Goal: Task Accomplishment & Management: Complete application form

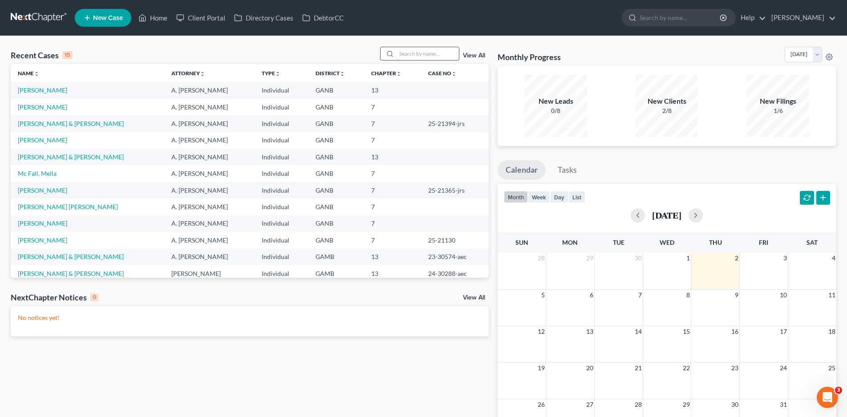
click at [413, 52] on input "search" at bounding box center [428, 53] width 62 height 13
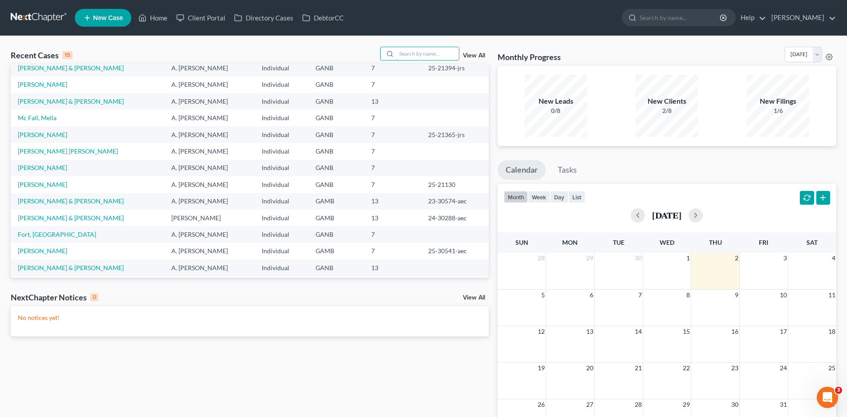
scroll to position [61, 0]
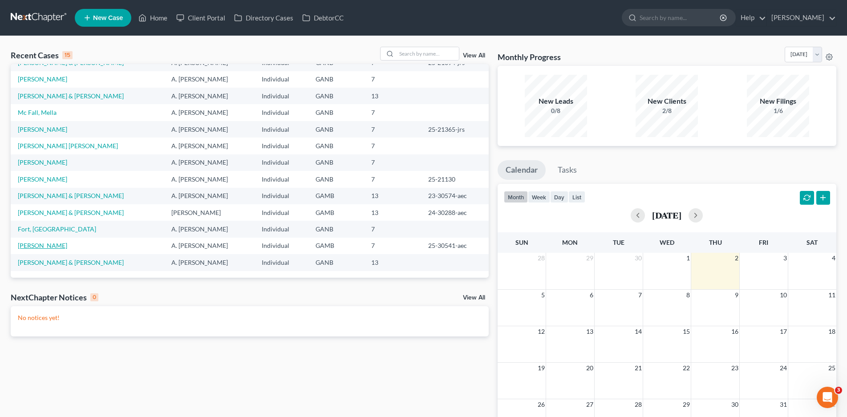
click at [52, 246] on link "[PERSON_NAME]" at bounding box center [42, 246] width 49 height 8
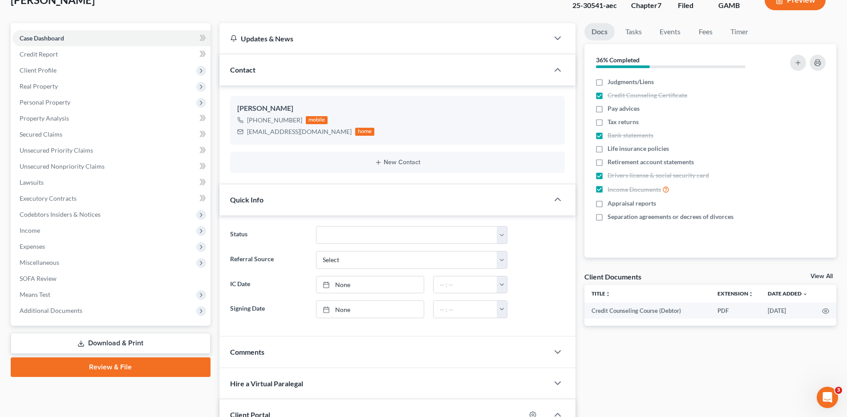
scroll to position [134, 0]
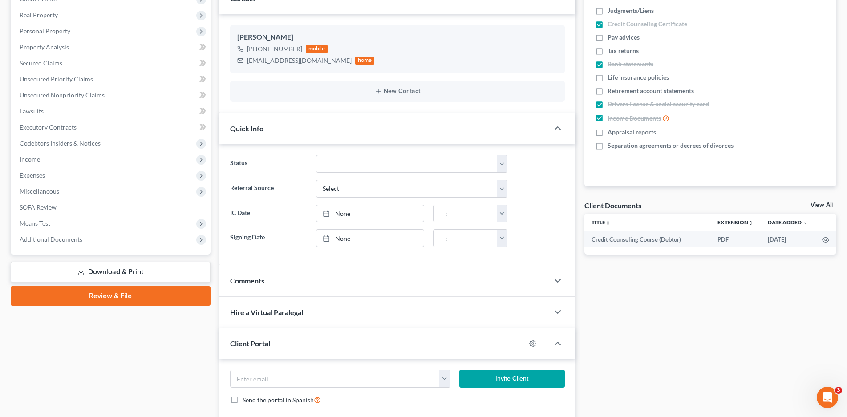
click at [133, 274] on link "Download & Print" at bounding box center [111, 272] width 200 height 21
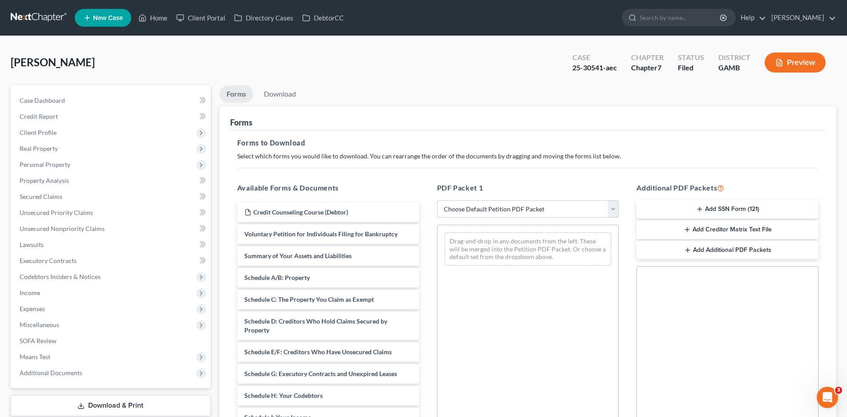
click at [423, 209] on select "Choose Default Petition PDF Packet Complete Bankruptcy Petition (all forms and …" at bounding box center [528, 209] width 182 height 18
select select "0"
click at [423, 200] on select "Choose Default Petition PDF Packet Complete Bankruptcy Petition (all forms and …" at bounding box center [528, 209] width 182 height 18
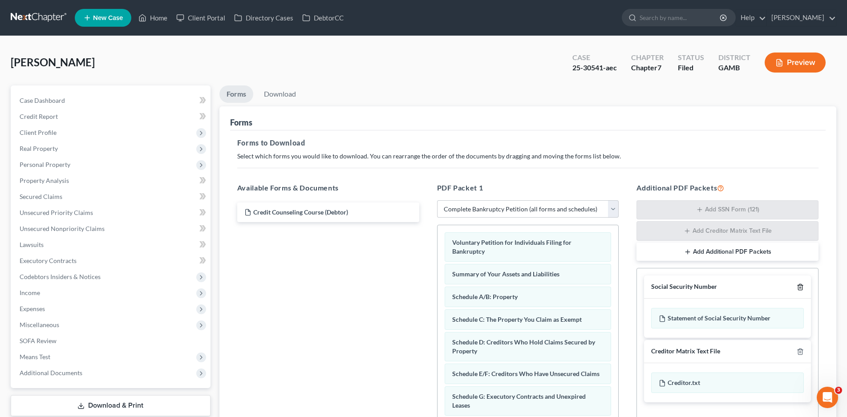
click at [423, 288] on icon "button" at bounding box center [800, 287] width 4 height 6
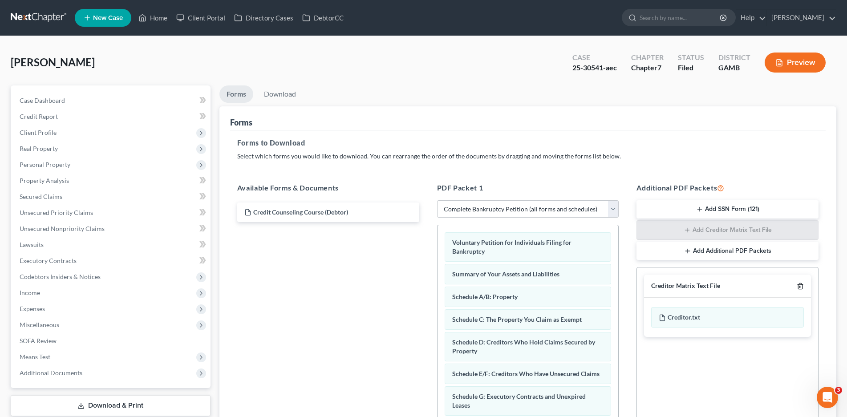
click at [423, 284] on icon "button" at bounding box center [800, 287] width 4 height 6
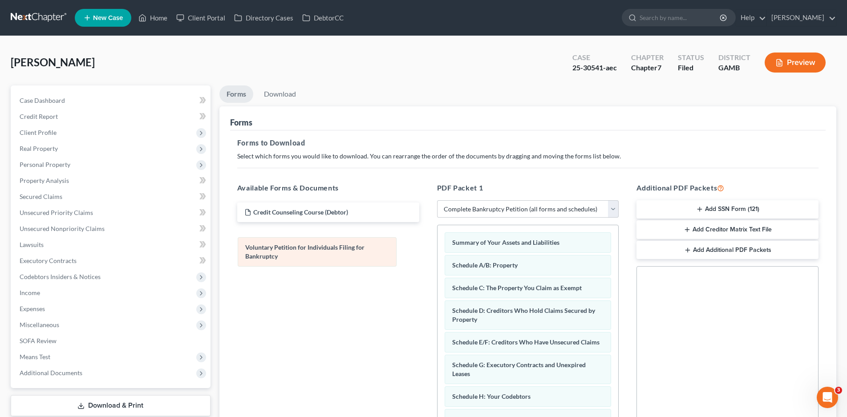
drag, startPoint x: 480, startPoint y: 247, endPoint x: 273, endPoint y: 253, distance: 207.0
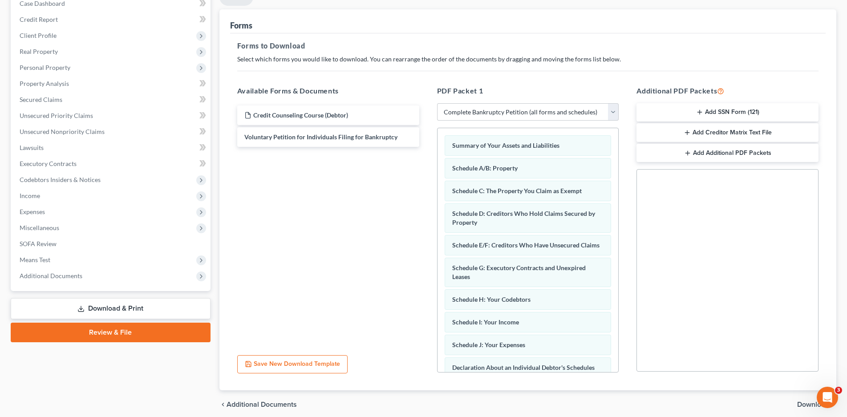
scroll to position [133, 0]
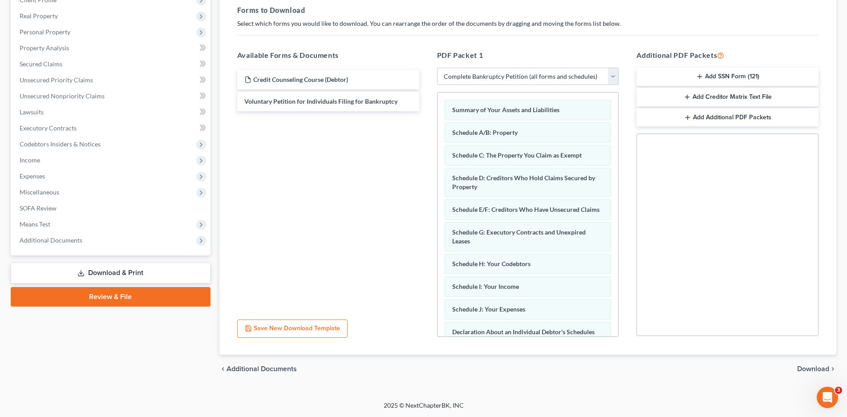
click at [423, 367] on span "Download" at bounding box center [813, 368] width 32 height 7
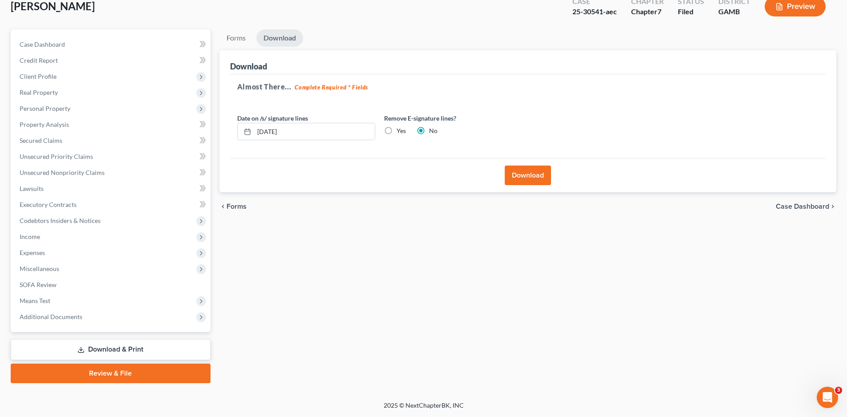
click at [423, 177] on button "Download" at bounding box center [528, 176] width 46 height 20
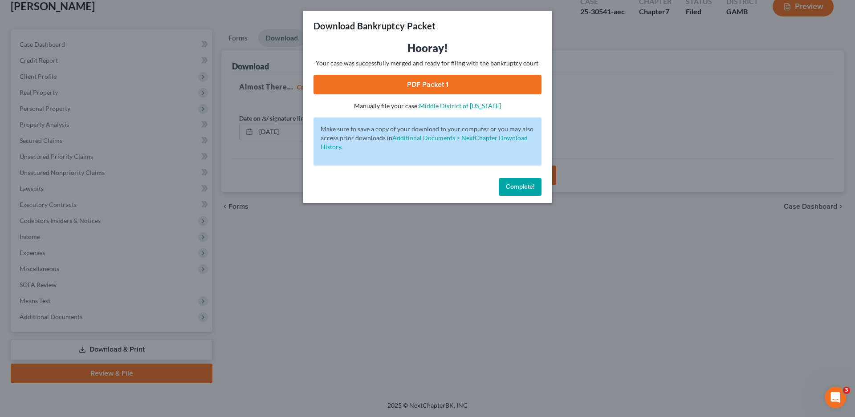
click at [413, 84] on link "PDF Packet 1" at bounding box center [427, 85] width 228 height 20
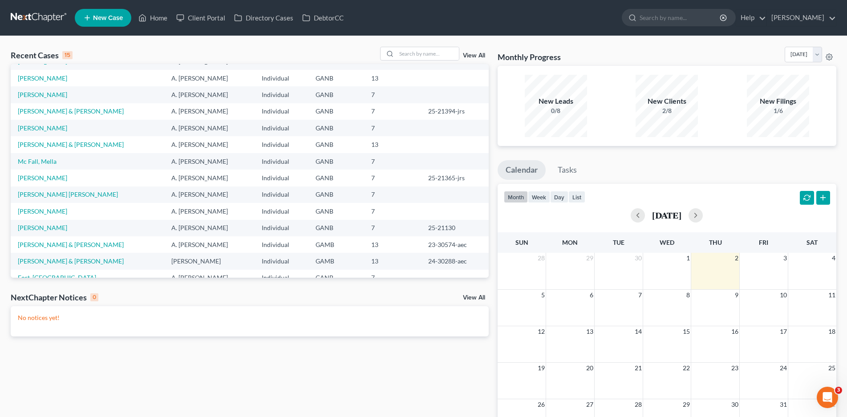
scroll to position [45, 0]
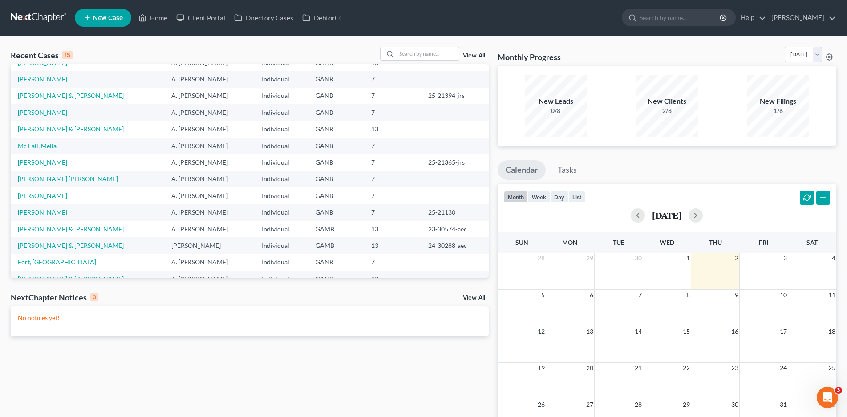
click at [85, 226] on link "[PERSON_NAME] & [PERSON_NAME]" at bounding box center [71, 229] width 106 height 8
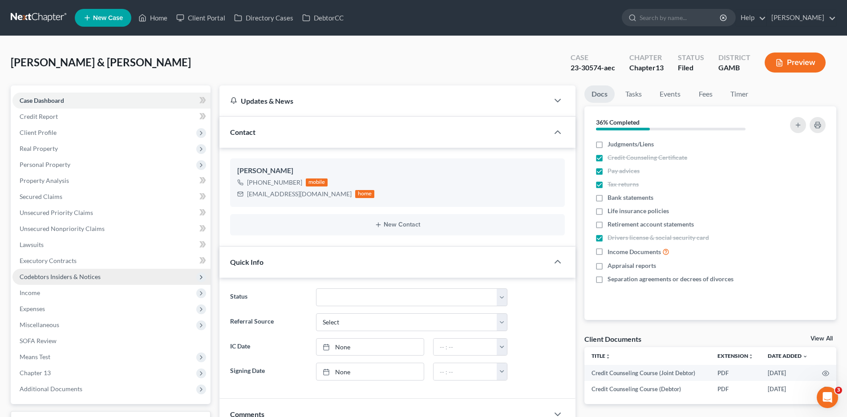
click at [60, 275] on span "Codebtors Insiders & Notices" at bounding box center [60, 277] width 81 height 8
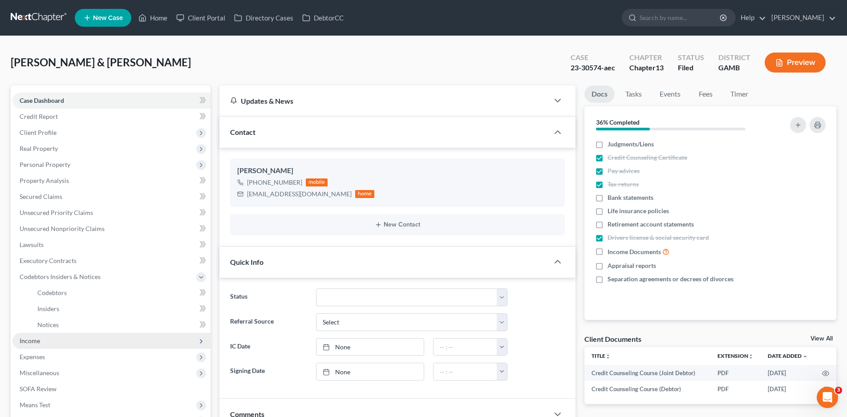
click at [32, 341] on span "Income" at bounding box center [30, 341] width 20 height 8
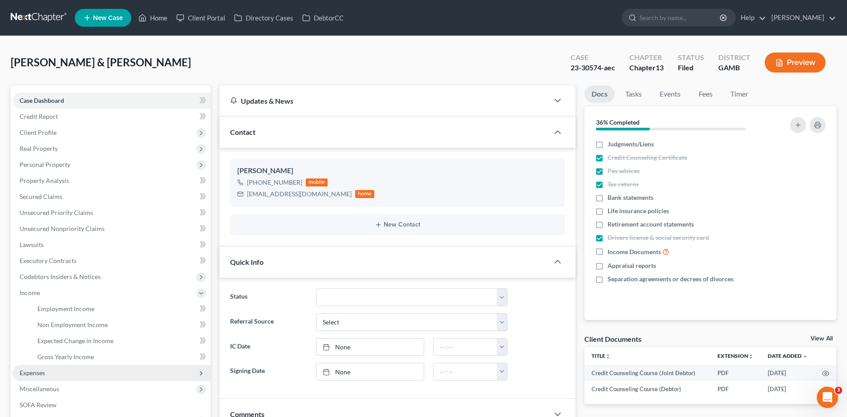
click at [38, 370] on span "Expenses" at bounding box center [32, 373] width 25 height 8
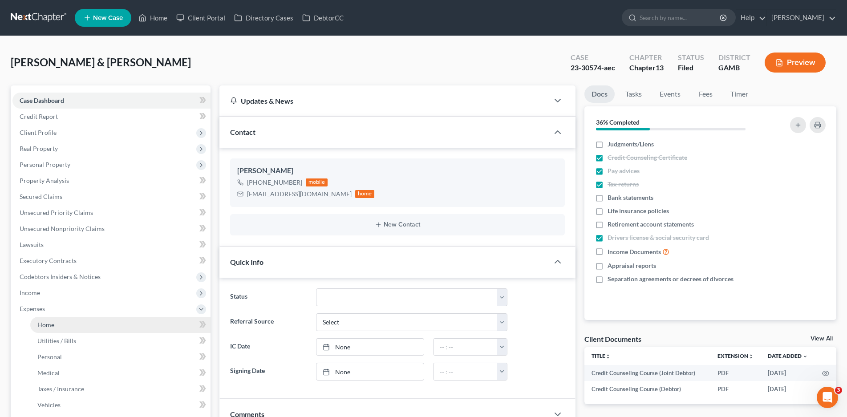
click at [51, 328] on link "Home" at bounding box center [120, 325] width 180 height 16
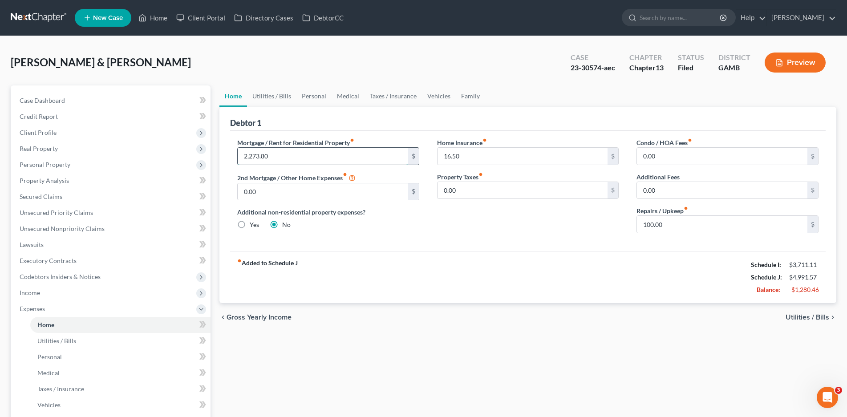
click at [284, 158] on input "2,273.80" at bounding box center [323, 156] width 170 height 17
type input "1,600.00"
click at [470, 155] on input "16.50" at bounding box center [523, 156] width 170 height 17
type input "0.00"
click at [270, 93] on link "Utilities / Bills" at bounding box center [271, 95] width 49 height 21
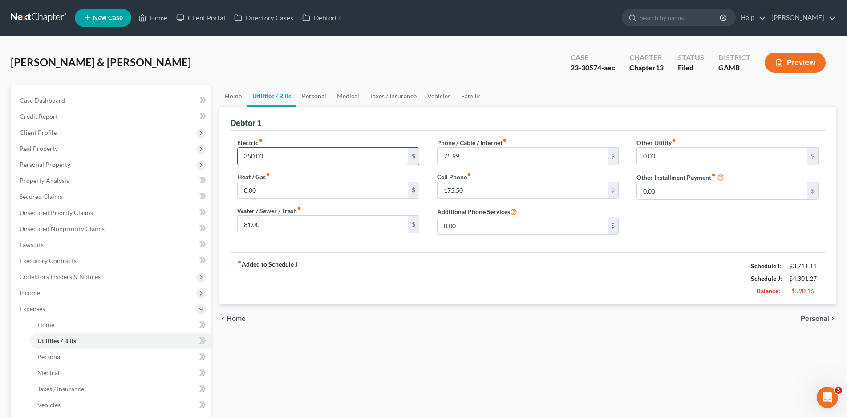
click at [263, 157] on input "350.00" at bounding box center [323, 156] width 170 height 17
type input "250.00"
click at [265, 223] on input "81.00" at bounding box center [323, 224] width 170 height 17
type input "70.00"
click at [317, 94] on link "Personal" at bounding box center [313, 95] width 35 height 21
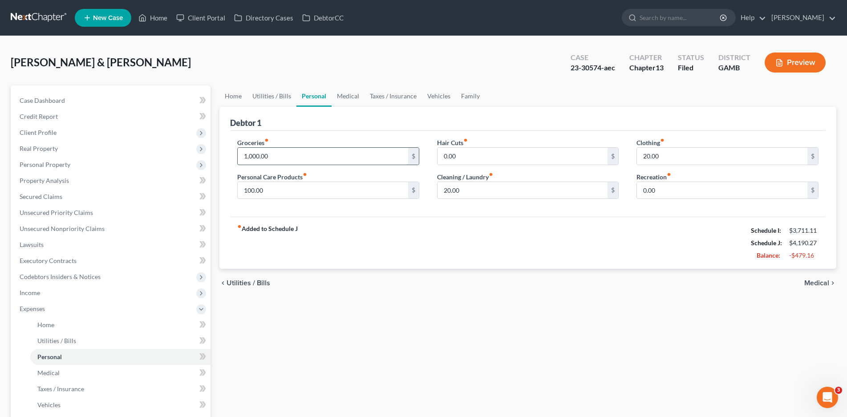
click at [264, 157] on input "1,000.00" at bounding box center [323, 156] width 170 height 17
type input "800.00"
click at [339, 92] on link "Medical" at bounding box center [348, 95] width 33 height 21
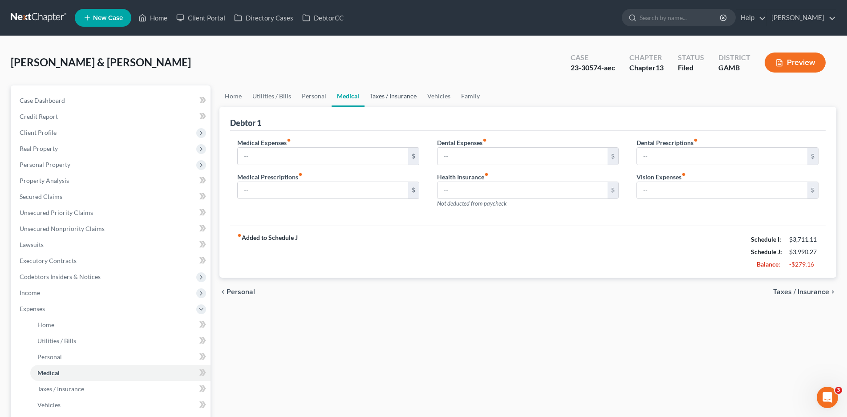
click at [386, 98] on link "Taxes / Insurance" at bounding box center [393, 95] width 57 height 21
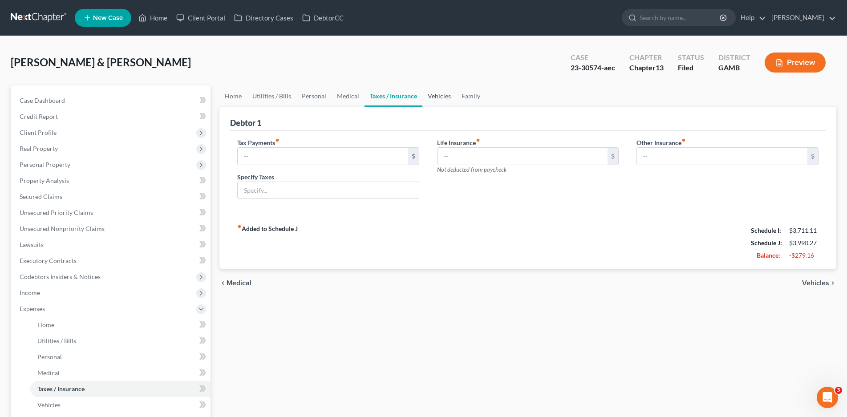
click at [446, 93] on link "Vehicles" at bounding box center [439, 95] width 34 height 21
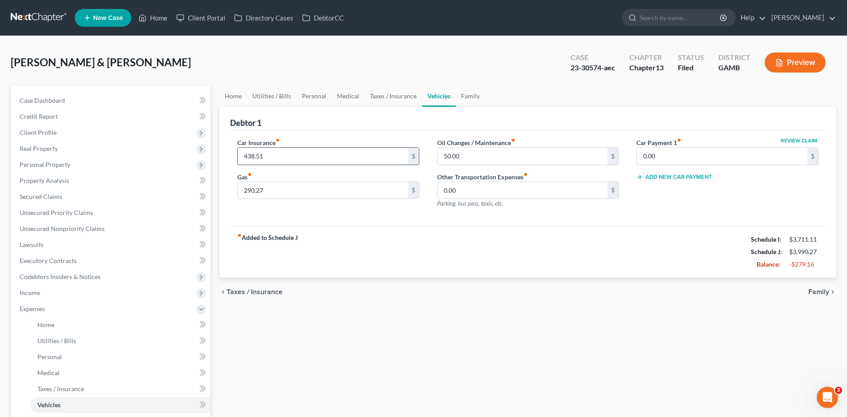
click at [260, 158] on input "438.51" at bounding box center [323, 156] width 170 height 17
type input "250.00"
click at [256, 193] on input "290.27" at bounding box center [323, 190] width 170 height 17
type input "200.00"
click at [466, 96] on link "Family" at bounding box center [470, 95] width 29 height 21
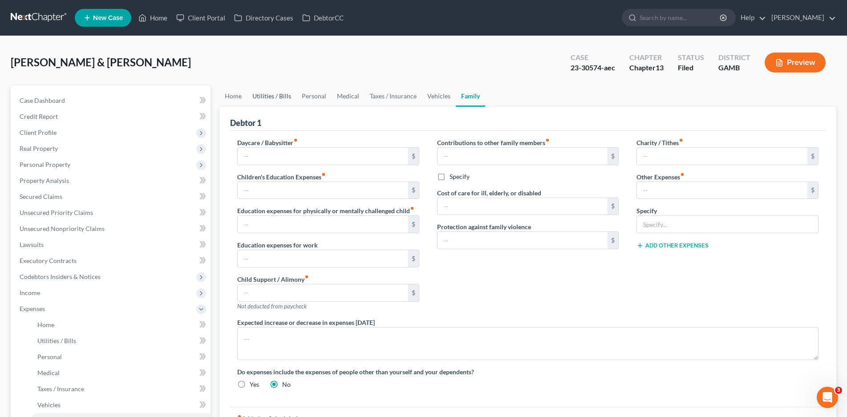
click at [279, 94] on link "Utilities / Bills" at bounding box center [271, 95] width 49 height 21
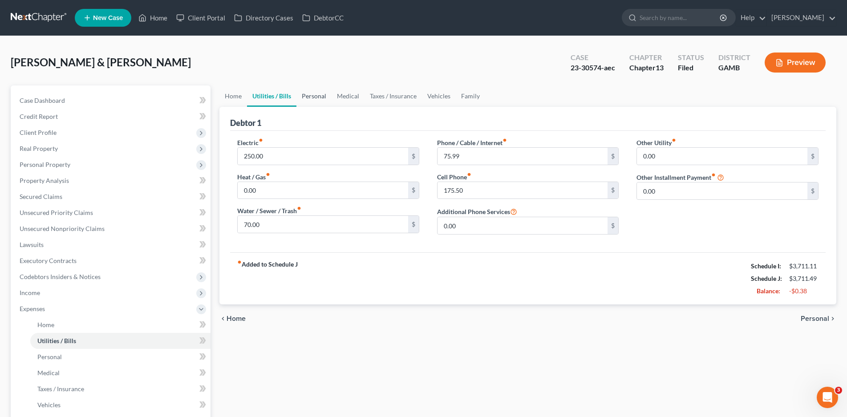
click at [319, 96] on link "Personal" at bounding box center [313, 95] width 35 height 21
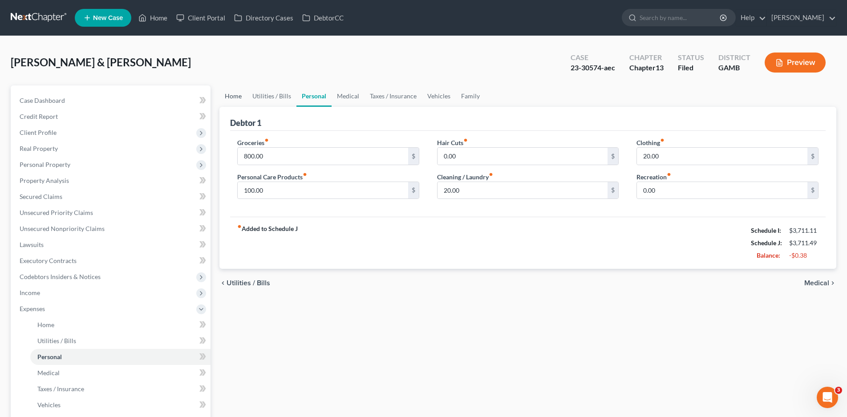
click at [233, 93] on link "Home" at bounding box center [233, 95] width 28 height 21
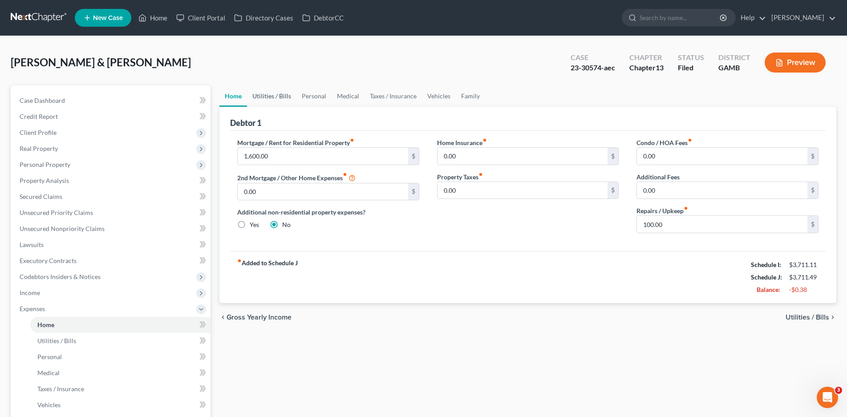
click at [269, 97] on link "Utilities / Bills" at bounding box center [271, 95] width 49 height 21
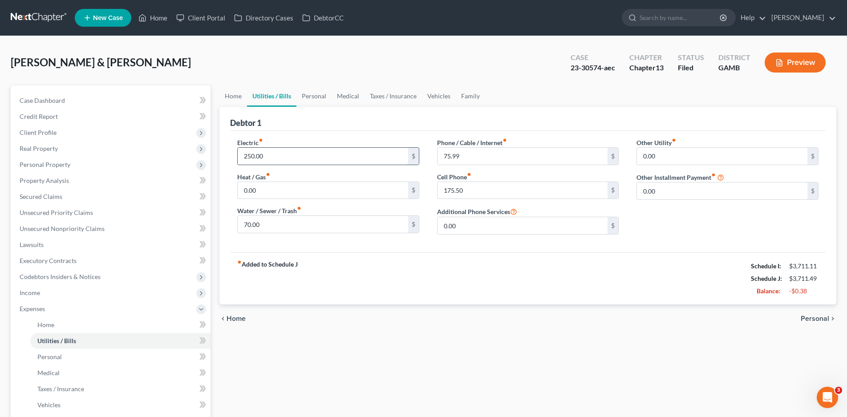
click at [265, 157] on input "250.00" at bounding box center [323, 156] width 170 height 17
type input "249.62"
click at [324, 223] on input "70.00" at bounding box center [323, 224] width 170 height 17
click at [44, 101] on span "Case Dashboard" at bounding box center [42, 101] width 45 height 8
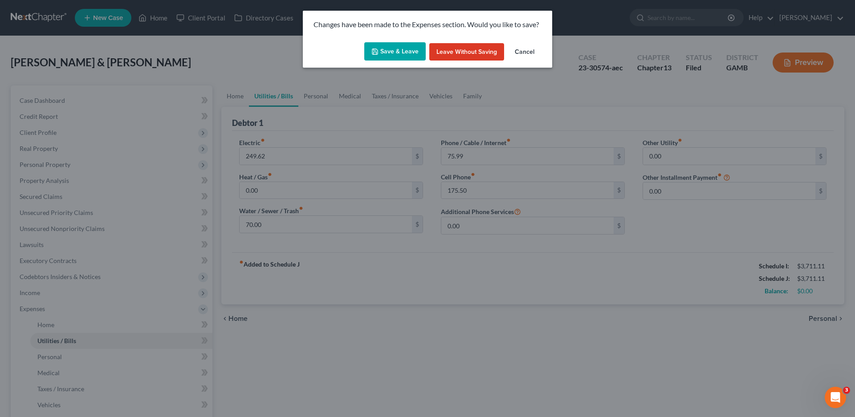
click at [407, 50] on button "Save & Leave" at bounding box center [394, 51] width 61 height 19
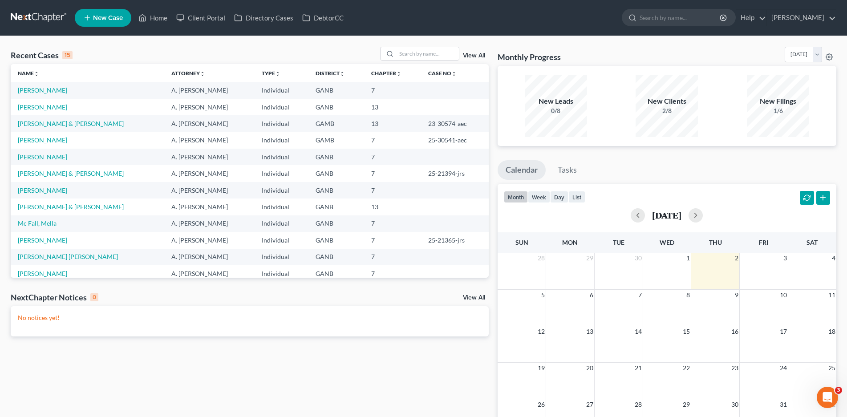
click at [45, 154] on link "[PERSON_NAME]" at bounding box center [42, 157] width 49 height 8
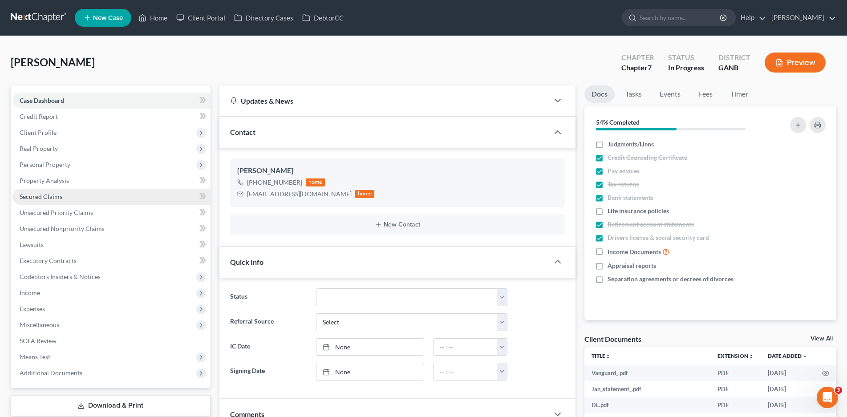
click at [40, 198] on span "Secured Claims" at bounding box center [41, 197] width 43 height 8
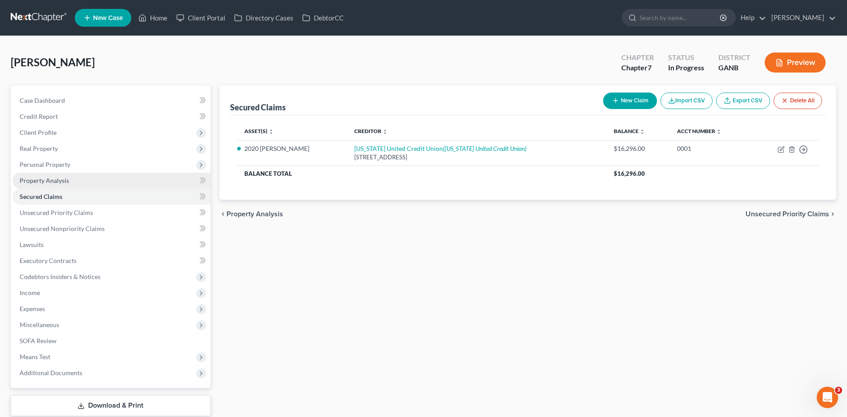
click at [56, 182] on span "Property Analysis" at bounding box center [44, 181] width 49 height 8
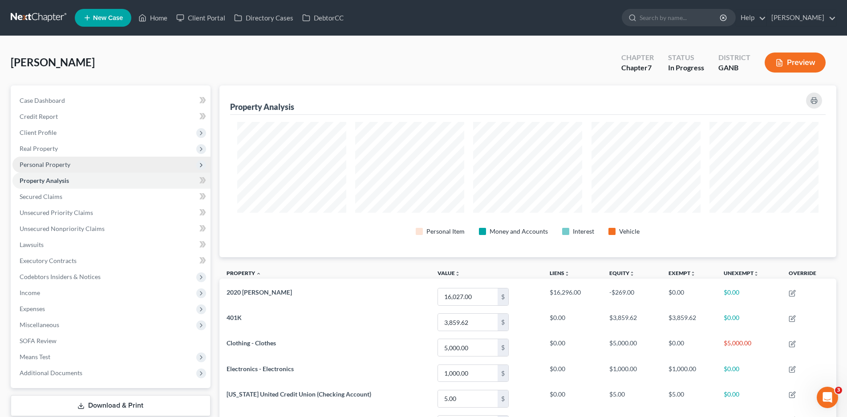
scroll to position [172, 617]
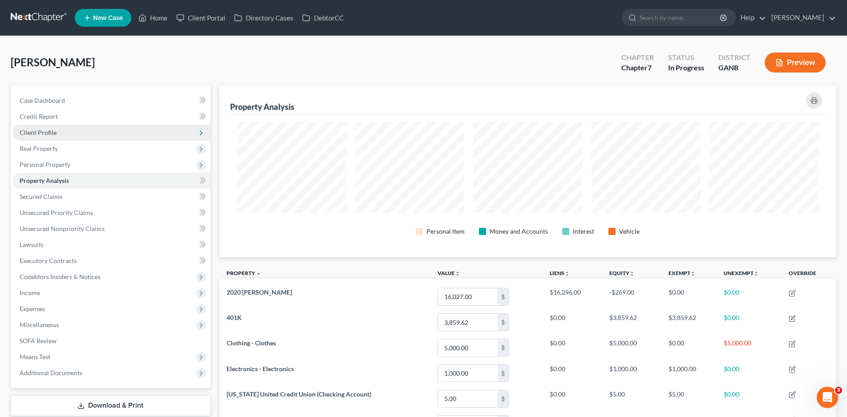
click at [45, 135] on span "Client Profile" at bounding box center [38, 133] width 37 height 8
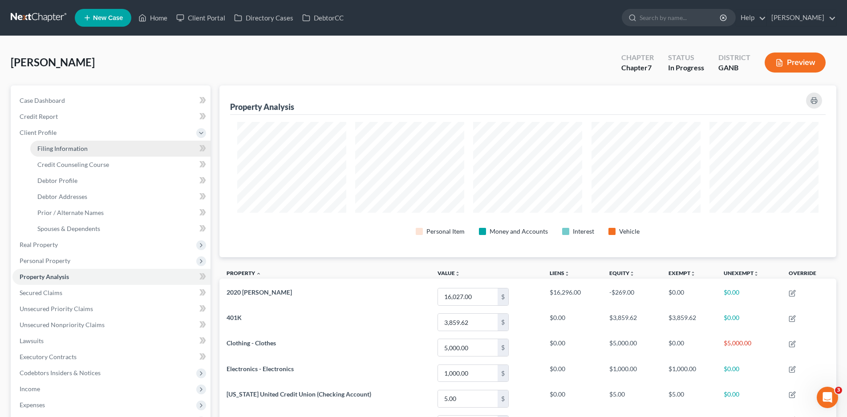
click at [56, 149] on span "Filing Information" at bounding box center [62, 149] width 50 height 8
select select "1"
select select "0"
select select "10"
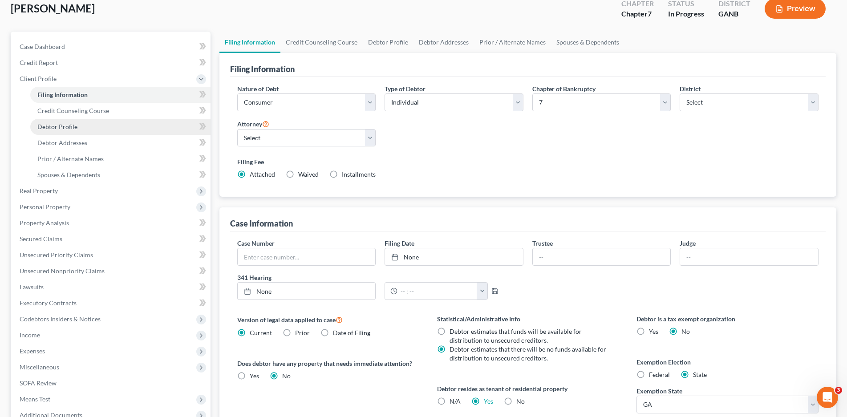
scroll to position [36, 0]
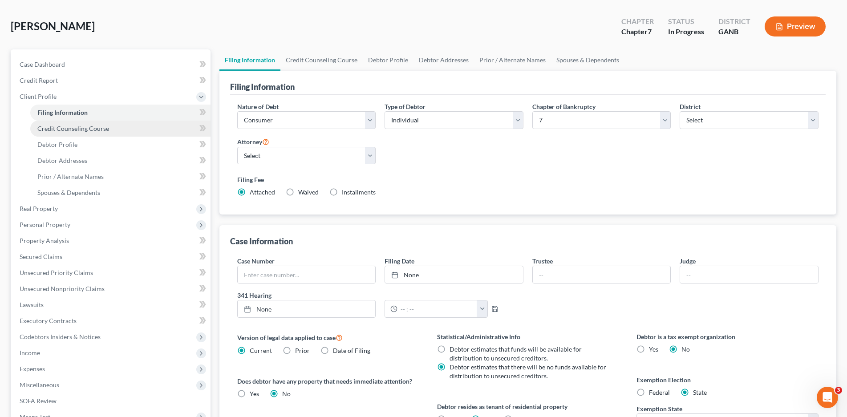
click at [62, 130] on span "Credit Counseling Course" at bounding box center [73, 129] width 72 height 8
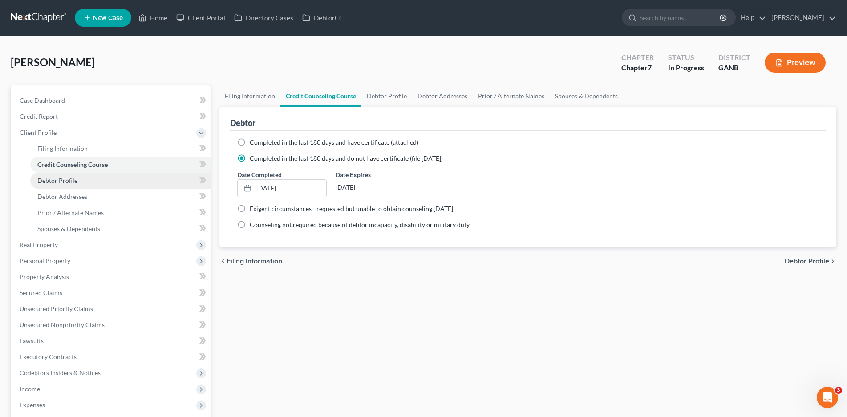
click at [57, 179] on span "Debtor Profile" at bounding box center [57, 181] width 40 height 8
select select "0"
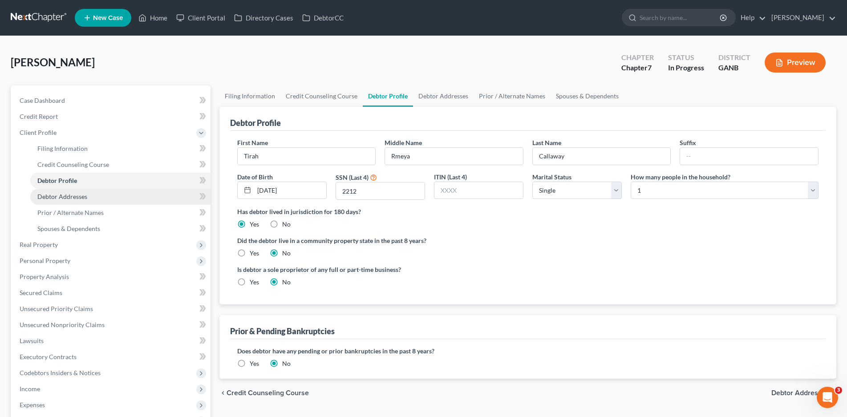
click at [53, 195] on span "Debtor Addresses" at bounding box center [62, 197] width 50 height 8
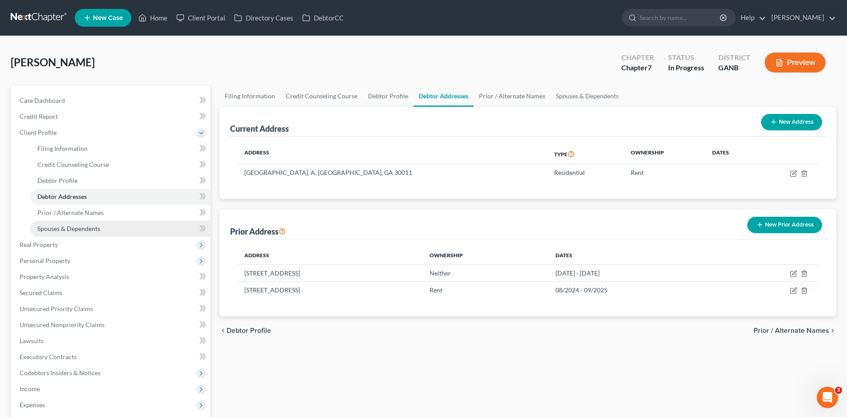
click at [66, 223] on link "Spouses & Dependents" at bounding box center [120, 229] width 180 height 16
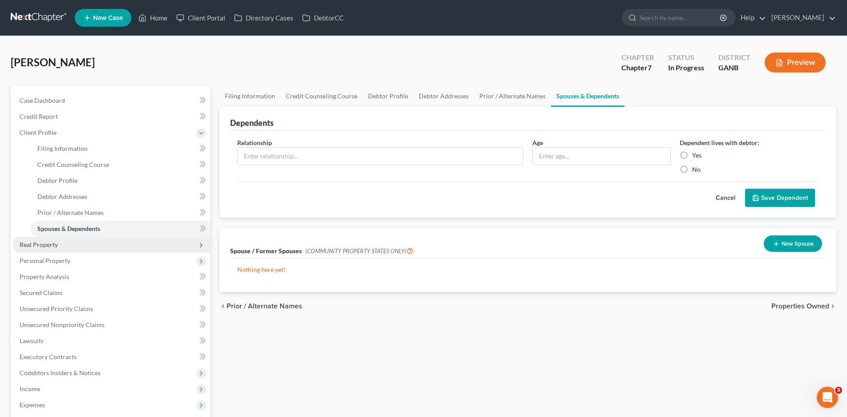
click at [41, 242] on span "Real Property" at bounding box center [39, 245] width 38 height 8
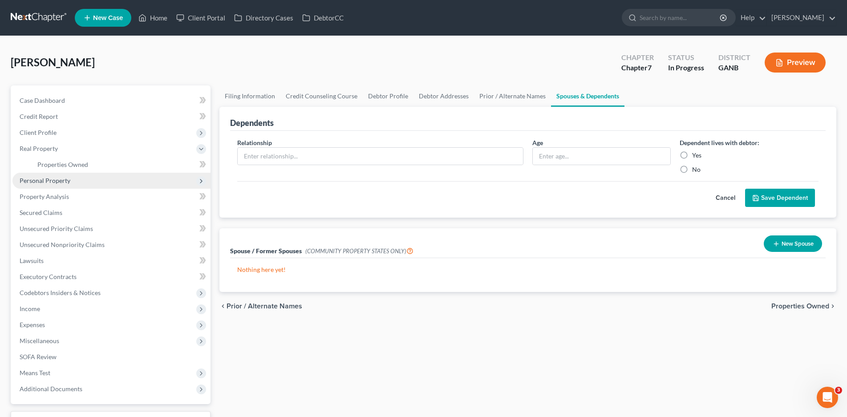
click at [45, 182] on span "Personal Property" at bounding box center [45, 181] width 51 height 8
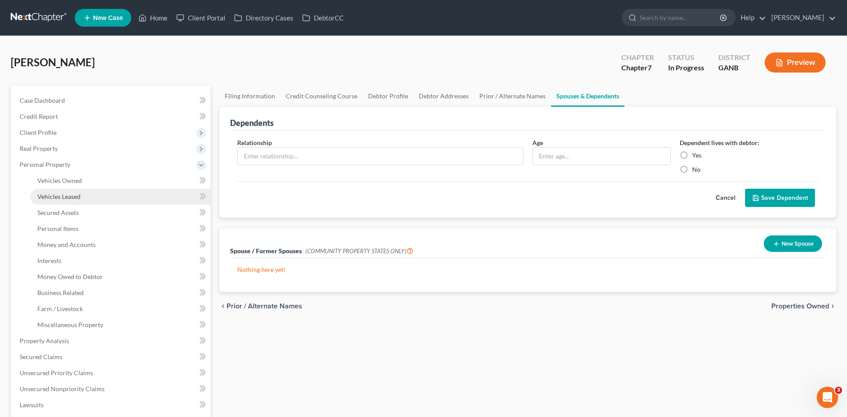
click at [51, 195] on span "Vehicles Leased" at bounding box center [58, 197] width 43 height 8
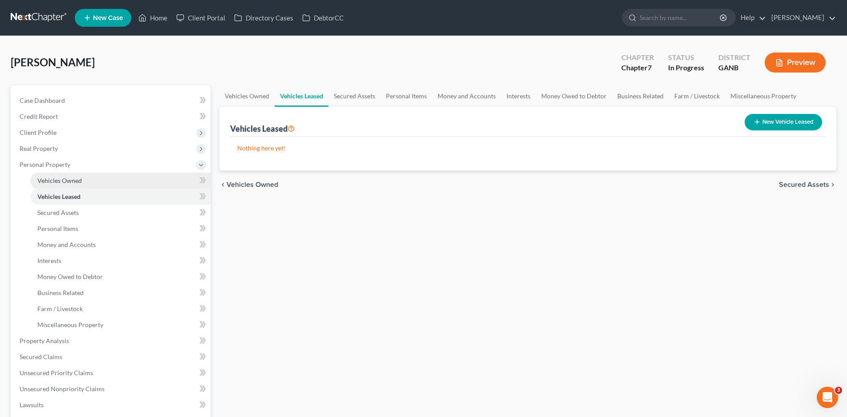
click at [57, 183] on span "Vehicles Owned" at bounding box center [59, 181] width 45 height 8
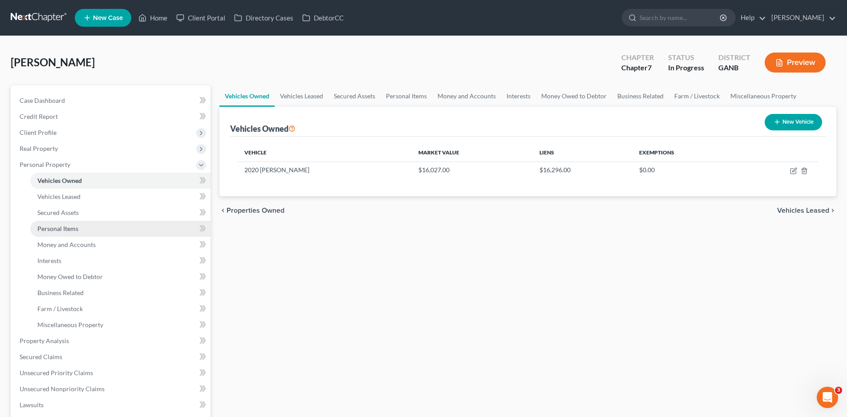
click at [61, 231] on span "Personal Items" at bounding box center [57, 229] width 41 height 8
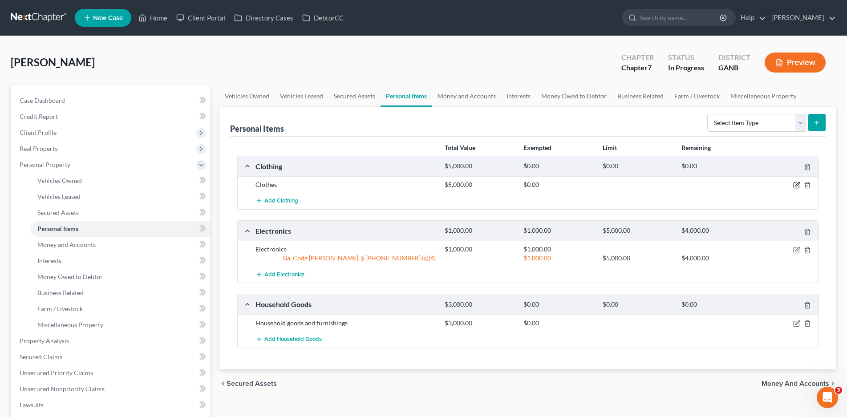
click at [795, 186] on icon "button" at bounding box center [796, 185] width 7 height 7
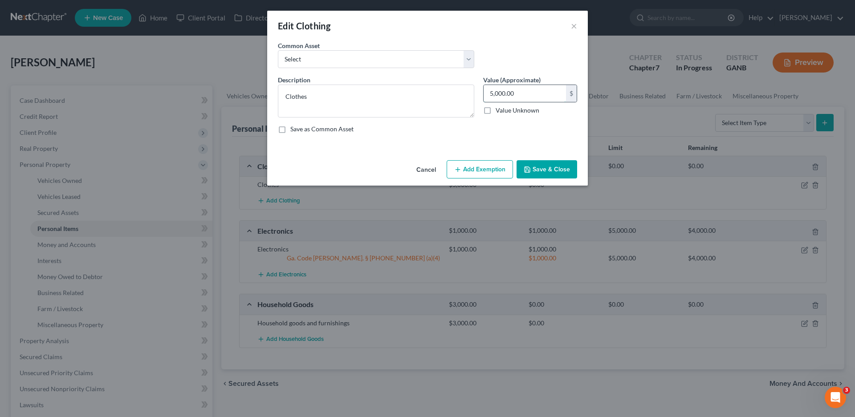
click at [521, 92] on input "5,000.00" at bounding box center [524, 93] width 82 height 17
type input "500.00"
click at [478, 168] on button "Add Exemption" at bounding box center [479, 169] width 66 height 19
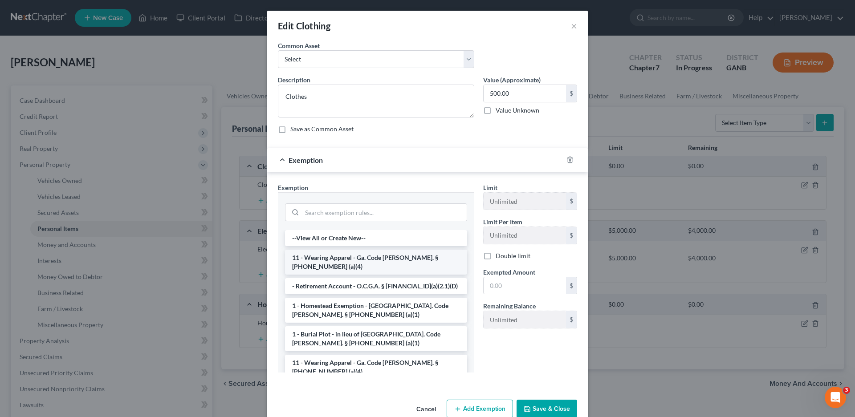
click at [319, 259] on li "11 - Wearing Apparel - Ga. Code [PERSON_NAME]. § [PHONE_NUMBER] (a)(4)" at bounding box center [376, 262] width 182 height 25
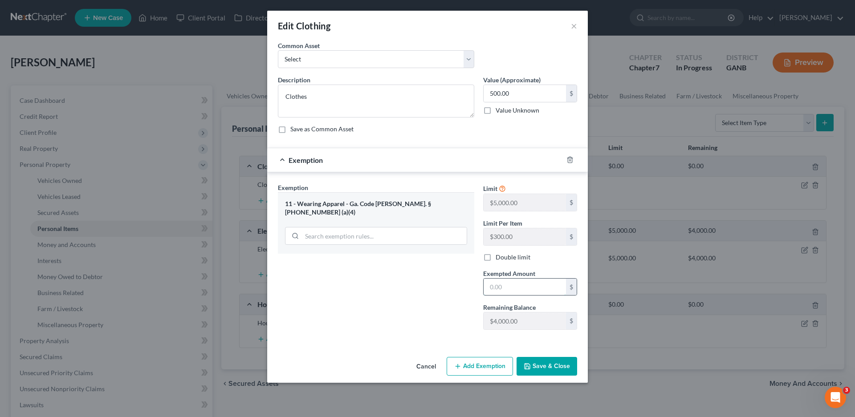
click at [517, 292] on input "text" at bounding box center [524, 287] width 82 height 17
type input "500.00"
click at [541, 366] on button "Save & Close" at bounding box center [546, 366] width 61 height 19
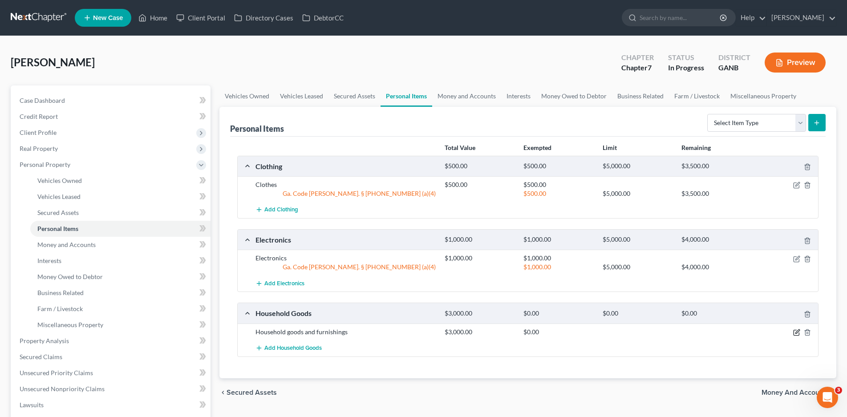
click at [795, 331] on icon "button" at bounding box center [796, 332] width 7 height 7
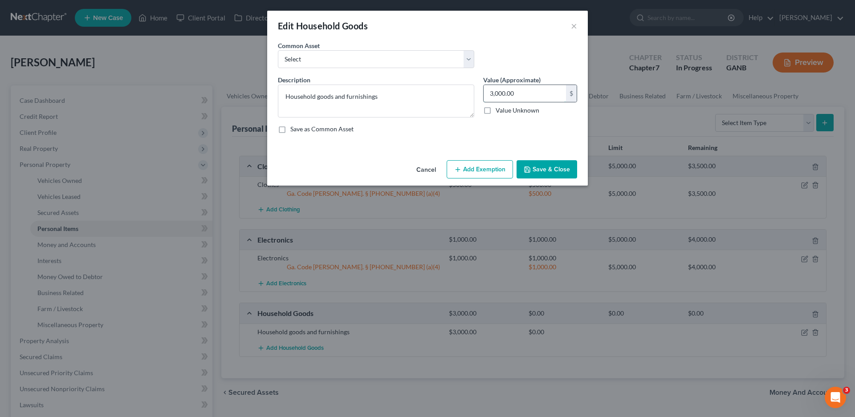
click at [494, 93] on input "3,000.00" at bounding box center [524, 93] width 82 height 17
type input "1,000.00"
click at [467, 167] on button "Add Exemption" at bounding box center [479, 169] width 66 height 19
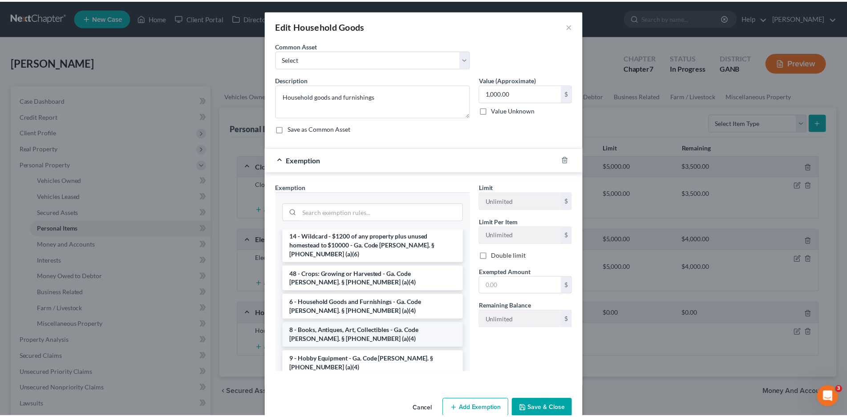
scroll to position [89, 0]
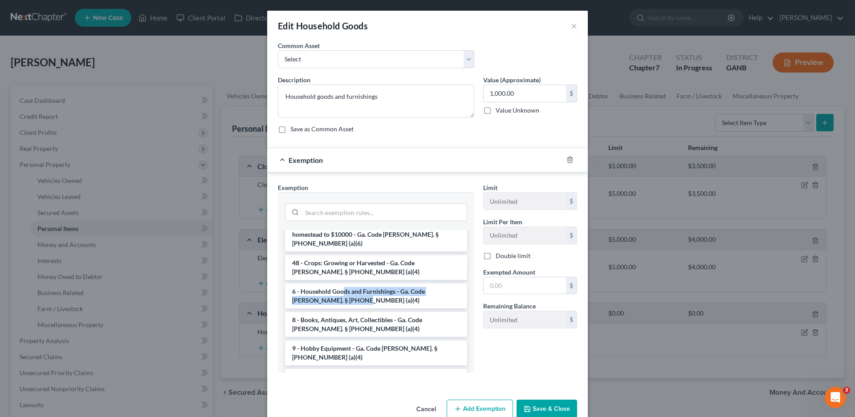
click at [341, 284] on li "6 - Household Goods and Furnishings - Ga. Code [PERSON_NAME]. § [PHONE_NUMBER] …" at bounding box center [376, 296] width 182 height 25
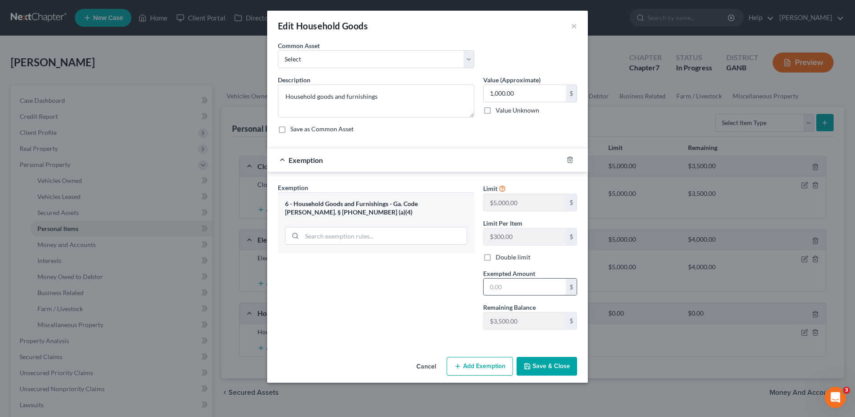
click at [507, 291] on input "text" at bounding box center [524, 287] width 82 height 17
type input "1,000.00"
click at [537, 363] on button "Save & Close" at bounding box center [546, 366] width 61 height 19
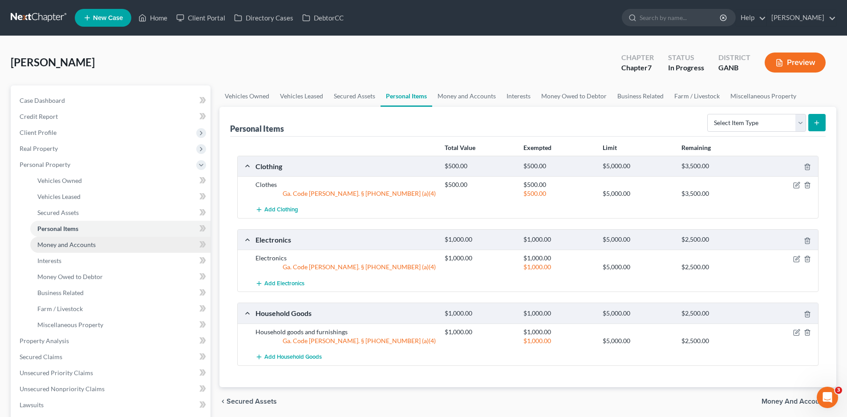
click at [66, 245] on span "Money and Accounts" at bounding box center [66, 245] width 58 height 8
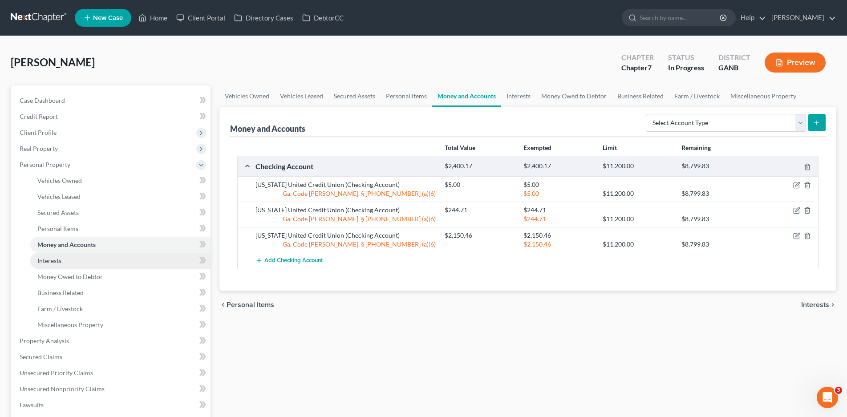
click at [47, 260] on span "Interests" at bounding box center [49, 261] width 24 height 8
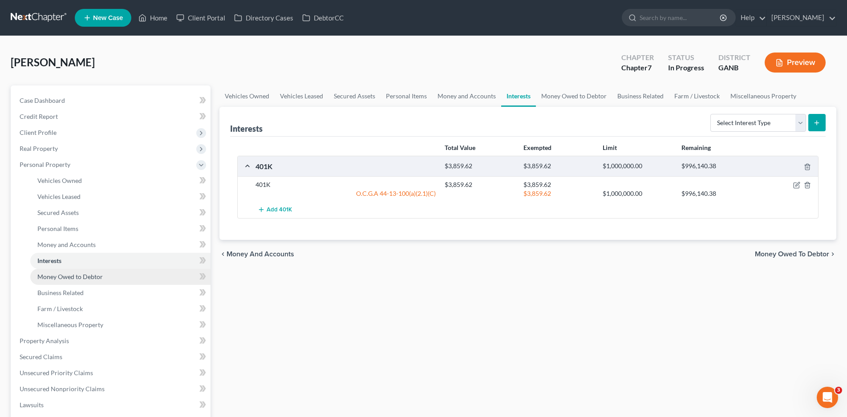
click at [68, 276] on span "Money Owed to Debtor" at bounding box center [69, 277] width 65 height 8
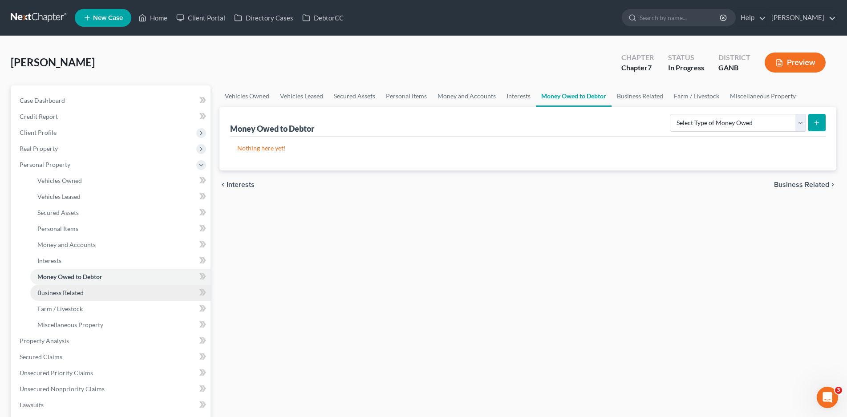
click at [62, 287] on link "Business Related" at bounding box center [120, 293] width 180 height 16
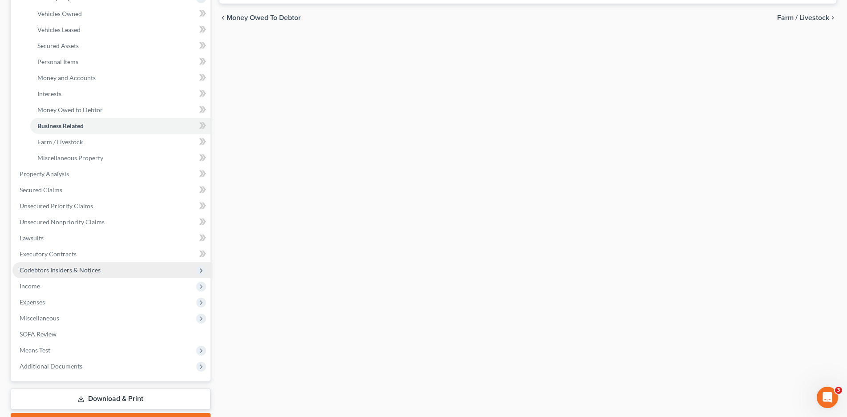
scroll to position [178, 0]
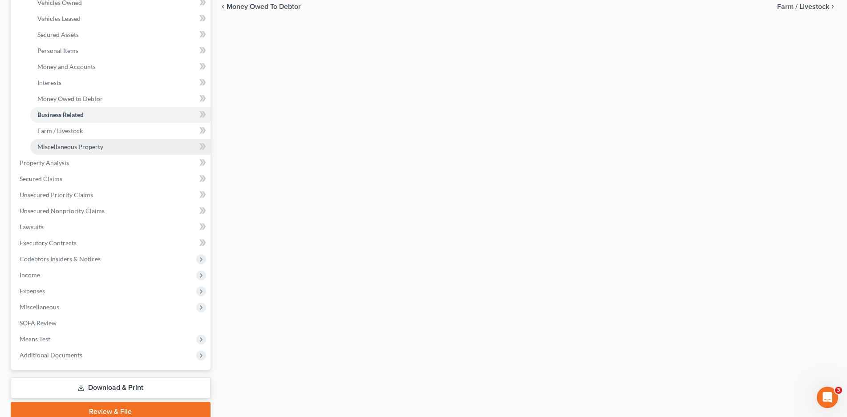
click at [63, 150] on link "Miscellaneous Property" at bounding box center [120, 147] width 180 height 16
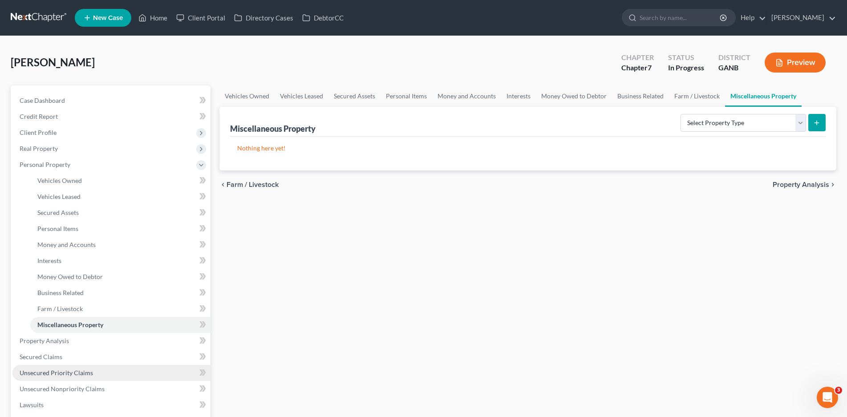
click at [56, 376] on span "Unsecured Priority Claims" at bounding box center [56, 373] width 73 height 8
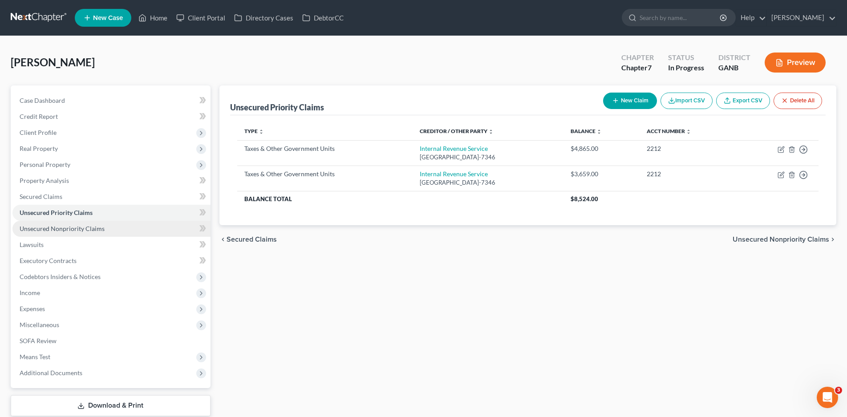
click at [48, 227] on span "Unsecured Nonpriority Claims" at bounding box center [62, 229] width 85 height 8
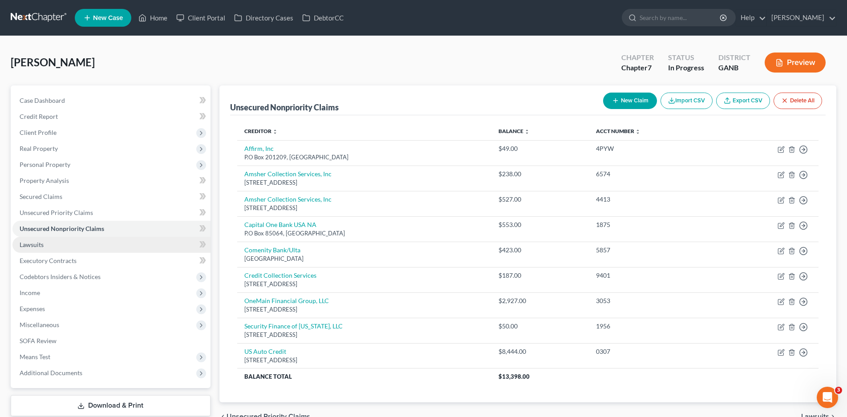
click at [20, 251] on link "Lawsuits" at bounding box center [111, 245] width 198 height 16
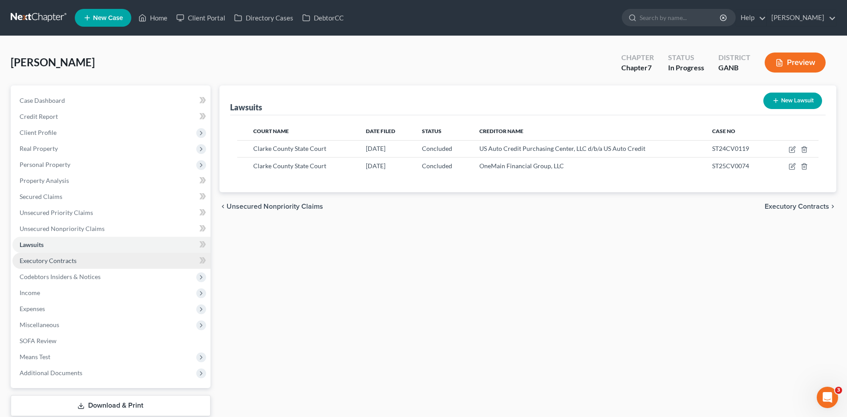
click at [50, 264] on span "Executory Contracts" at bounding box center [48, 261] width 57 height 8
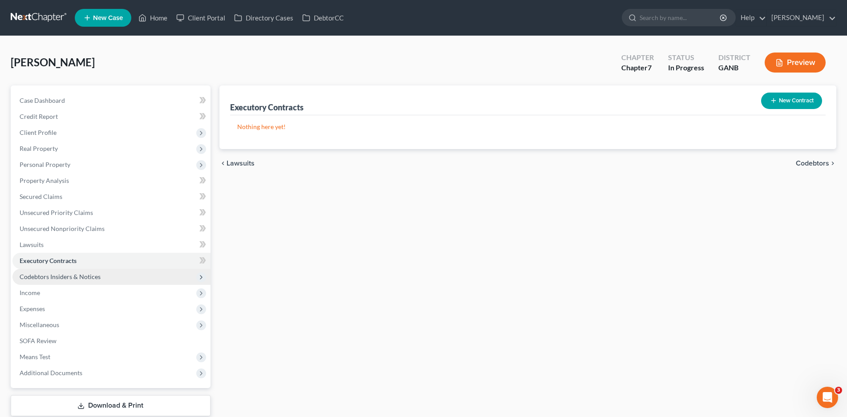
click at [49, 276] on span "Codebtors Insiders & Notices" at bounding box center [60, 277] width 81 height 8
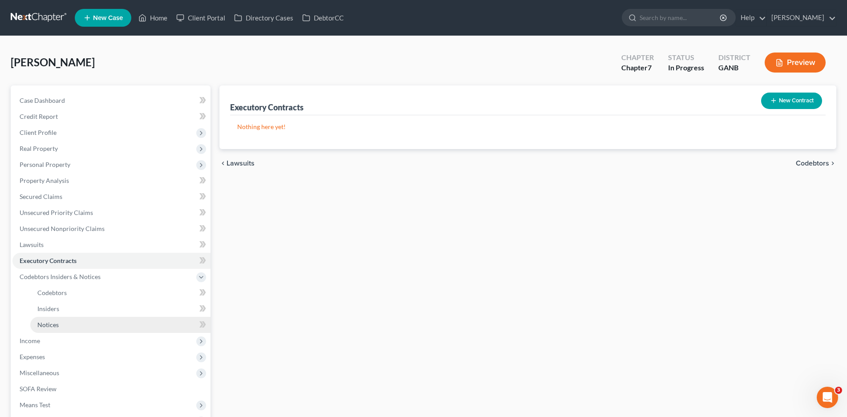
click at [54, 326] on span "Notices" at bounding box center [47, 325] width 21 height 8
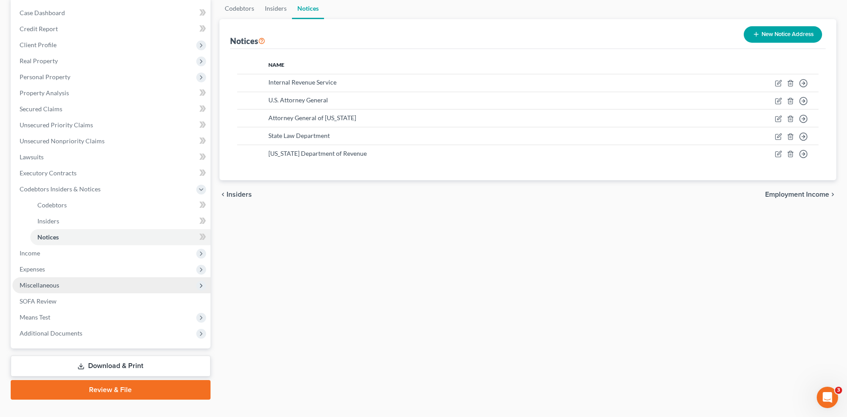
scroll to position [104, 0]
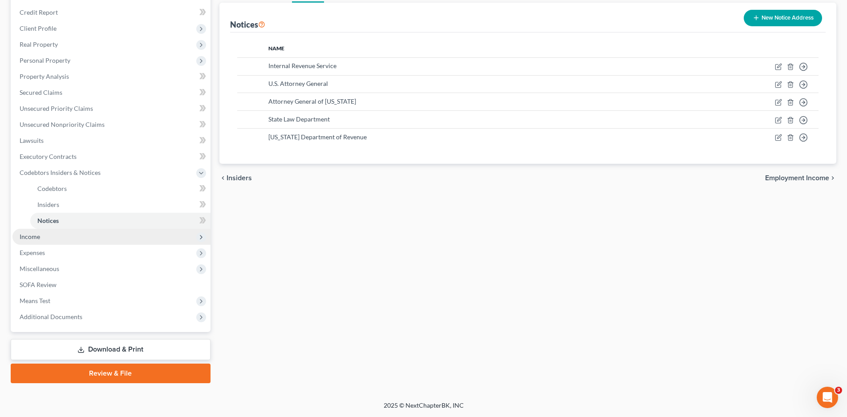
click at [17, 233] on span "Income" at bounding box center [111, 237] width 198 height 16
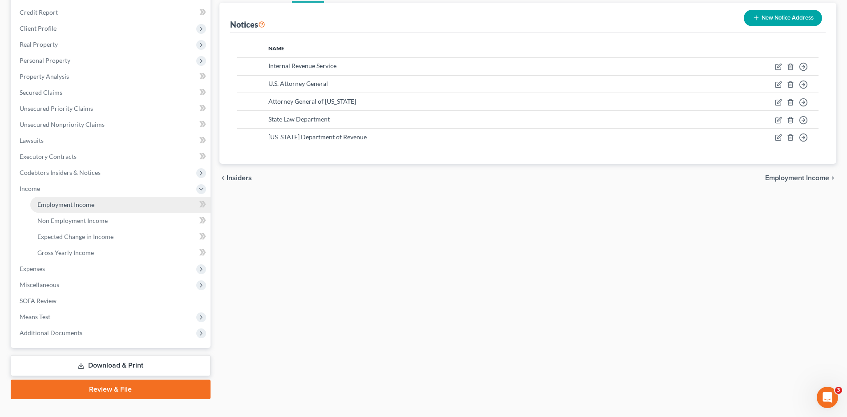
click at [79, 203] on span "Employment Income" at bounding box center [65, 205] width 57 height 8
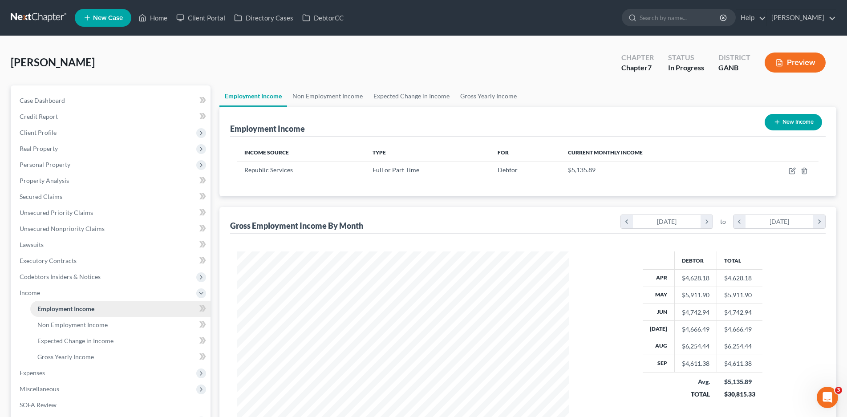
scroll to position [166, 350]
click at [58, 360] on span "Gross Yearly Income" at bounding box center [65, 357] width 57 height 8
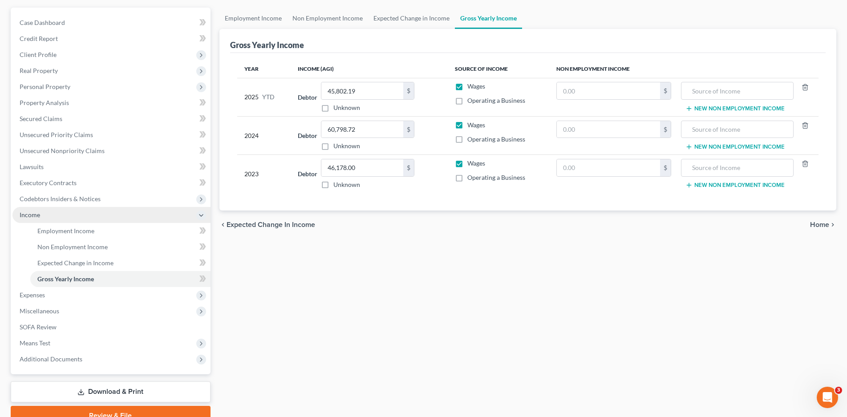
scroll to position [89, 0]
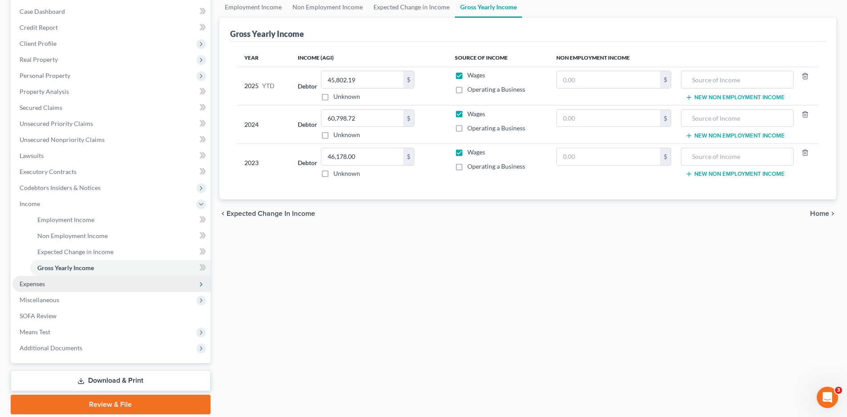
click at [31, 283] on span "Expenses" at bounding box center [32, 284] width 25 height 8
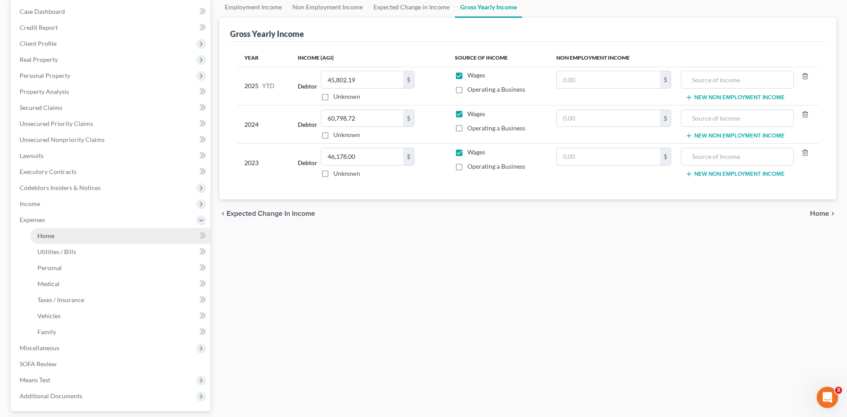
click at [59, 234] on link "Home" at bounding box center [120, 236] width 180 height 16
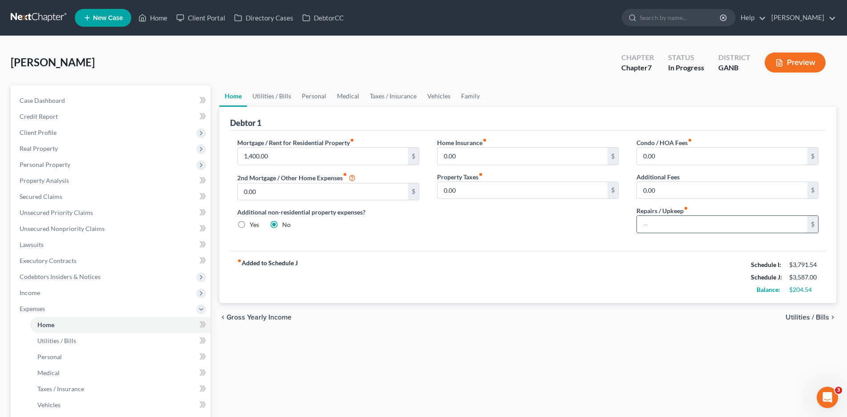
click at [661, 223] on input "text" at bounding box center [722, 224] width 170 height 17
type input "100.00"
click at [269, 97] on link "Utilities / Bills" at bounding box center [271, 95] width 49 height 21
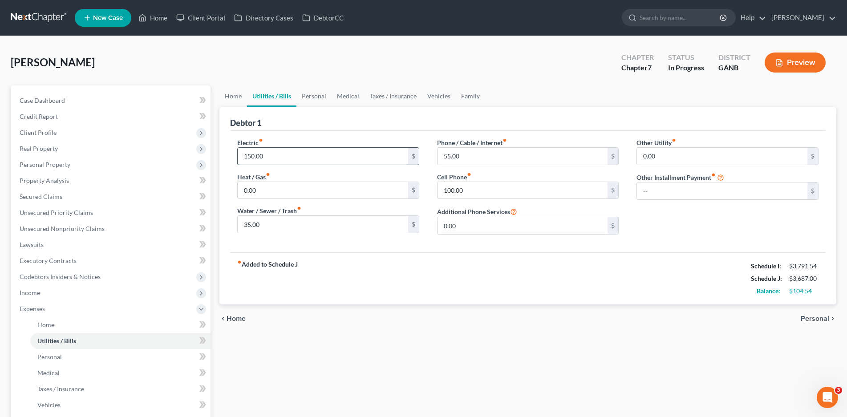
click at [261, 155] on input "150.00" at bounding box center [323, 156] width 170 height 17
type input "250.00"
click at [316, 98] on link "Personal" at bounding box center [313, 95] width 35 height 21
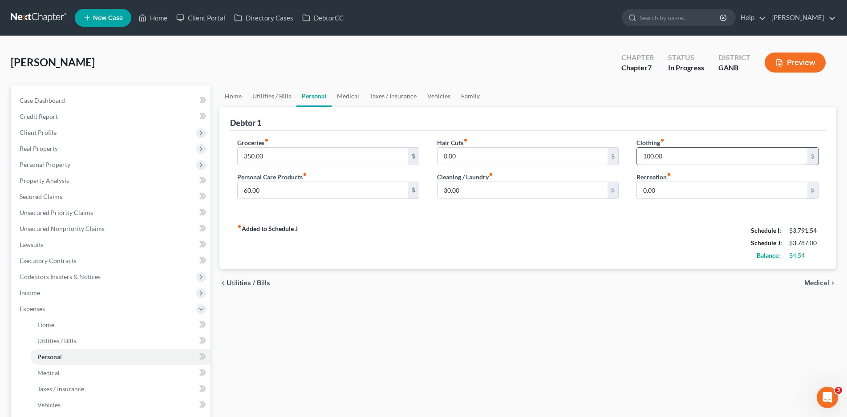
click at [657, 160] on input "100.00" at bounding box center [722, 156] width 170 height 17
type input "50.00"
click at [260, 189] on input "60.00" at bounding box center [323, 190] width 170 height 17
click at [346, 98] on link "Medical" at bounding box center [348, 95] width 33 height 21
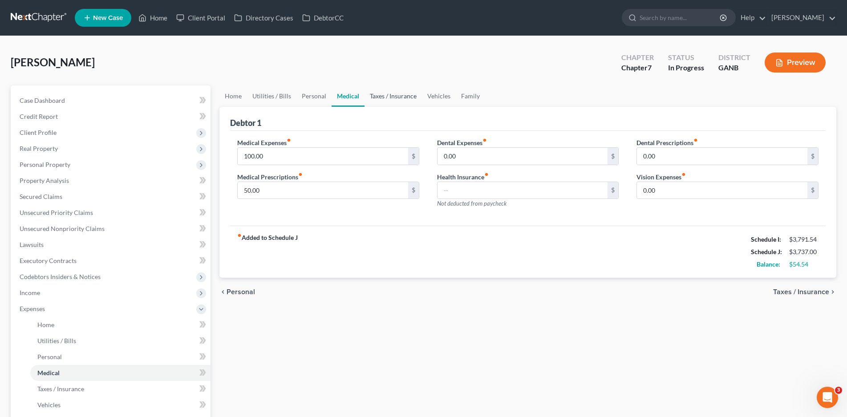
click at [399, 101] on link "Taxes / Insurance" at bounding box center [393, 95] width 57 height 21
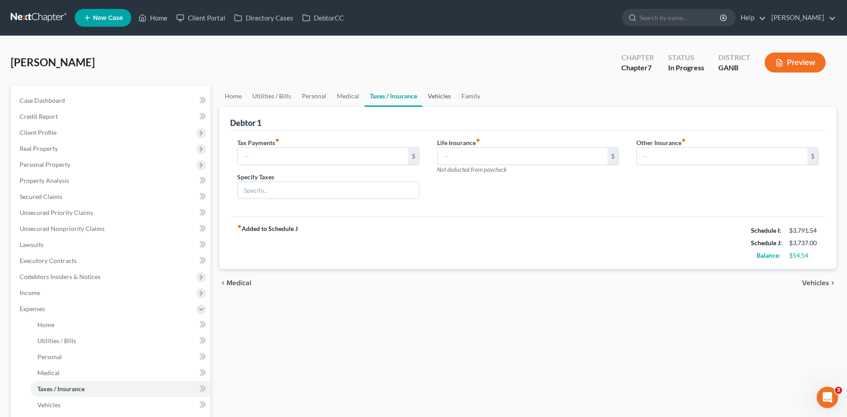
click at [441, 92] on link "Vehicles" at bounding box center [439, 95] width 34 height 21
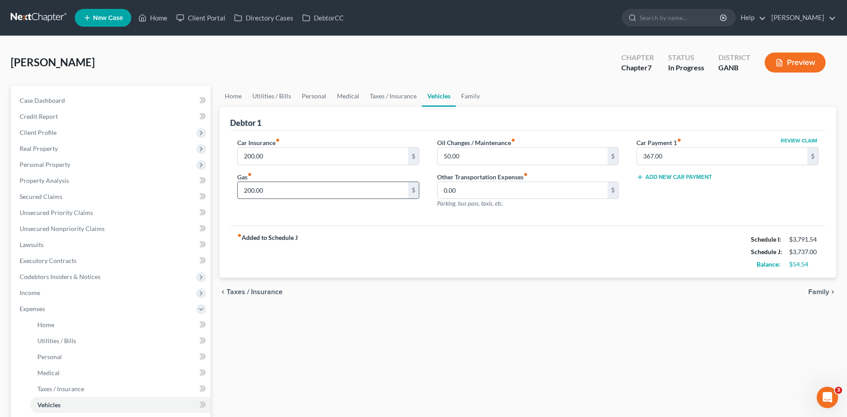
click at [252, 194] on input "200.00" at bounding box center [323, 190] width 170 height 17
type input "250.00"
click at [344, 97] on link "Medical" at bounding box center [348, 95] width 33 height 21
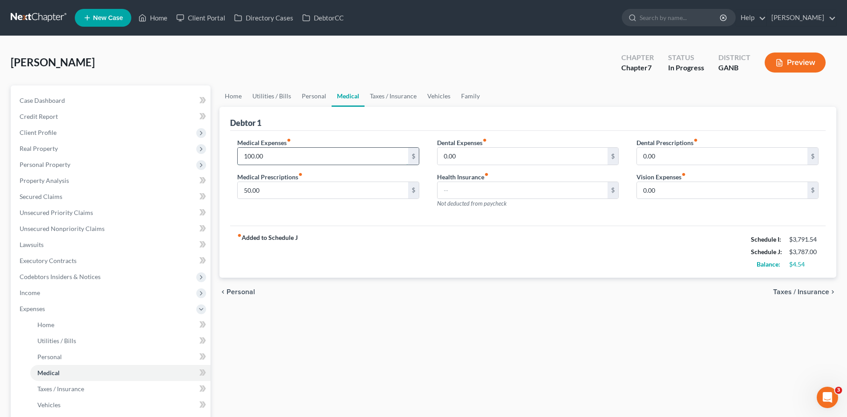
click at [258, 155] on input "100.00" at bounding box center [323, 156] width 170 height 17
type input "50.00"
click at [274, 97] on link "Utilities / Bills" at bounding box center [271, 95] width 49 height 21
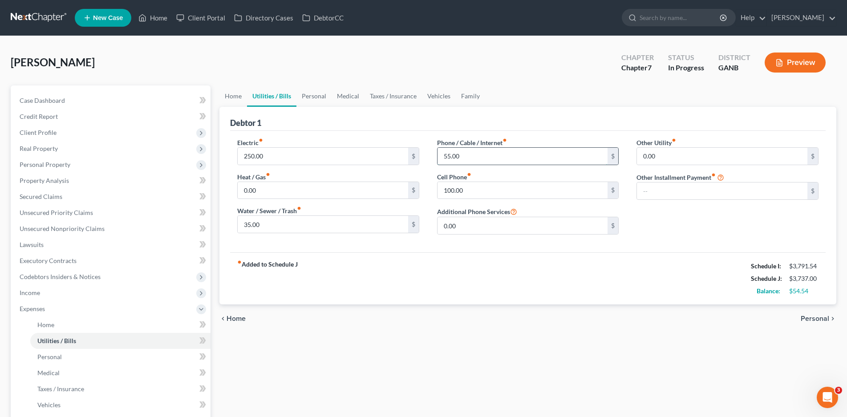
click at [453, 158] on input "55.00" at bounding box center [523, 156] width 170 height 17
type input "1"
type input "75.00"
click at [452, 193] on input "100.00" at bounding box center [523, 190] width 170 height 17
type input "1"
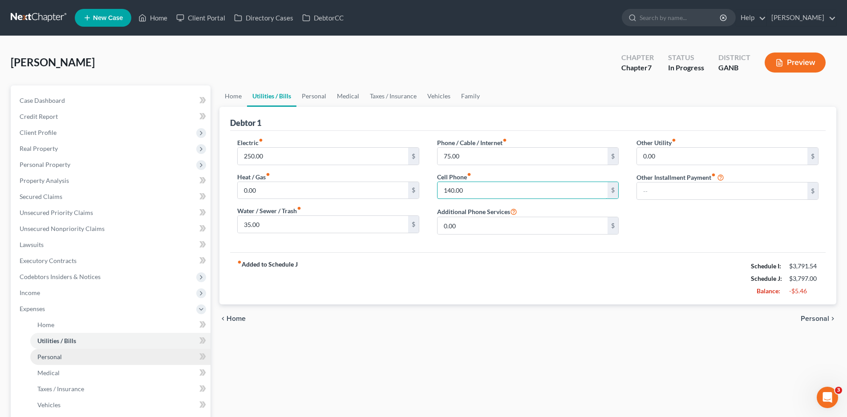
type input "140.00"
click at [58, 357] on span "Personal" at bounding box center [49, 357] width 24 height 8
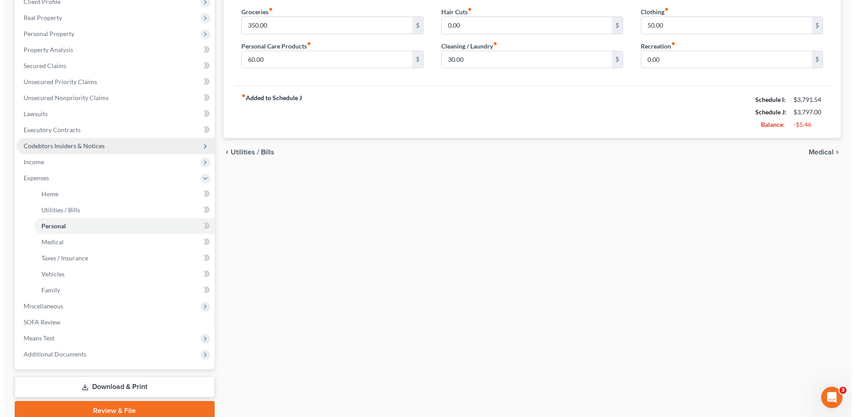
scroll to position [134, 0]
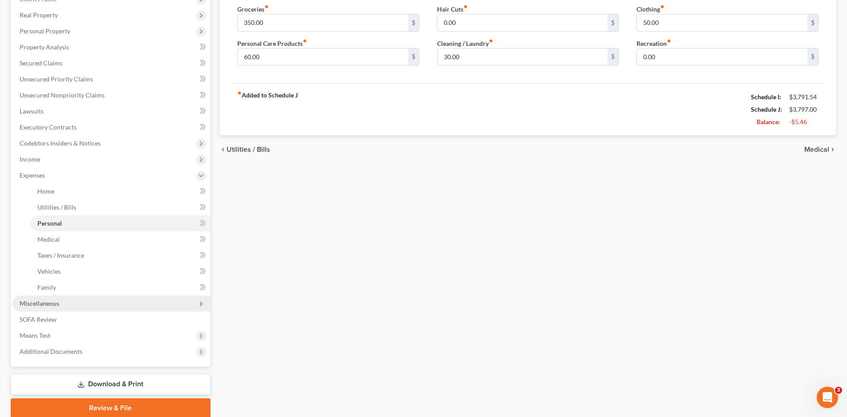
click at [46, 307] on span "Miscellaneous" at bounding box center [111, 304] width 198 height 16
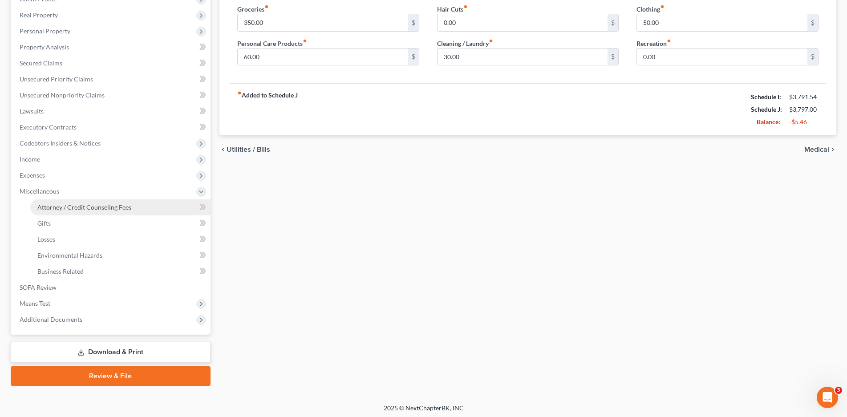
click at [90, 203] on span "Attorney / Credit Counseling Fees" at bounding box center [84, 207] width 94 height 8
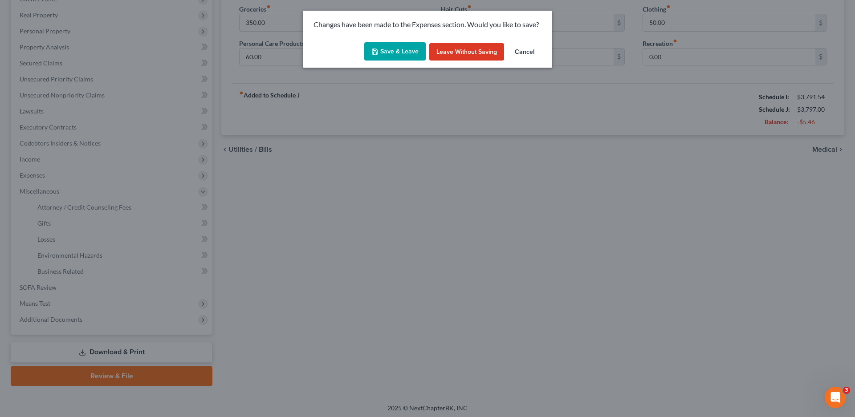
click at [404, 46] on button "Save & Leave" at bounding box center [394, 51] width 61 height 19
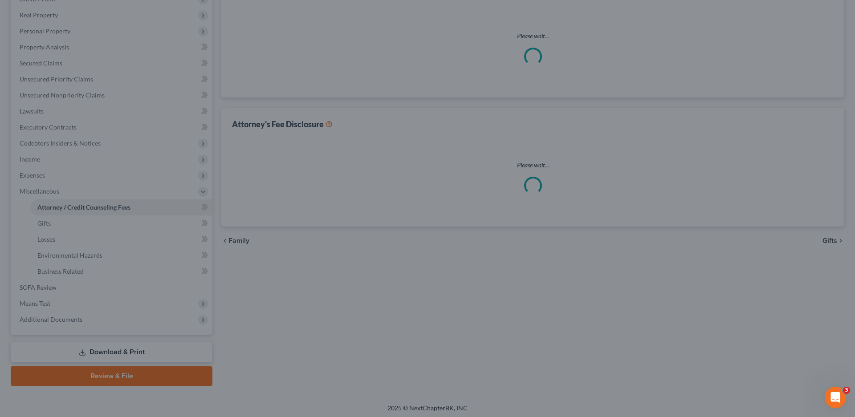
select select "1"
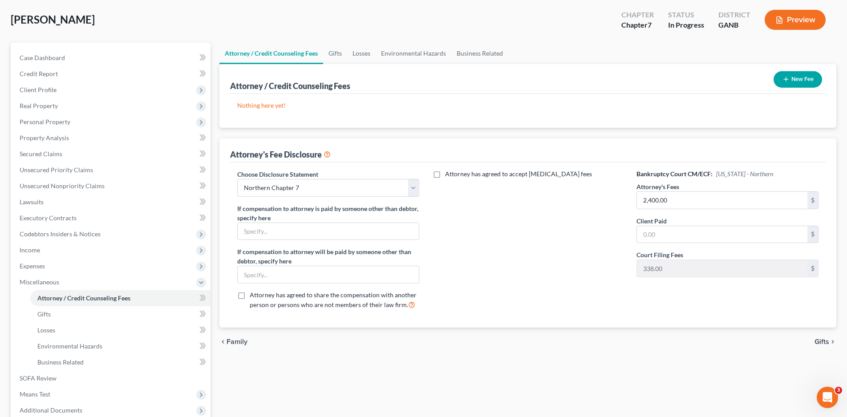
scroll to position [134, 0]
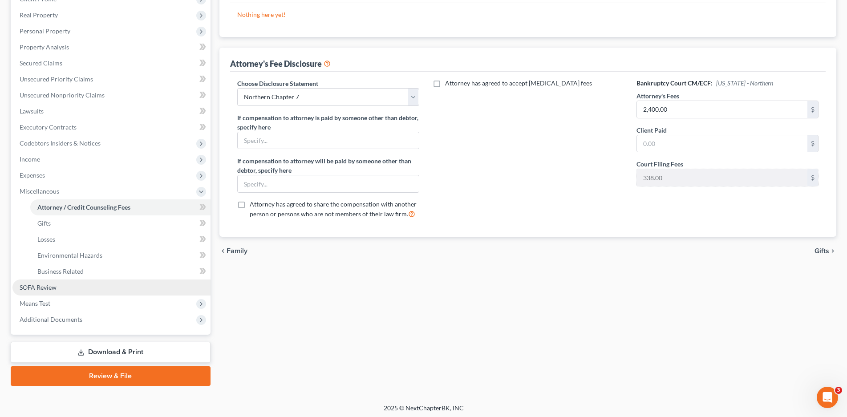
click at [36, 286] on span "SOFA Review" at bounding box center [38, 288] width 37 height 8
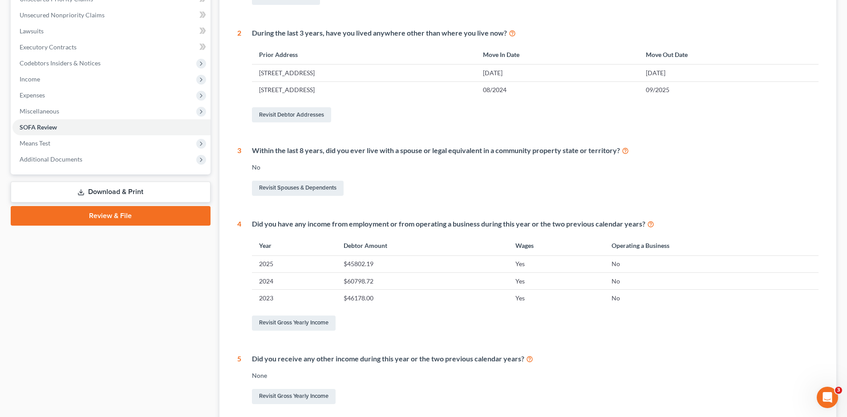
scroll to position [223, 0]
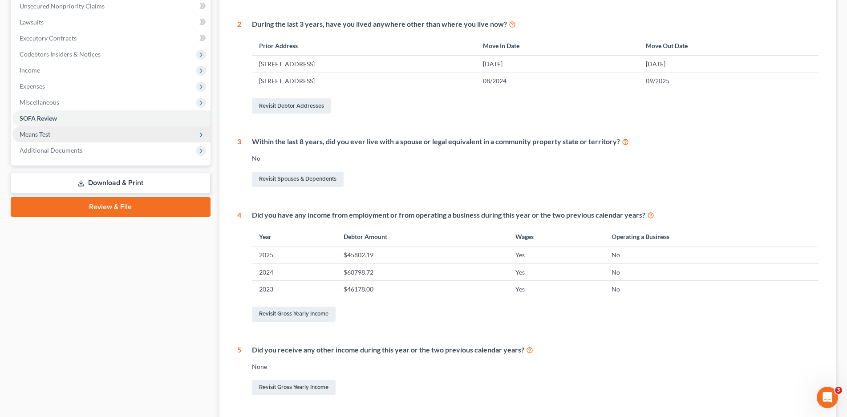
click at [38, 134] on span "Means Test" at bounding box center [35, 134] width 31 height 8
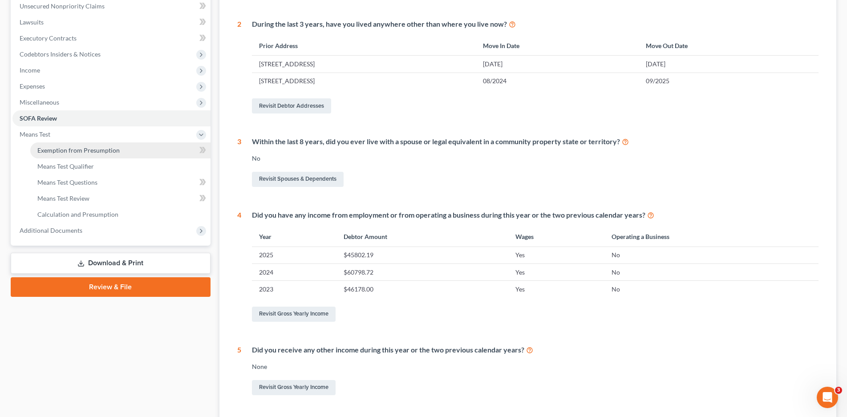
click at [63, 152] on span "Exemption from Presumption" at bounding box center [78, 150] width 82 height 8
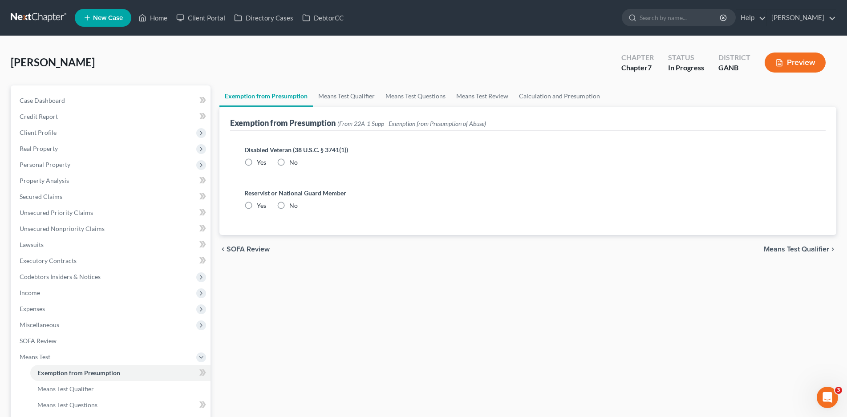
drag, startPoint x: 283, startPoint y: 161, endPoint x: 284, endPoint y: 200, distance: 39.6
click at [289, 162] on label "No" at bounding box center [293, 162] width 8 height 9
click at [293, 162] on input "No" at bounding box center [296, 161] width 6 height 6
radio input "true"
click at [289, 206] on label "No" at bounding box center [293, 205] width 8 height 9
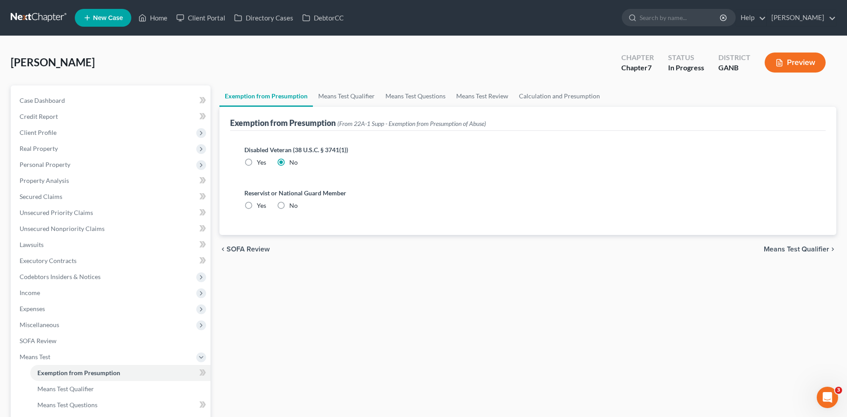
click at [293, 206] on input "No" at bounding box center [296, 204] width 6 height 6
radio input "true"
click at [339, 98] on link "Means Test Qualifier" at bounding box center [346, 95] width 67 height 21
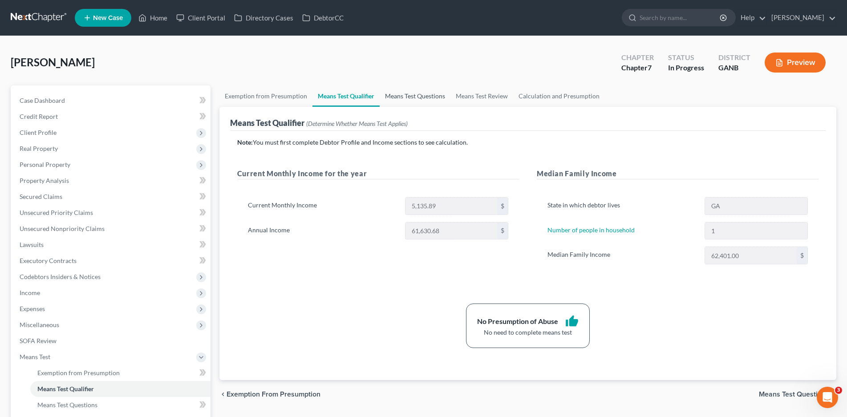
click at [418, 95] on link "Means Test Questions" at bounding box center [415, 95] width 71 height 21
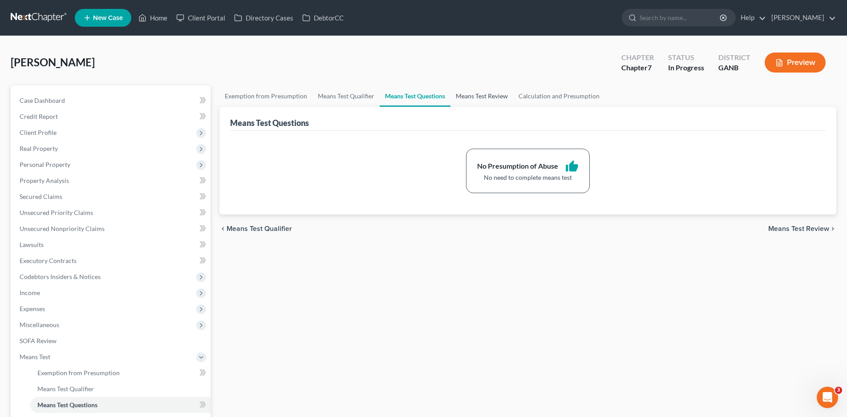
click at [491, 92] on link "Means Test Review" at bounding box center [481, 95] width 63 height 21
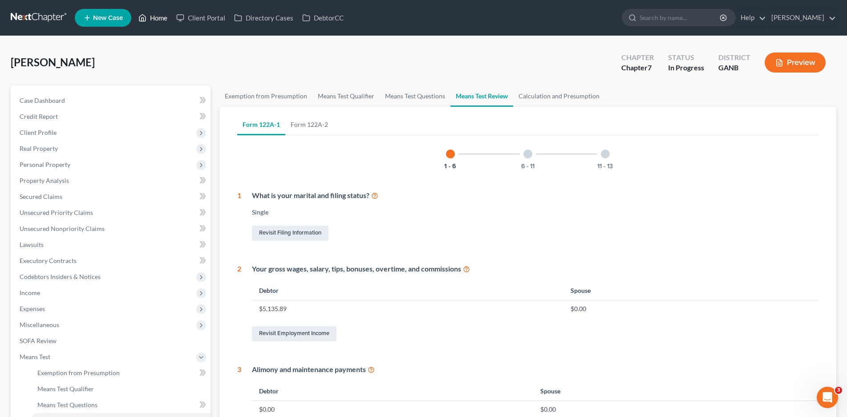
click at [162, 22] on link "Home" at bounding box center [153, 18] width 38 height 16
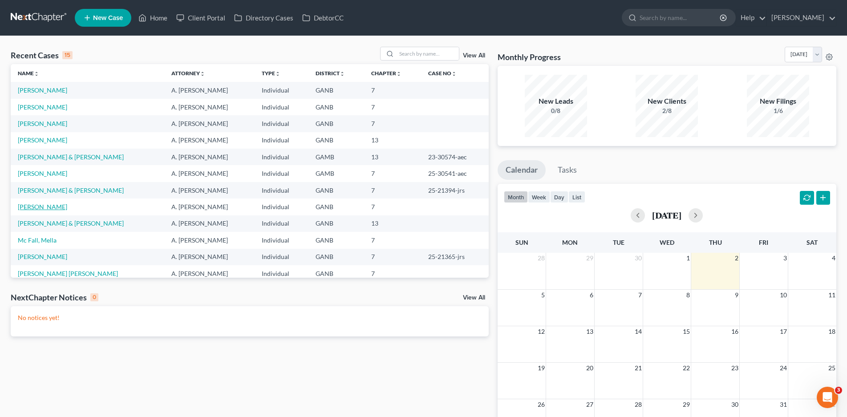
click at [30, 207] on link "[PERSON_NAME]" at bounding box center [42, 207] width 49 height 8
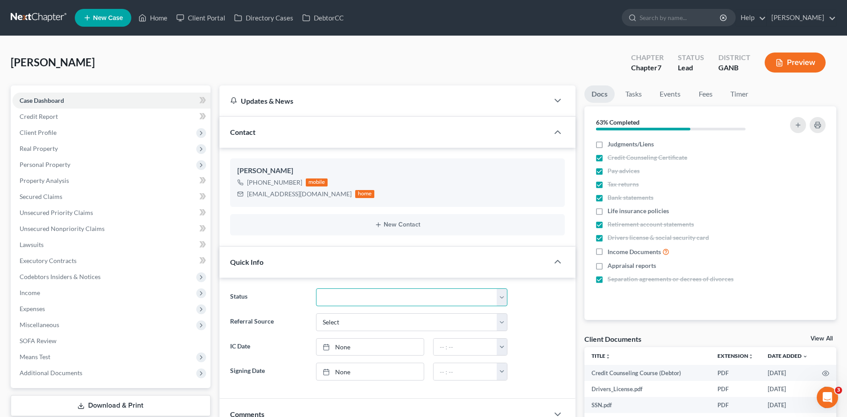
click at [332, 299] on select "Discharged Discharged & Reported Discharge Litigation Dismissal Notice Dismisse…" at bounding box center [412, 297] width 192 height 18
select select "9"
click at [316, 288] on select "Discharged Discharged & Reported Discharge Litigation Dismissal Notice Dismisse…" at bounding box center [412, 297] width 192 height 18
click at [154, 24] on link "Home" at bounding box center [153, 18] width 38 height 16
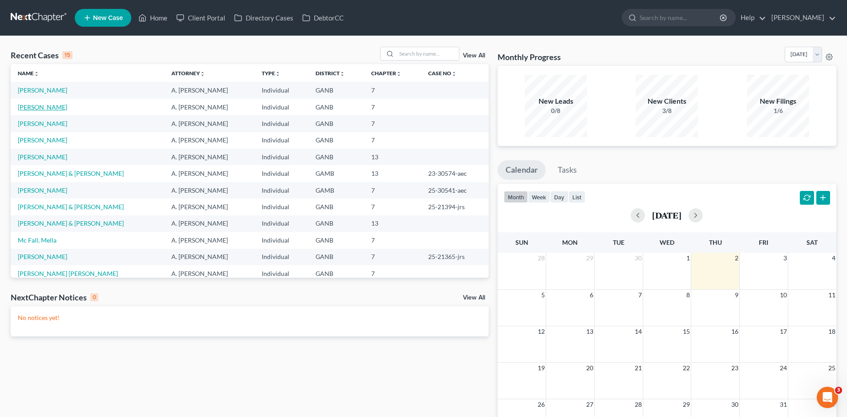
click at [36, 103] on link "[PERSON_NAME]" at bounding box center [42, 107] width 49 height 8
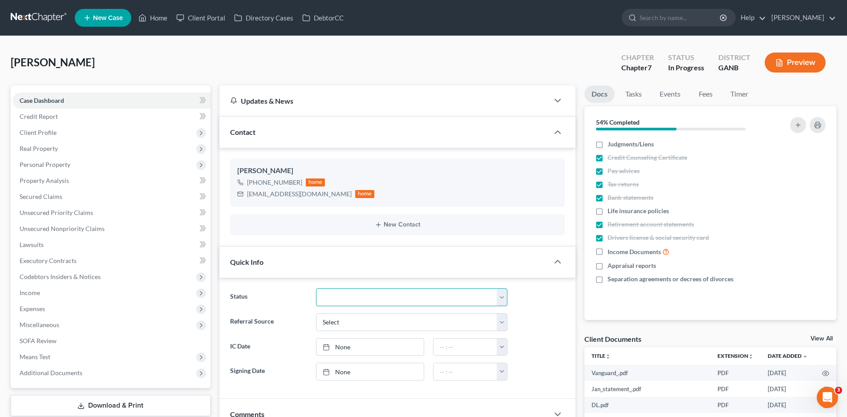
click at [358, 293] on select "Discharged Discharged & Reported Discharge Litigation Dismissal Notice Dismisse…" at bounding box center [412, 297] width 192 height 18
select select "18"
click at [316, 288] on select "Discharged Discharged & Reported Discharge Litigation Dismissal Notice Dismisse…" at bounding box center [412, 297] width 192 height 18
click at [158, 20] on link "Home" at bounding box center [153, 18] width 38 height 16
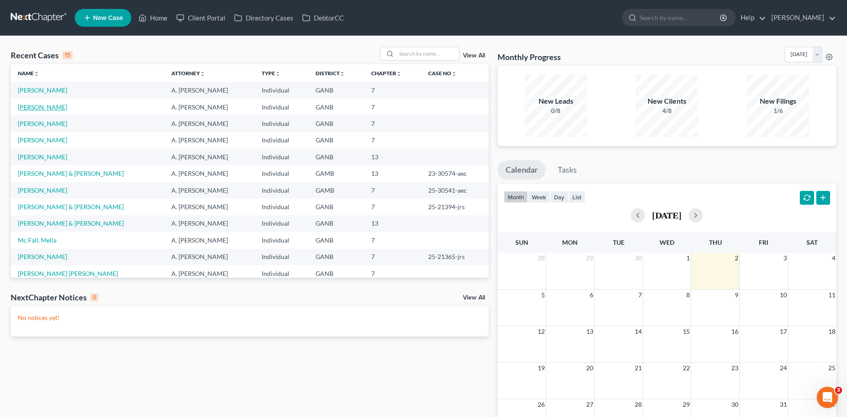
click at [33, 106] on link "[PERSON_NAME]" at bounding box center [42, 107] width 49 height 8
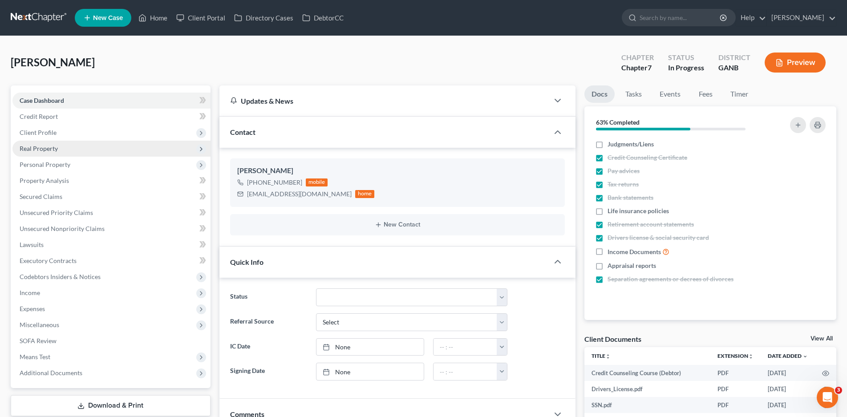
click at [47, 148] on span "Real Property" at bounding box center [39, 149] width 38 height 8
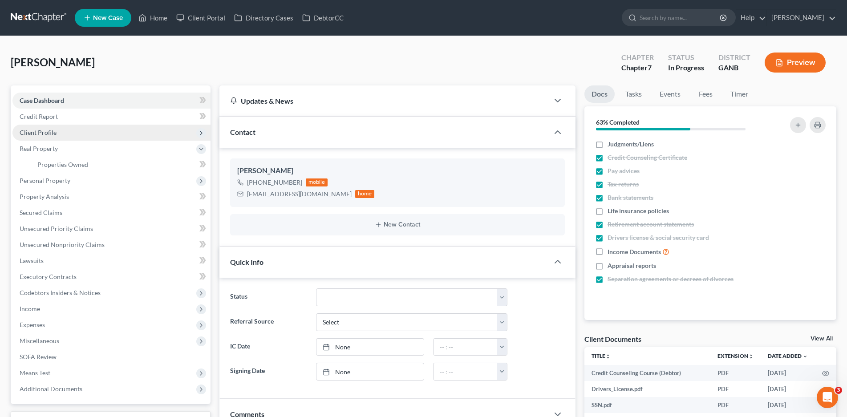
click at [45, 130] on span "Client Profile" at bounding box center [38, 133] width 37 height 8
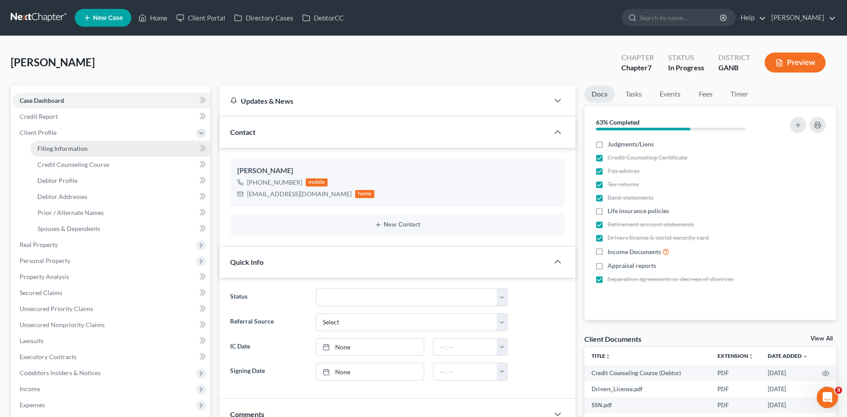
click at [68, 148] on span "Filing Information" at bounding box center [62, 149] width 50 height 8
select select "1"
select select "0"
select select "19"
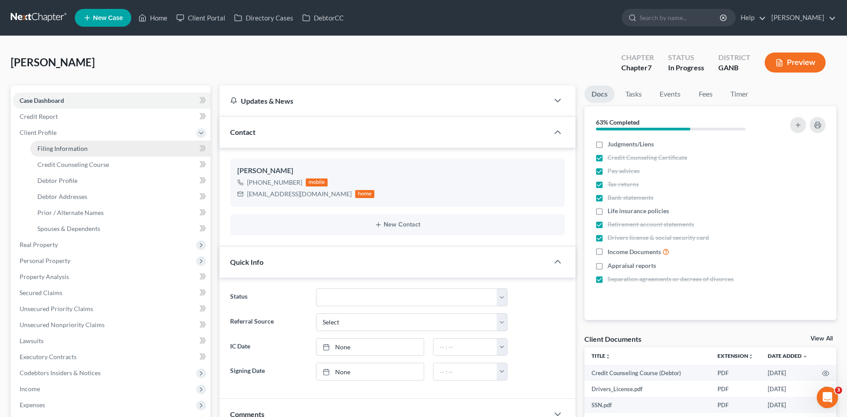
select select "2"
select select "10"
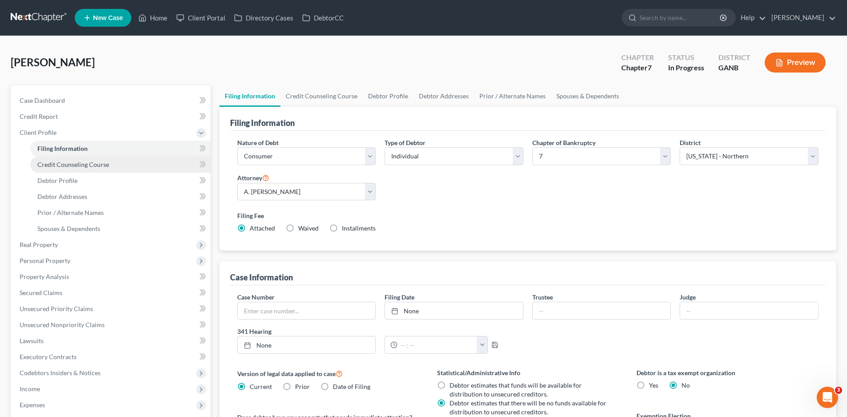
click at [69, 164] on span "Credit Counseling Course" at bounding box center [73, 165] width 72 height 8
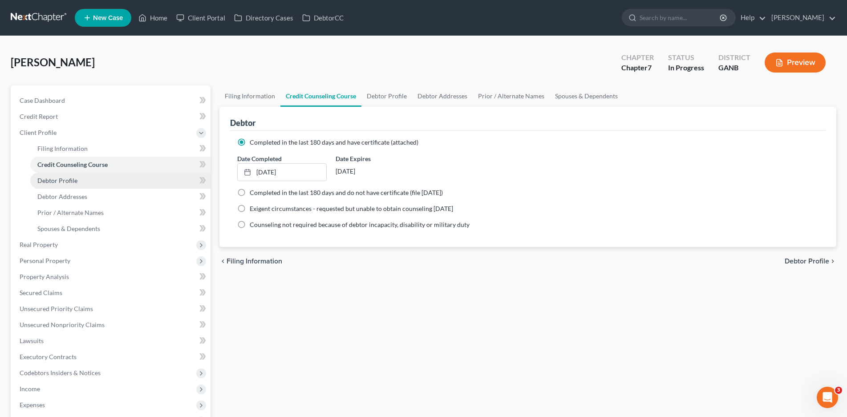
click at [65, 180] on span "Debtor Profile" at bounding box center [57, 181] width 40 height 8
select select "0"
select select "2"
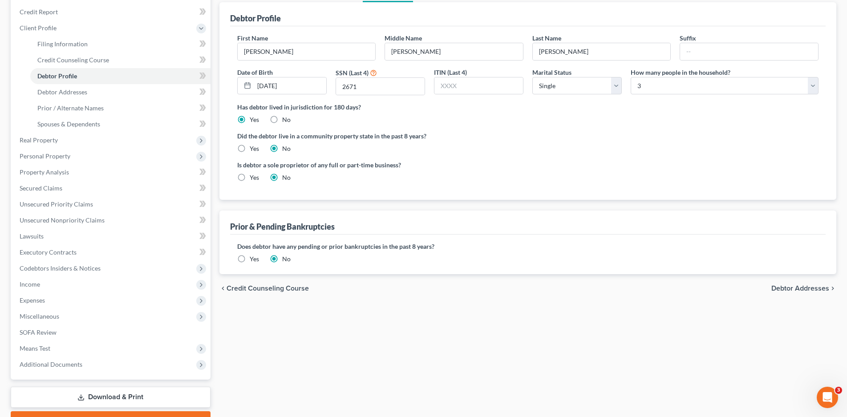
scroll to position [89, 0]
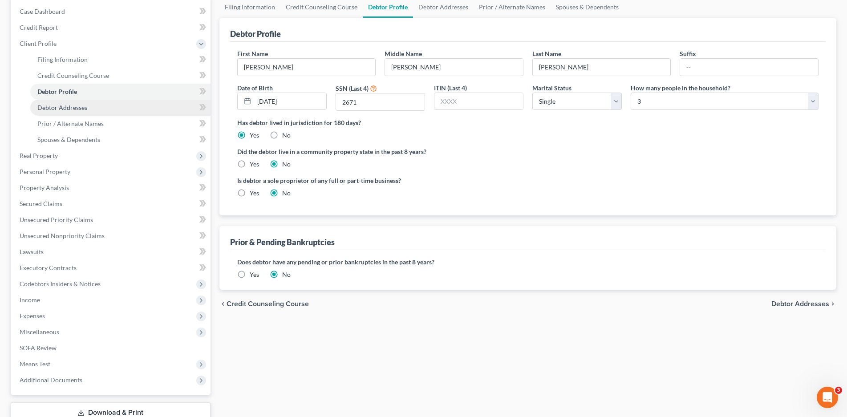
click at [68, 104] on span "Debtor Addresses" at bounding box center [62, 108] width 50 height 8
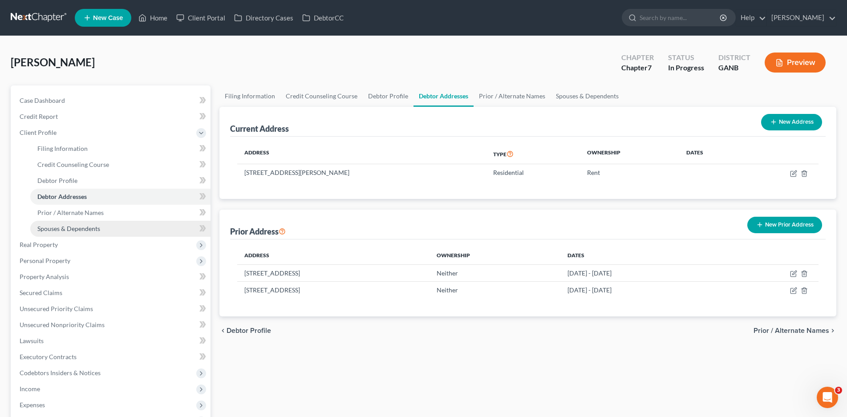
click at [68, 230] on span "Spouses & Dependents" at bounding box center [68, 229] width 63 height 8
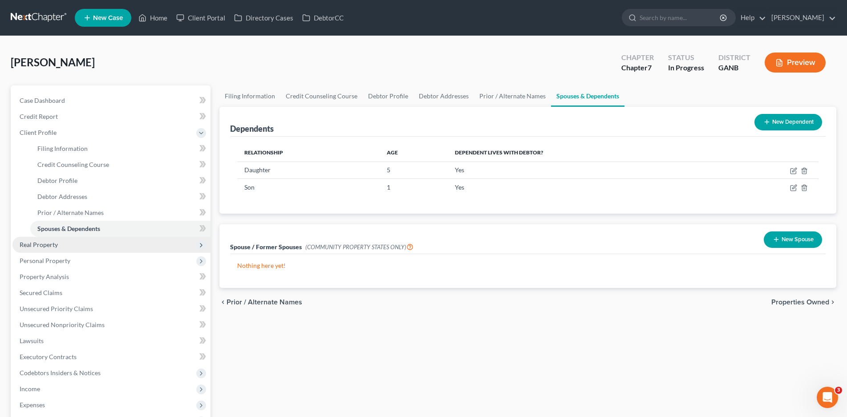
click at [47, 244] on span "Real Property" at bounding box center [39, 245] width 38 height 8
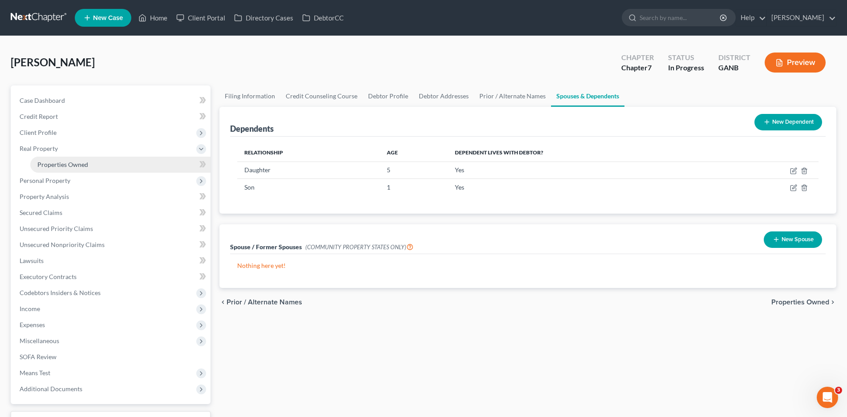
drag, startPoint x: 53, startPoint y: 168, endPoint x: 49, endPoint y: 170, distance: 5.0
click at [53, 168] on link "Properties Owned" at bounding box center [120, 165] width 180 height 16
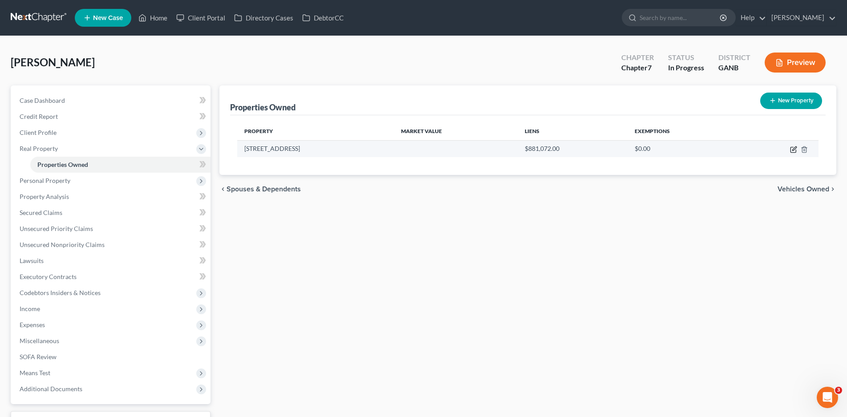
click at [793, 148] on icon "button" at bounding box center [793, 149] width 7 height 7
select select "10"
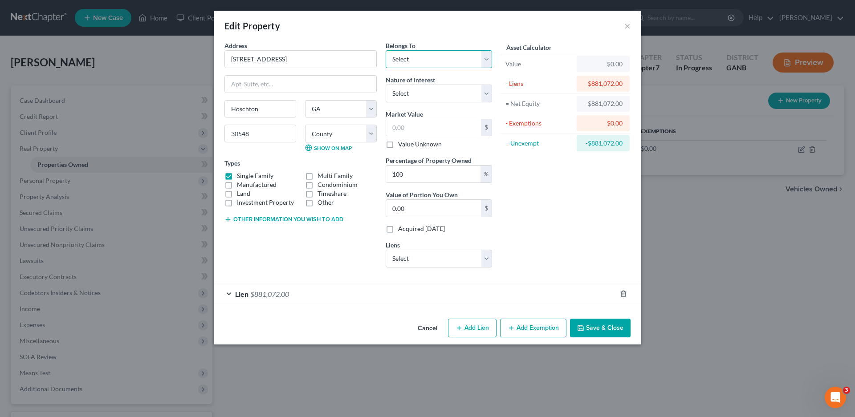
click at [411, 59] on select "Select Debtor 1 Only Debtor 2 Only Debtor 1 And Debtor 2 Only At Least One Of T…" at bounding box center [438, 59] width 106 height 18
select select "3"
click at [385, 50] on select "Select Debtor 1 Only Debtor 2 Only Debtor 1 And Debtor 2 Only At Least One Of T…" at bounding box center [438, 59] width 106 height 18
click at [413, 94] on select "Select Fee Simple Joint Tenant Life Estate Equitable Interest Future Interest T…" at bounding box center [438, 94] width 106 height 18
select select "1"
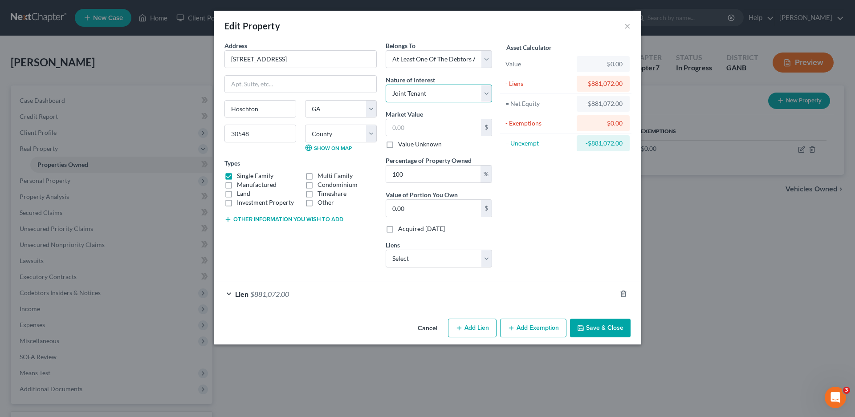
click at [385, 85] on select "Select Fee Simple Joint Tenant Life Estate Equitable Interest Future Interest T…" at bounding box center [438, 94] width 106 height 18
click at [412, 126] on input "text" at bounding box center [433, 127] width 95 height 17
type input "8"
type input "8.00"
type input "88"
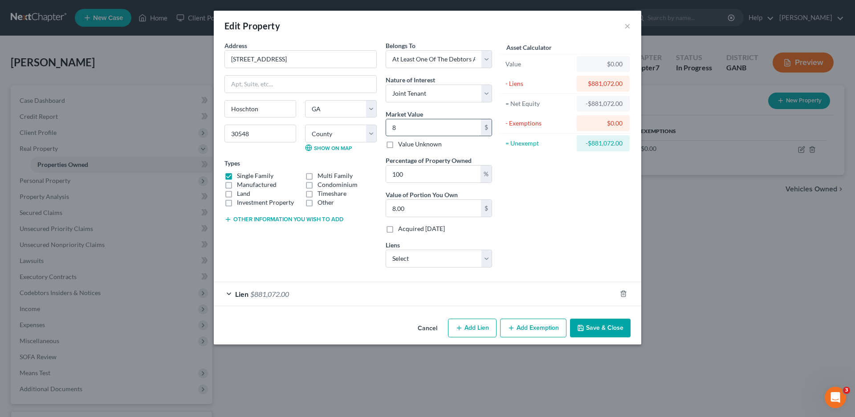
type input "88.00"
type input "885"
type input "885.00"
type input "8859"
type input "8,859.00"
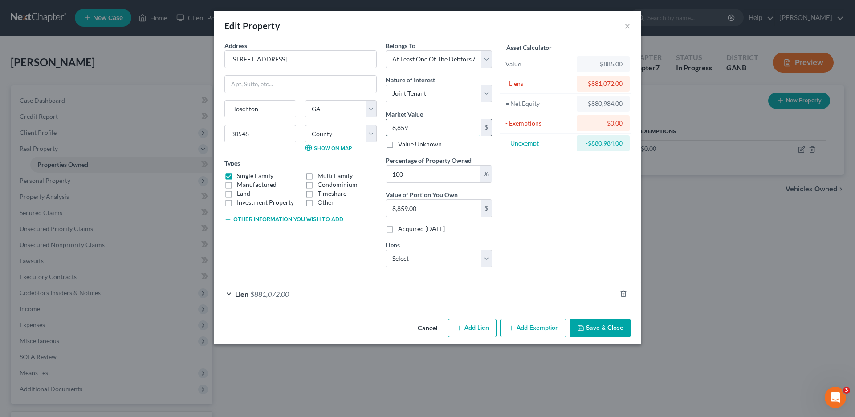
type input "8,8599"
type input "88,599.00"
type input "88,5999"
type input "885,999.00"
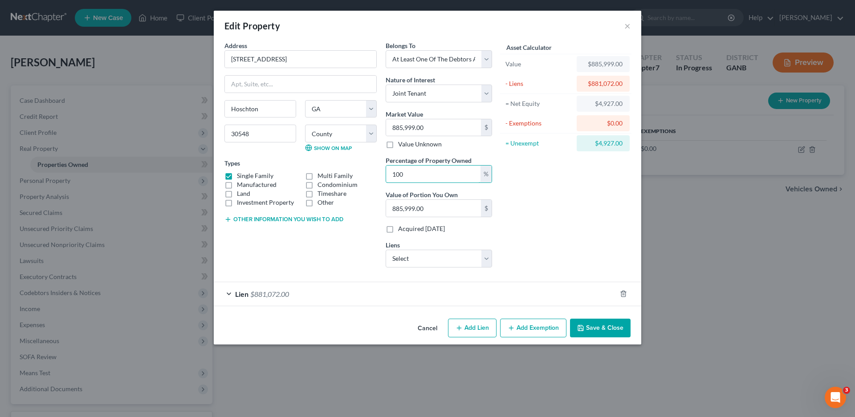
type input "5"
type input "44,299.95"
type input "50"
type input "442,999.50"
type input "50"
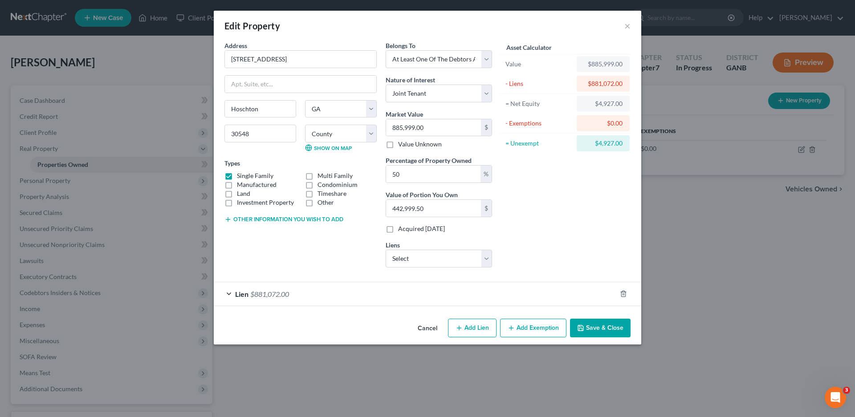
click at [228, 293] on div "Lien $881,072.00" at bounding box center [415, 294] width 402 height 24
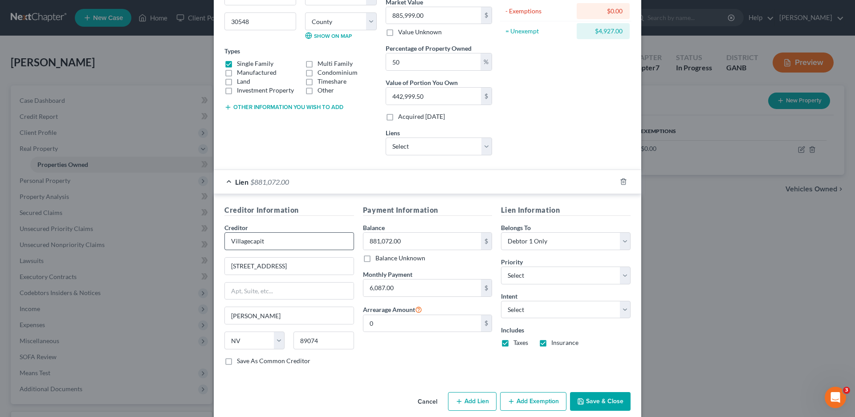
scroll to position [124, 0]
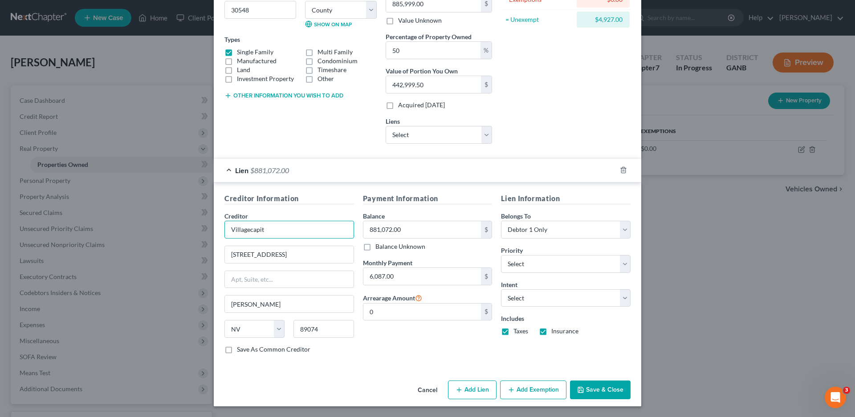
drag, startPoint x: 265, startPoint y: 230, endPoint x: 215, endPoint y: 231, distance: 50.3
click at [215, 231] on div "Creditor Information Creditor * Villagecapit [GEOGRAPHIC_DATA] [PERSON_NAME][GE…" at bounding box center [427, 275] width 427 height 186
click at [287, 231] on input "Villagecapit" at bounding box center [289, 230] width 130 height 18
type input "Village Capital an Investment LLC"
click at [549, 226] on select "Select Debtor 1 Only Debtor 2 Only Debtor 1 And Debtor 2 Only At Least One Of T…" at bounding box center [566, 230] width 130 height 18
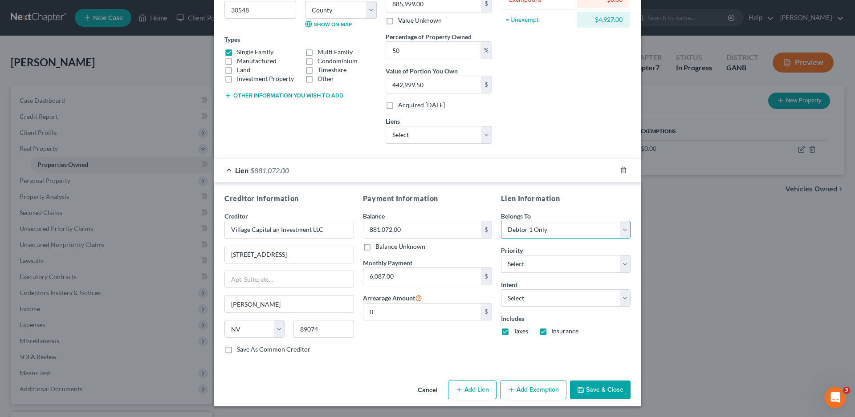
select select "3"
click at [501, 221] on select "Select Debtor 1 Only Debtor 2 Only Debtor 1 And Debtor 2 Only At Least One Of T…" at bounding box center [566, 230] width 130 height 18
drag, startPoint x: 516, startPoint y: 263, endPoint x: 515, endPoint y: 255, distance: 7.7
click at [515, 263] on select "Select 1st 2nd 3rd 4th 5th 6th 7th 8th 9th 10th 11th 12th 13th 14th 15th 16th 1…" at bounding box center [566, 264] width 130 height 18
select select "1"
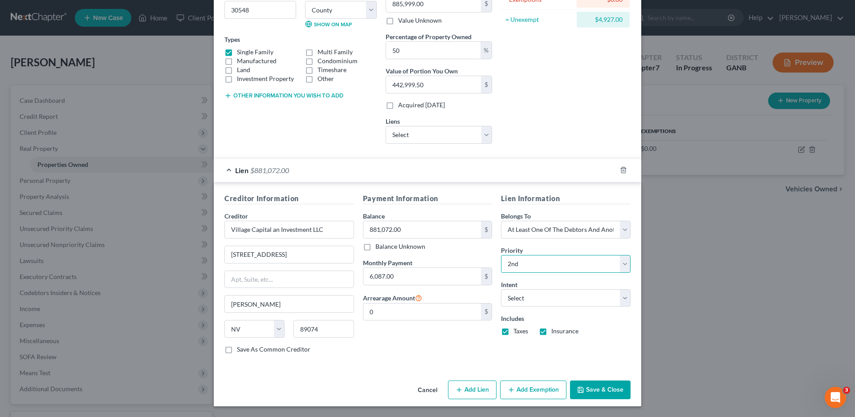
click at [501, 255] on select "Select 1st 2nd 3rd 4th 5th 6th 7th 8th 9th 10th 11th 12th 13th 14th 15th 16th 1…" at bounding box center [566, 264] width 130 height 18
click at [523, 300] on select "Select Surrender Redeem Reaffirm Avoid Other" at bounding box center [566, 298] width 130 height 18
select select "0"
click at [501, 289] on select "Select Surrender Redeem Reaffirm Avoid Other" at bounding box center [566, 298] width 130 height 18
click at [273, 231] on input "Village Capital an Investment LLC" at bounding box center [289, 230] width 130 height 18
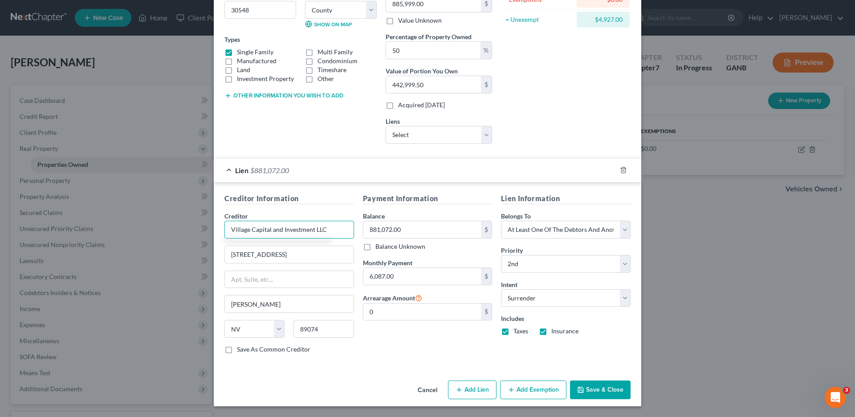
type input "Village Capital and Investment LLC"
click at [237, 350] on label "Save As Common Creditor" at bounding box center [273, 349] width 73 height 9
click at [240, 350] on input "Save As Common Creditor" at bounding box center [243, 348] width 6 height 6
checkbox input "true"
click at [589, 385] on button "Save & Close" at bounding box center [600, 390] width 61 height 19
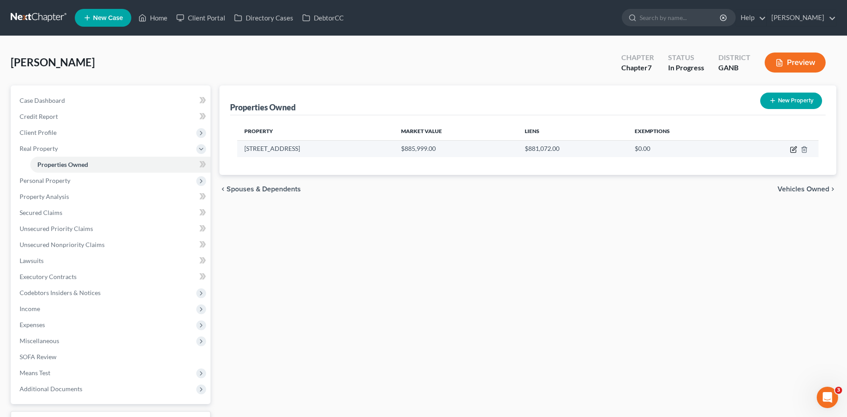
click at [792, 147] on icon "button" at bounding box center [793, 149] width 5 height 5
select select "10"
select select "3"
select select "1"
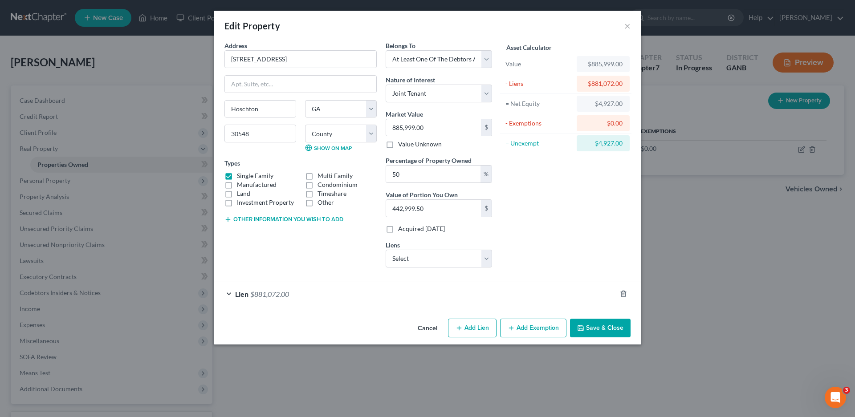
click at [398, 231] on label "Acquired [DATE]" at bounding box center [421, 228] width 47 height 9
click at [401, 230] on input "Acquired [DATE]" at bounding box center [404, 227] width 6 height 6
checkbox input "true"
click at [520, 329] on button "Add Exemption" at bounding box center [533, 328] width 66 height 19
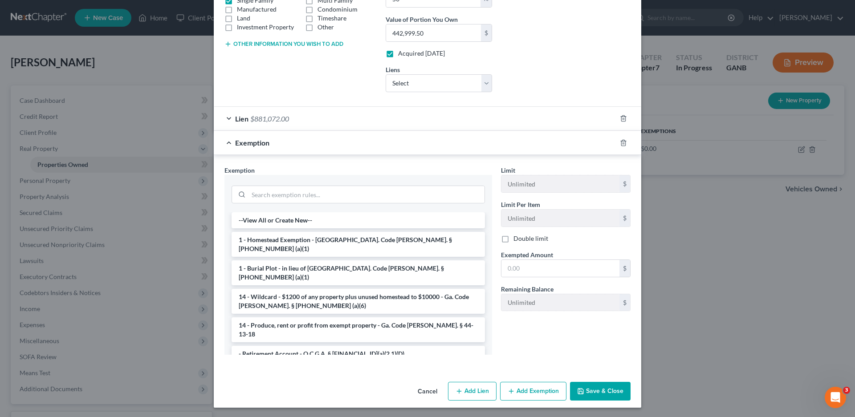
scroll to position [177, 0]
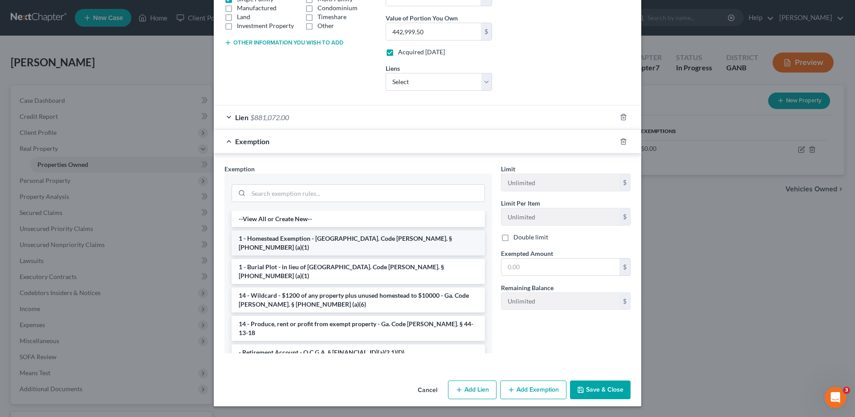
click at [277, 241] on li "1 - Homestead Exemption - [GEOGRAPHIC_DATA]. Code [PERSON_NAME]. § [PHONE_NUMBE…" at bounding box center [357, 243] width 253 height 25
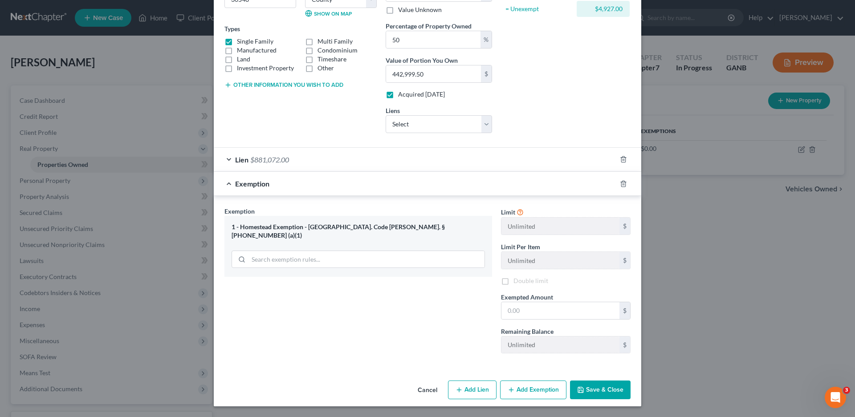
scroll to position [134, 0]
click at [514, 315] on input "text" at bounding box center [560, 310] width 118 height 17
type input "4,927.00"
click at [582, 394] on button "Save & Close" at bounding box center [600, 390] width 61 height 19
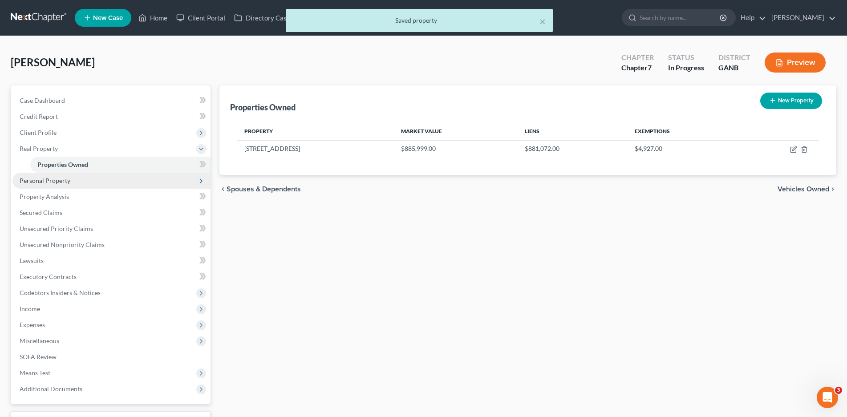
click at [48, 181] on span "Personal Property" at bounding box center [45, 181] width 51 height 8
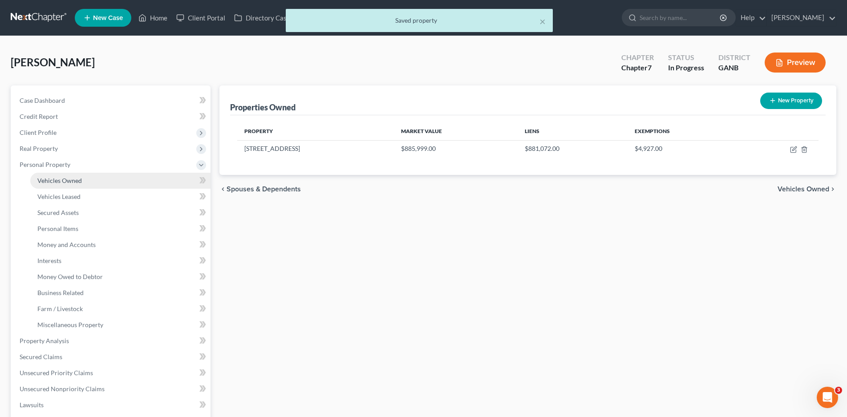
click at [54, 182] on span "Vehicles Owned" at bounding box center [59, 181] width 45 height 8
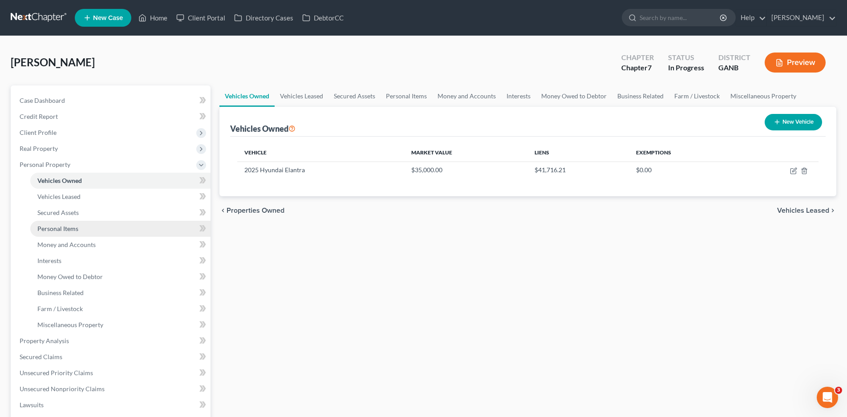
click at [60, 228] on span "Personal Items" at bounding box center [57, 229] width 41 height 8
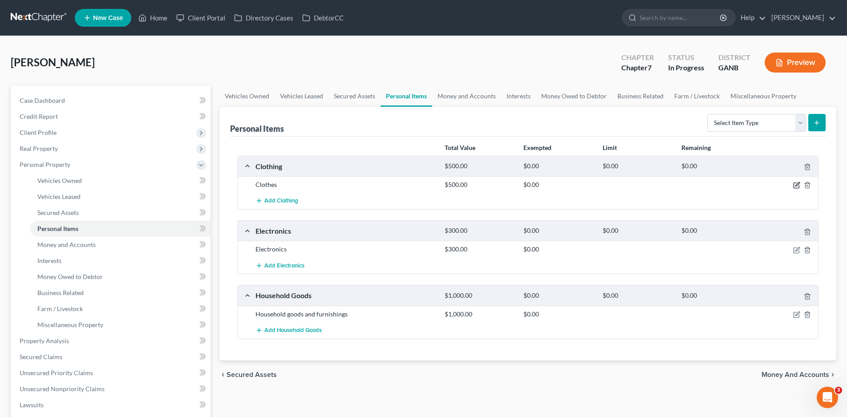
click at [797, 187] on icon "button" at bounding box center [796, 185] width 7 height 7
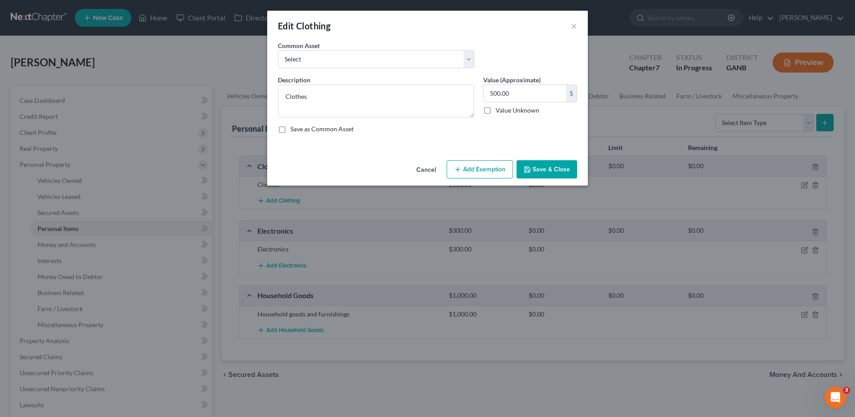
click at [480, 166] on button "Add Exemption" at bounding box center [479, 169] width 66 height 19
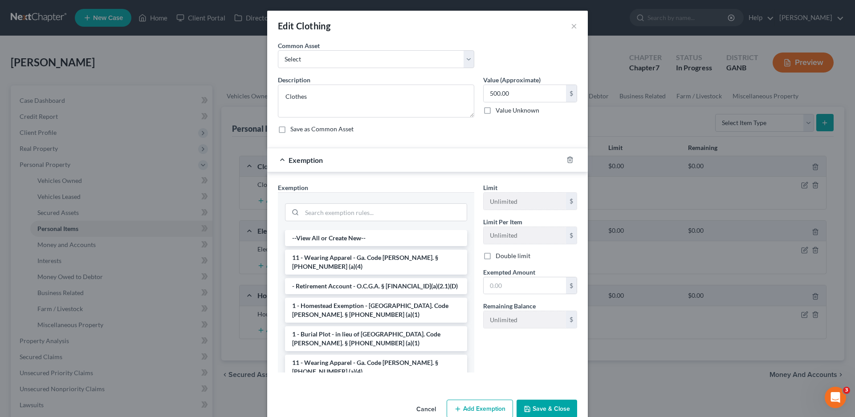
drag, startPoint x: 312, startPoint y: 261, endPoint x: 428, endPoint y: 295, distance: 120.6
click at [313, 261] on li "11 - Wearing Apparel - Ga. Code [PERSON_NAME]. § [PHONE_NUMBER] (a)(4)" at bounding box center [376, 262] width 182 height 25
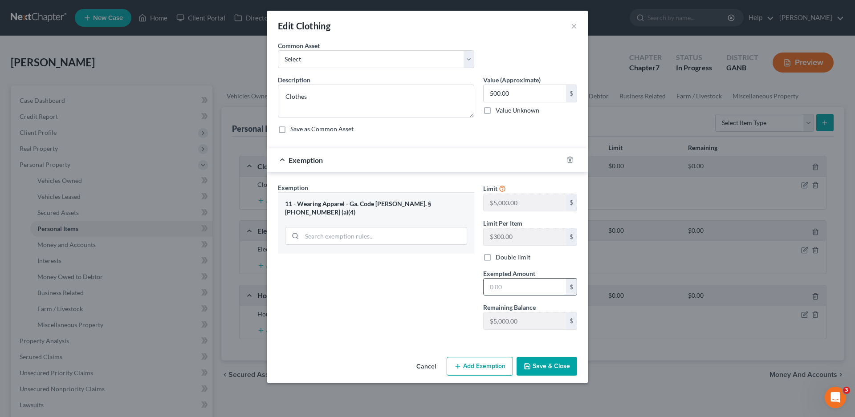
click at [502, 284] on input "text" at bounding box center [524, 287] width 82 height 17
type input "500.00"
click at [543, 362] on button "Save & Close" at bounding box center [546, 366] width 61 height 19
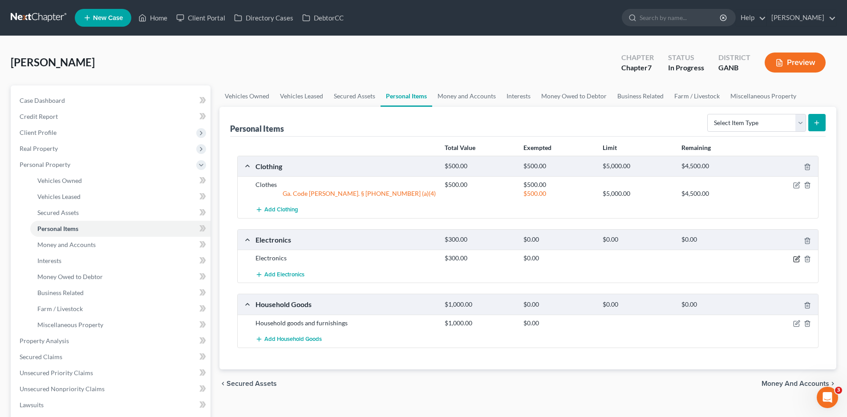
click at [793, 258] on icon "button" at bounding box center [796, 258] width 7 height 7
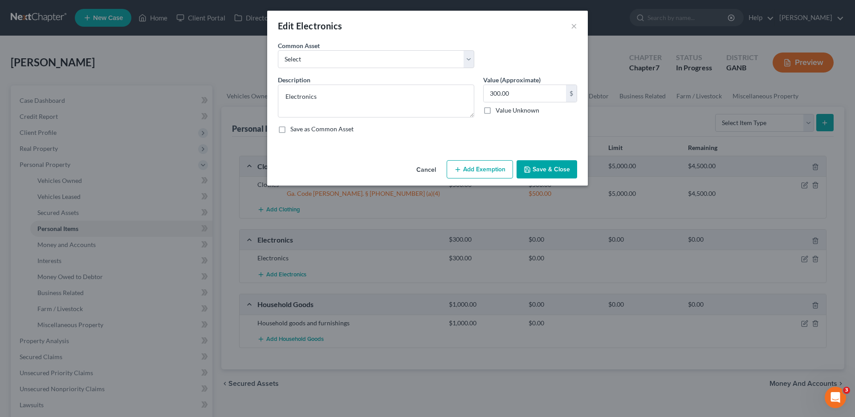
click at [477, 167] on button "Add Exemption" at bounding box center [479, 169] width 66 height 19
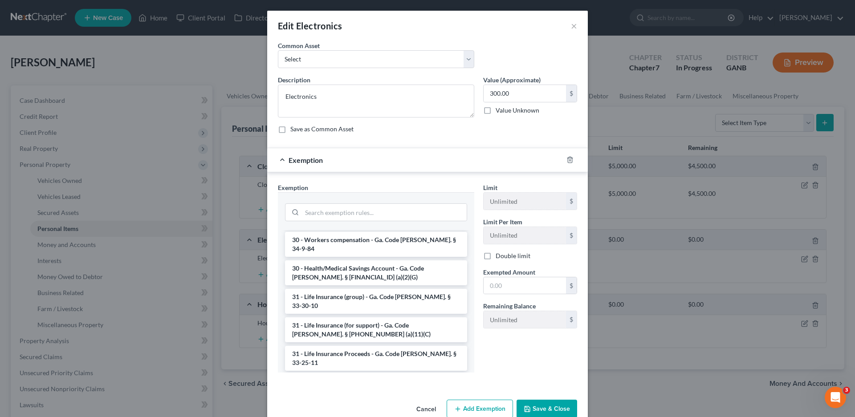
scroll to position [1202, 0]
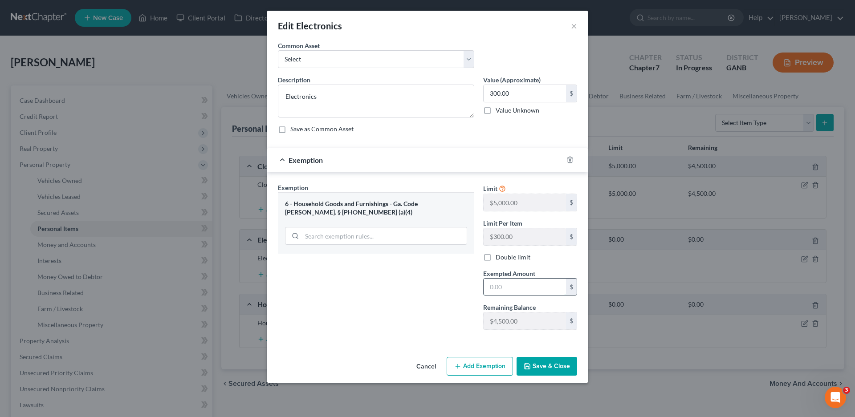
click at [508, 286] on input "text" at bounding box center [524, 287] width 82 height 17
type input "300.00"
click at [553, 368] on button "Save & Close" at bounding box center [546, 366] width 61 height 19
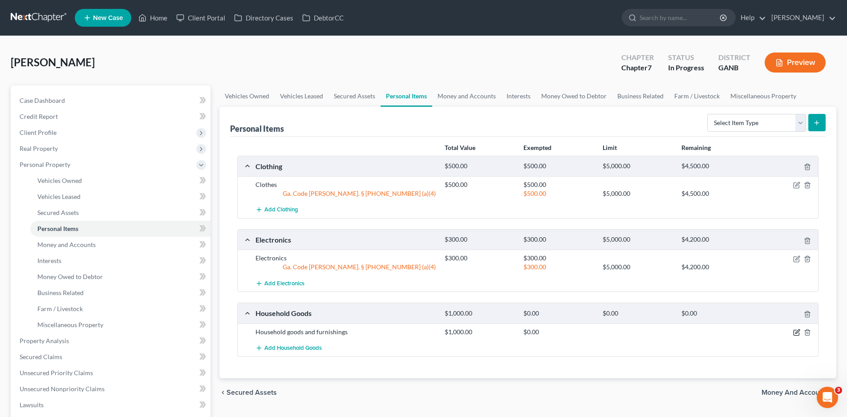
click at [796, 332] on icon "button" at bounding box center [796, 332] width 7 height 7
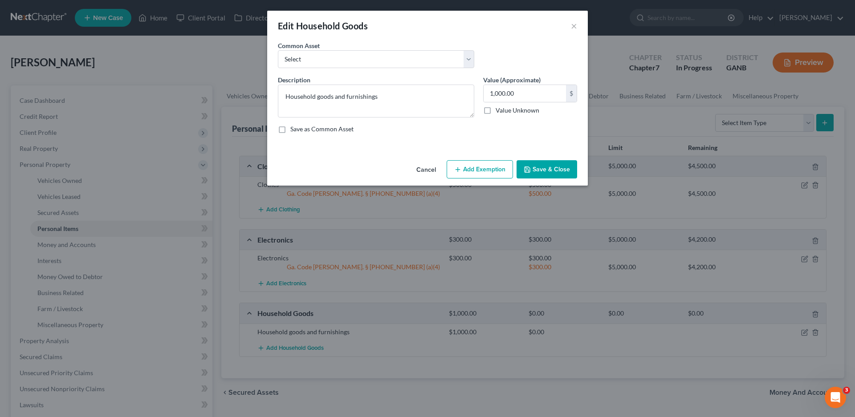
click at [478, 172] on button "Add Exemption" at bounding box center [479, 169] width 66 height 19
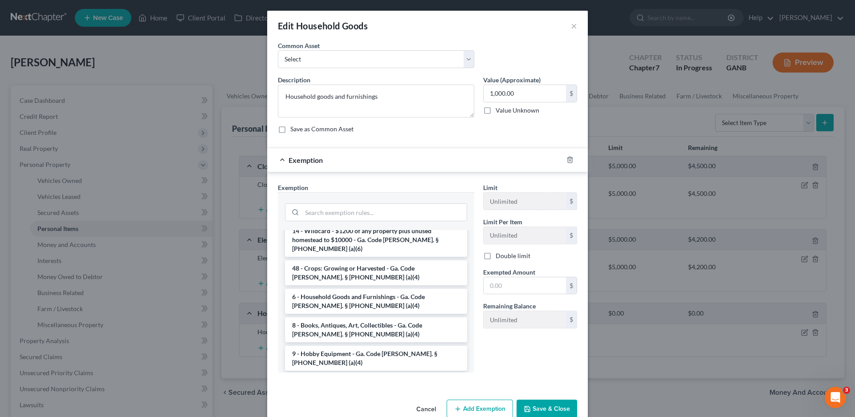
scroll to position [89, 0]
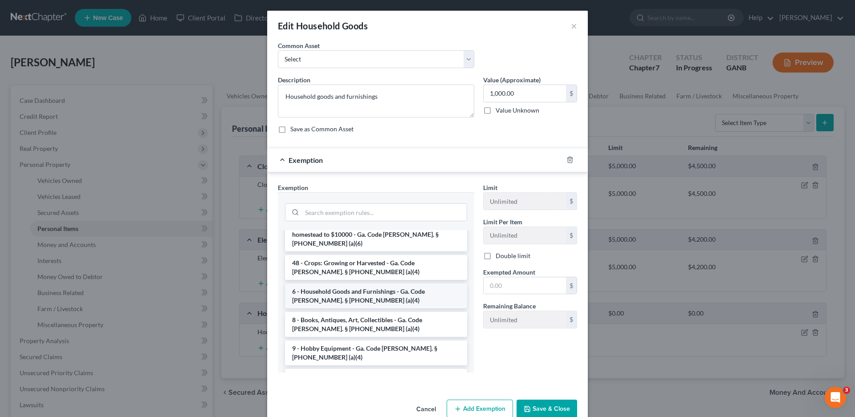
click at [341, 284] on li "6 - Household Goods and Furnishings - Ga. Code [PERSON_NAME]. § [PHONE_NUMBER] …" at bounding box center [376, 296] width 182 height 25
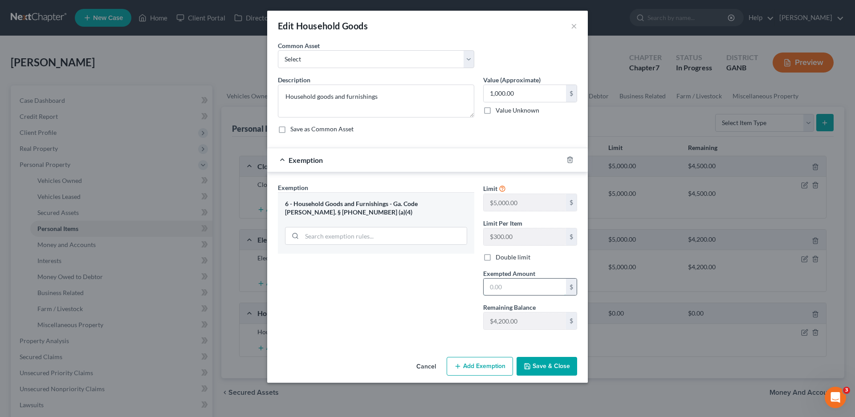
click at [506, 283] on input "text" at bounding box center [524, 287] width 82 height 17
type input "1,000.00"
click at [547, 363] on button "Save & Close" at bounding box center [546, 366] width 61 height 19
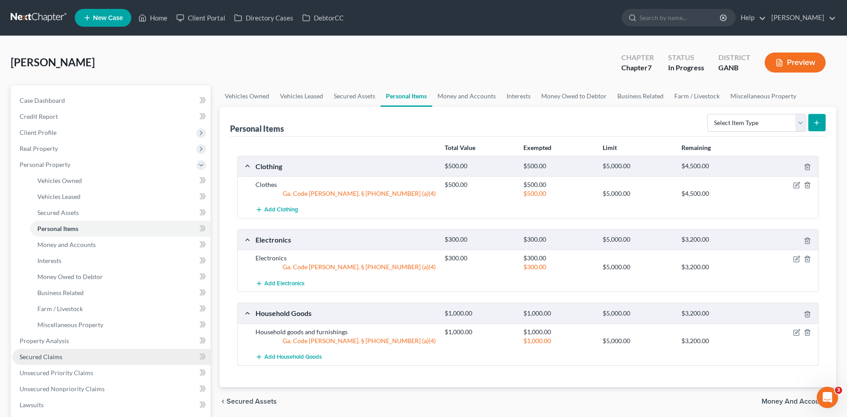
click at [49, 357] on span "Secured Claims" at bounding box center [41, 357] width 43 height 8
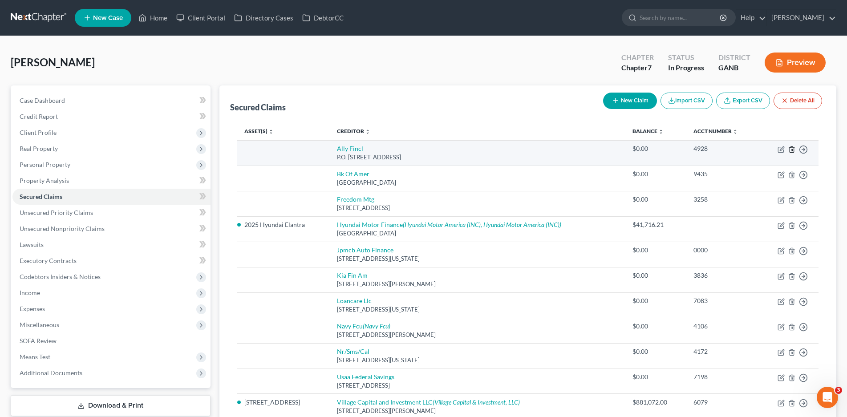
click at [791, 150] on line "button" at bounding box center [791, 150] width 0 height 2
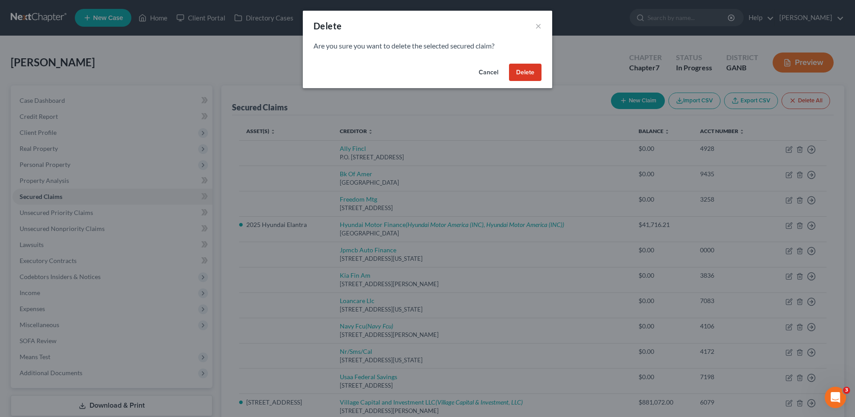
click at [529, 74] on button "Delete" at bounding box center [525, 73] width 32 height 18
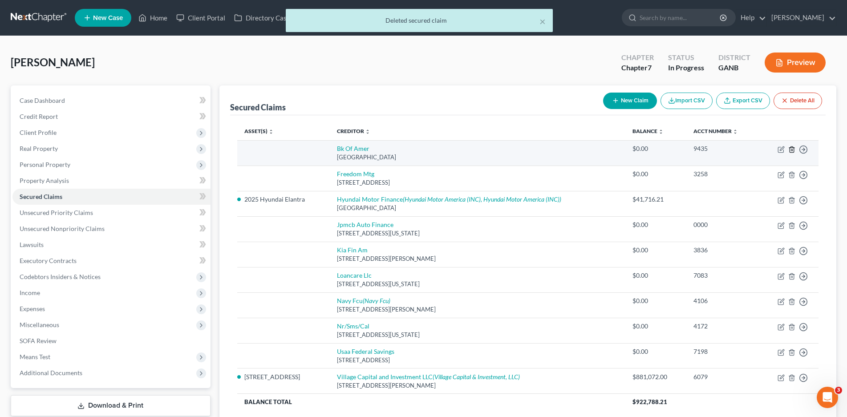
click at [791, 149] on icon "button" at bounding box center [791, 149] width 7 height 7
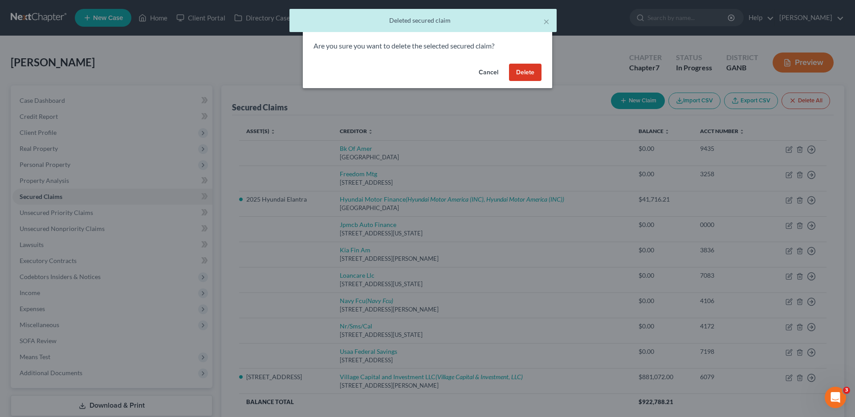
click at [532, 77] on button "Delete" at bounding box center [525, 73] width 32 height 18
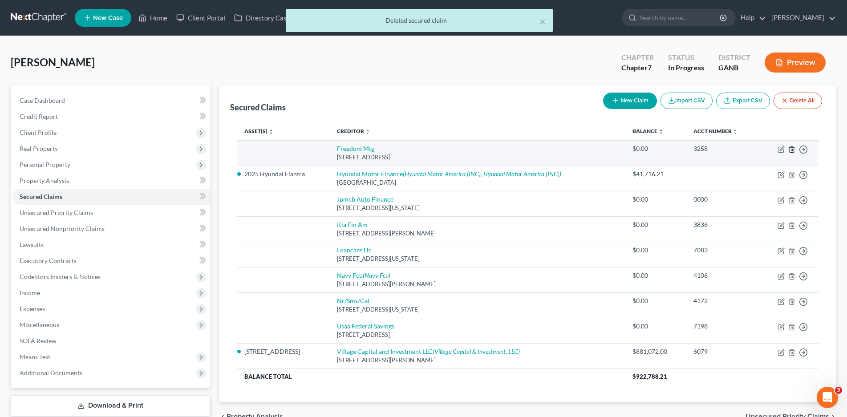
click at [793, 150] on icon "button" at bounding box center [791, 149] width 7 height 7
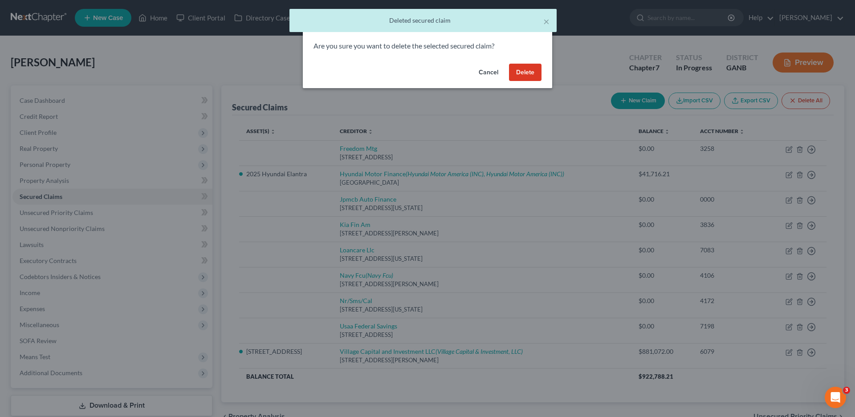
click at [530, 74] on button "Delete" at bounding box center [525, 73] width 32 height 18
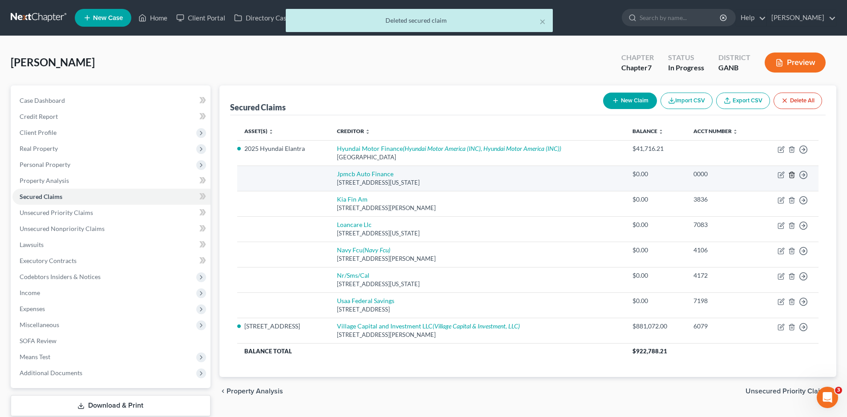
click at [792, 176] on line "button" at bounding box center [792, 175] width 0 height 2
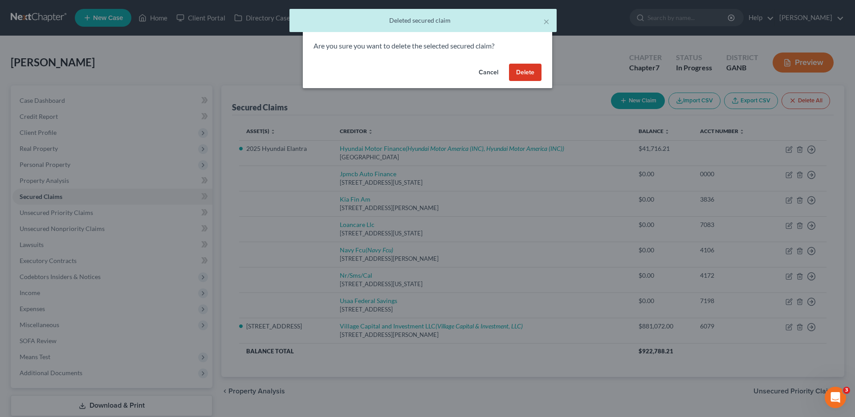
drag, startPoint x: 520, startPoint y: 73, endPoint x: 669, endPoint y: 175, distance: 179.6
click at [522, 74] on button "Delete" at bounding box center [525, 73] width 32 height 18
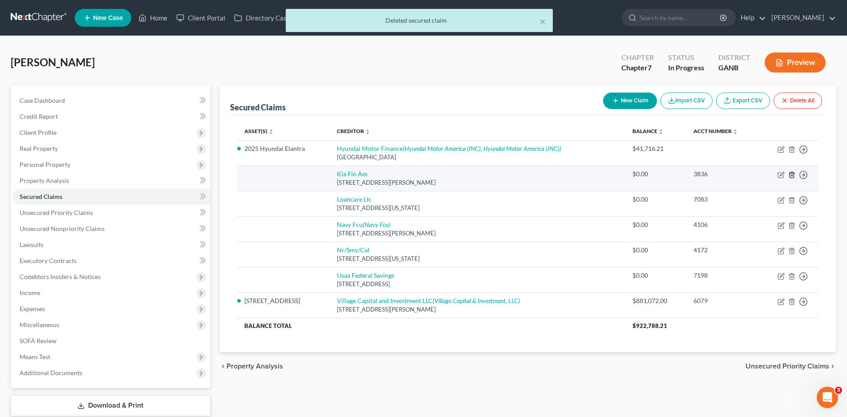
click at [792, 174] on icon "button" at bounding box center [791, 174] width 7 height 7
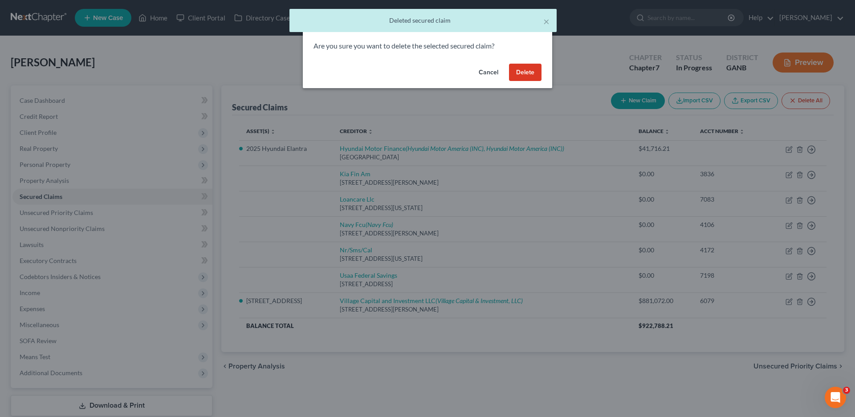
click at [528, 65] on button "Delete" at bounding box center [525, 73] width 32 height 18
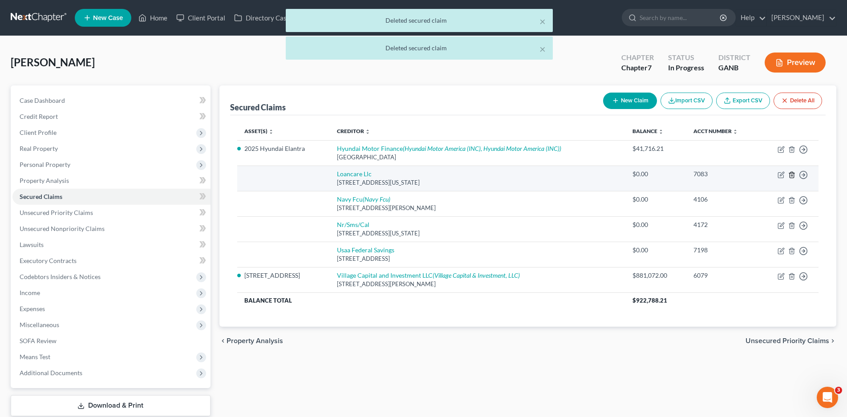
click at [792, 173] on polyline "button" at bounding box center [791, 173] width 5 height 0
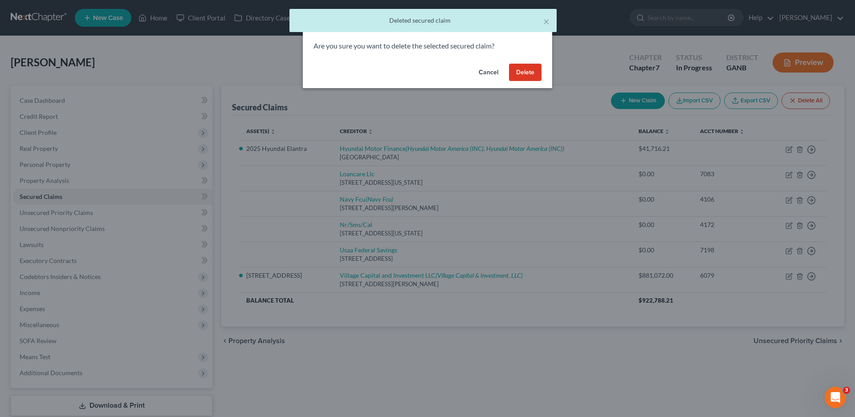
drag, startPoint x: 521, startPoint y: 71, endPoint x: 520, endPoint y: 91, distance: 19.6
click at [521, 71] on button "Delete" at bounding box center [525, 73] width 32 height 18
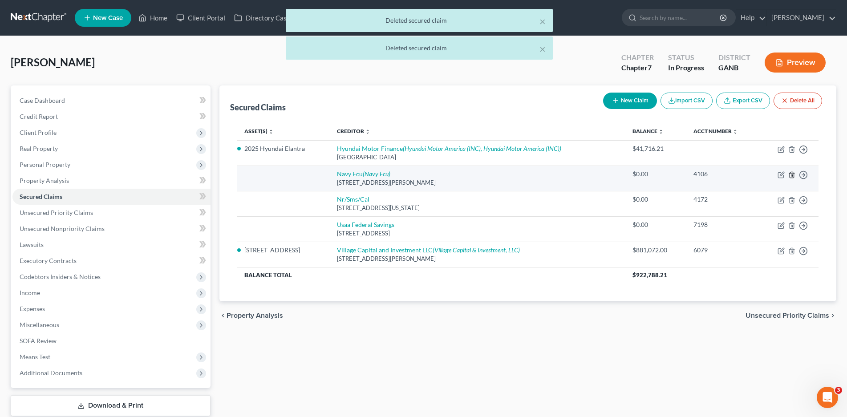
click at [792, 171] on icon "button" at bounding box center [791, 174] width 7 height 7
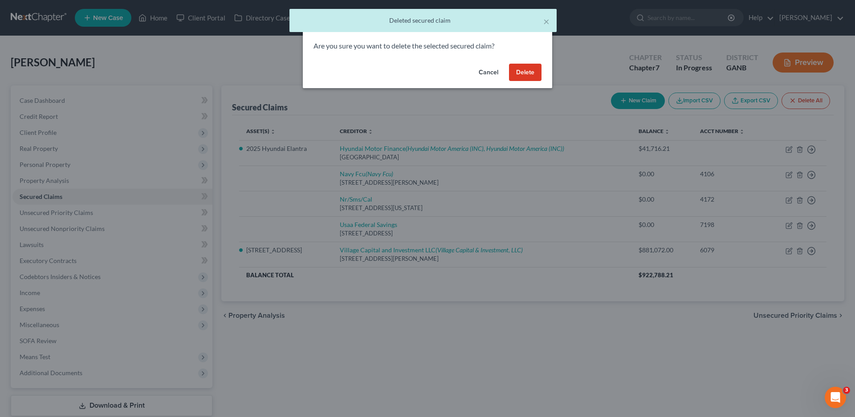
click at [524, 72] on button "Delete" at bounding box center [525, 73] width 32 height 18
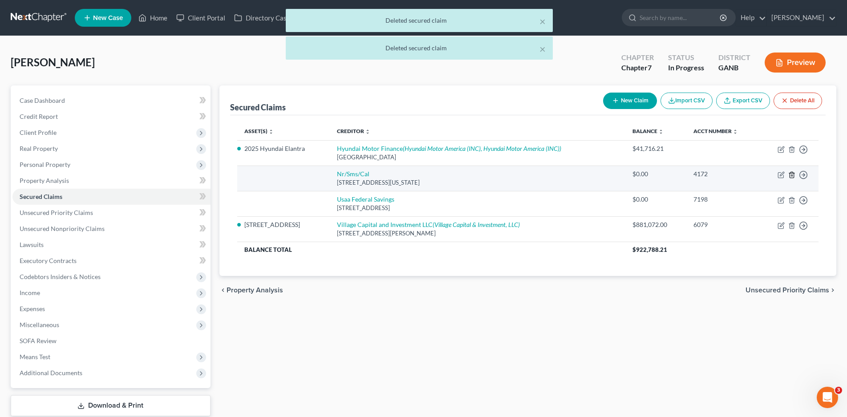
click at [793, 175] on icon "button" at bounding box center [791, 174] width 7 height 7
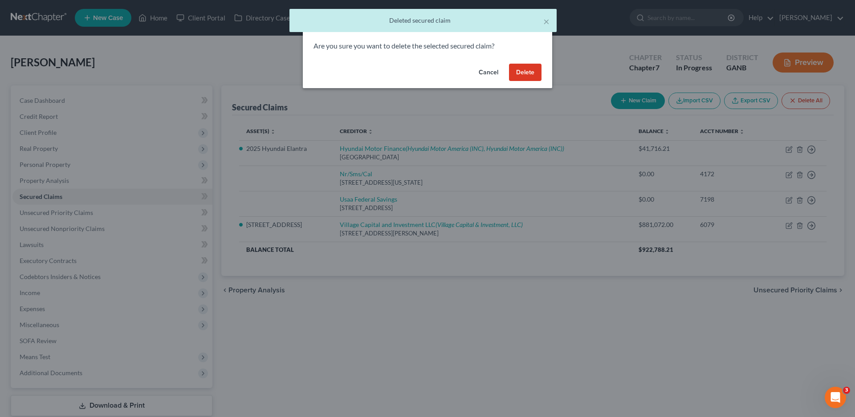
click at [520, 74] on button "Delete" at bounding box center [525, 73] width 32 height 18
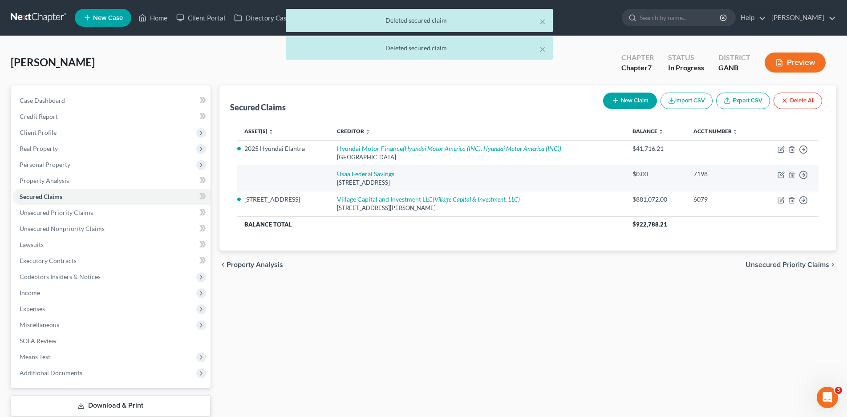
click at [788, 173] on td "Move to E Move to F Move to G Move to Notice Only" at bounding box center [789, 178] width 60 height 25
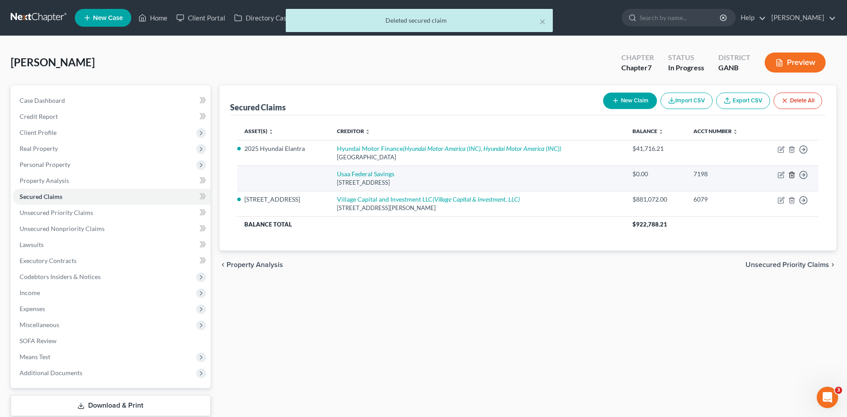
click at [791, 174] on icon "button" at bounding box center [791, 174] width 7 height 7
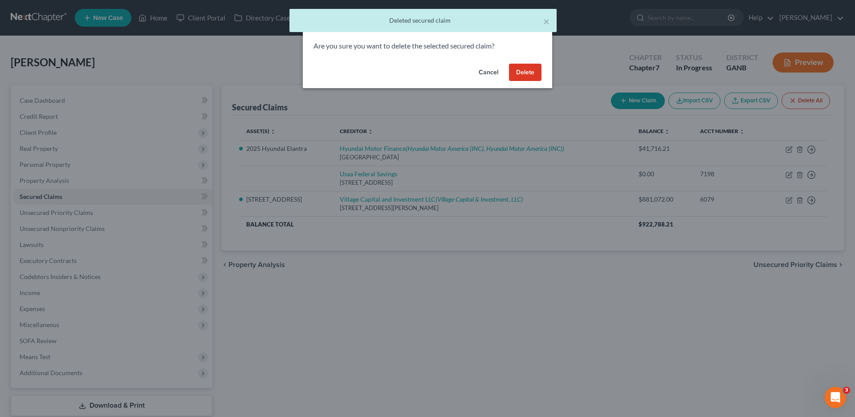
click at [526, 69] on button "Delete" at bounding box center [525, 73] width 32 height 18
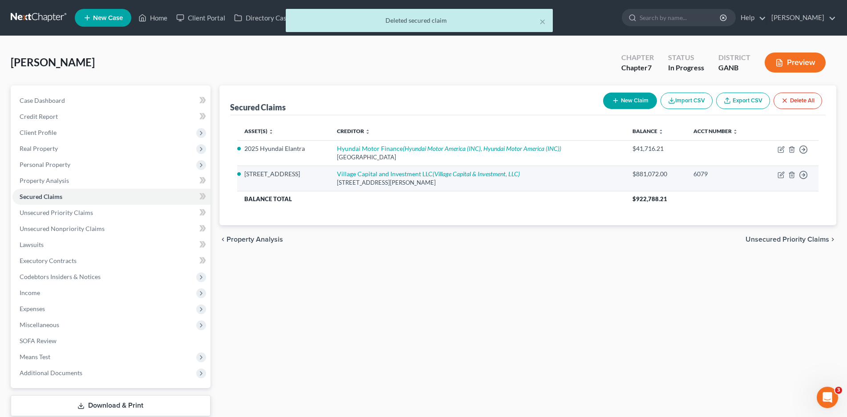
click at [375, 178] on div "[STREET_ADDRESS][PERSON_NAME]" at bounding box center [477, 182] width 281 height 8
click at [374, 173] on link "Village Capital and Investment LLC (Village Capital & Investment, LLC)" at bounding box center [428, 174] width 183 height 8
select select "31"
select select "0"
select select "3"
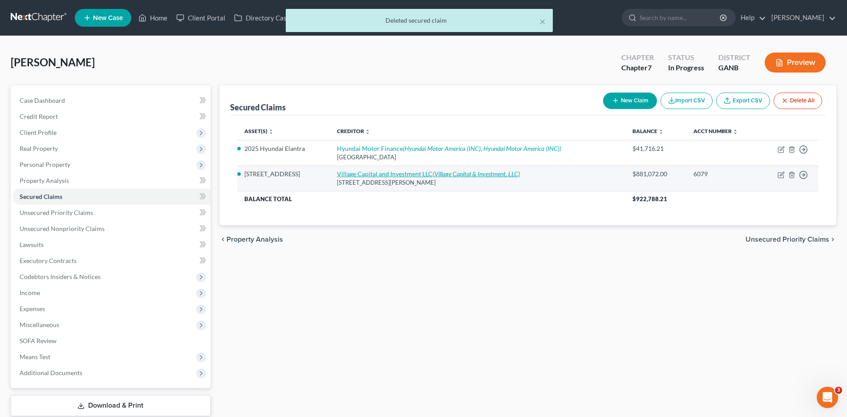
select select "1"
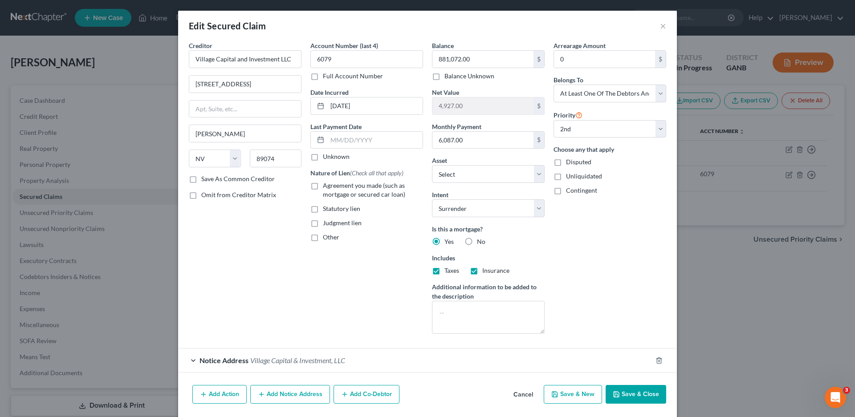
scroll to position [30, 0]
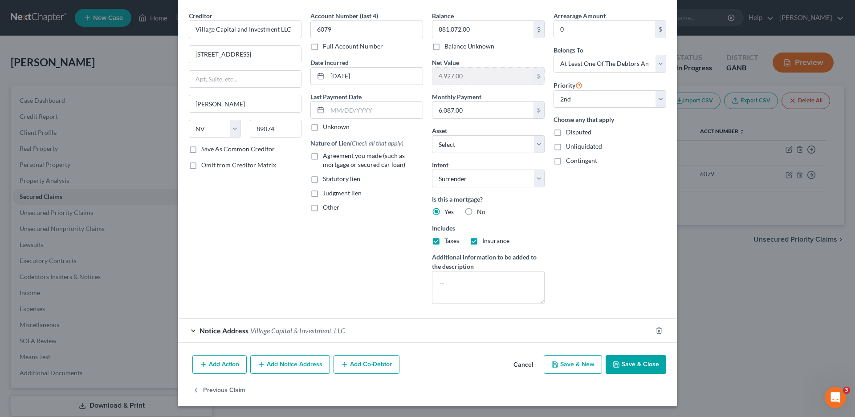
click at [298, 366] on button "Add Notice Address" at bounding box center [290, 364] width 80 height 19
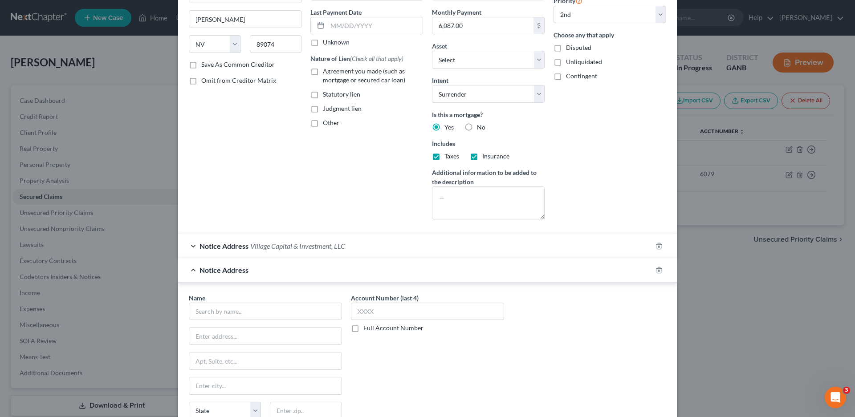
scroll to position [222, 0]
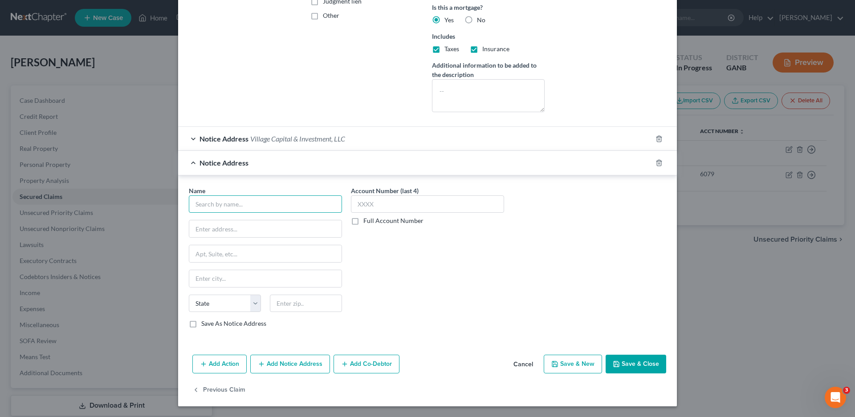
click at [205, 207] on input "text" at bounding box center [265, 204] width 153 height 18
type input "C"
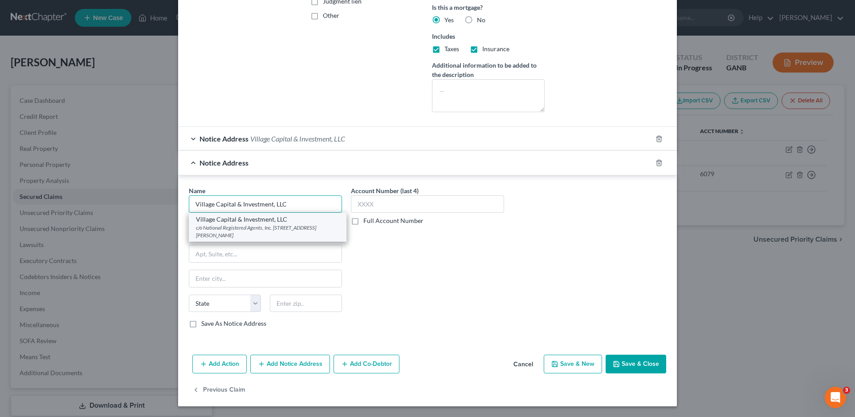
type input "Village Capital & Investment, LLC"
click at [231, 227] on div "c/o National Registered Agents, Inc. [STREET_ADDRESS][PERSON_NAME]" at bounding box center [267, 231] width 143 height 15
type input "c/o National Registered Agents, Inc."
type input "[STREET_ADDRESS][PERSON_NAME]"
type input "[GEOGRAPHIC_DATA]"
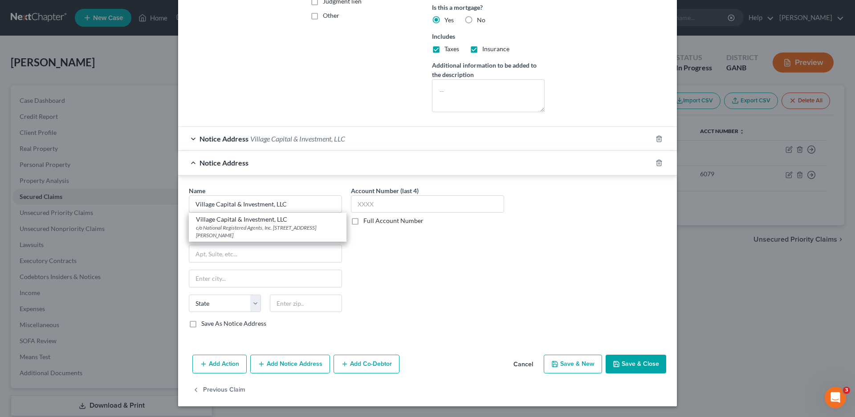
select select "10"
type input "30046"
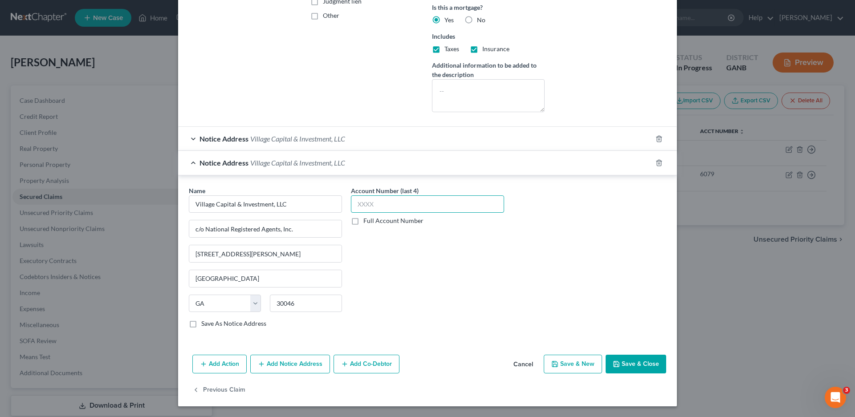
click at [381, 203] on input "text" at bounding box center [427, 204] width 153 height 18
type input "6079"
click at [655, 164] on icon "button" at bounding box center [658, 162] width 7 height 7
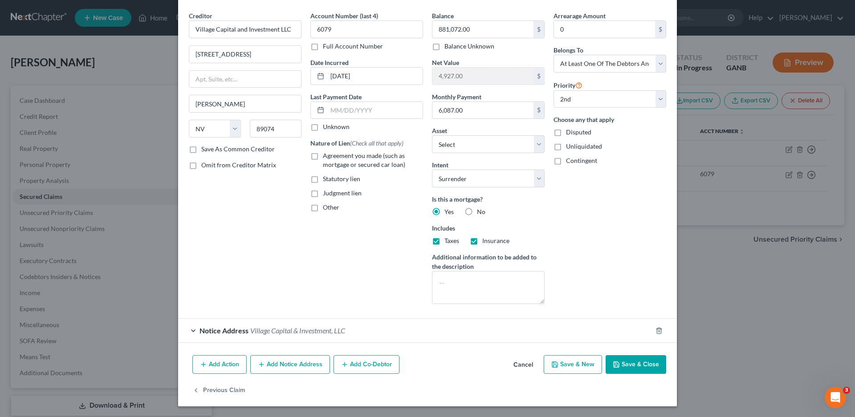
scroll to position [30, 0]
click at [323, 157] on label "Agreement you made (such as mortgage or secured car loan)" at bounding box center [373, 160] width 100 height 18
click at [326, 157] on input "Agreement you made (such as mortgage or secured car loan)" at bounding box center [329, 154] width 6 height 6
checkbox input "true"
click at [323, 130] on label "Unknown" at bounding box center [336, 126] width 27 height 9
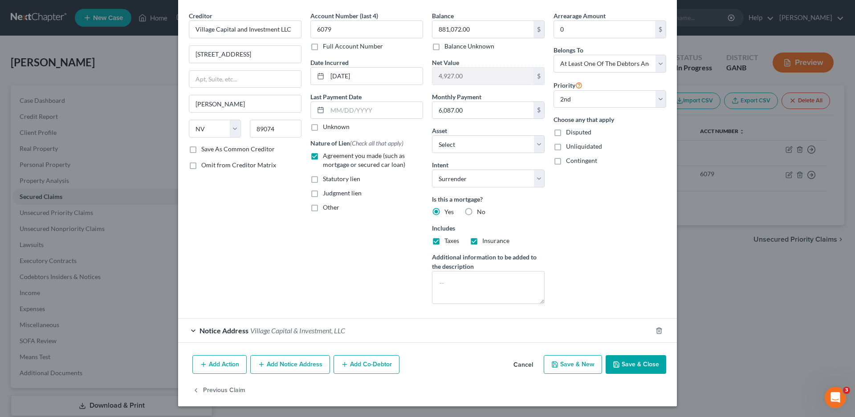
click at [326, 128] on input "Unknown" at bounding box center [329, 125] width 6 height 6
checkbox input "true"
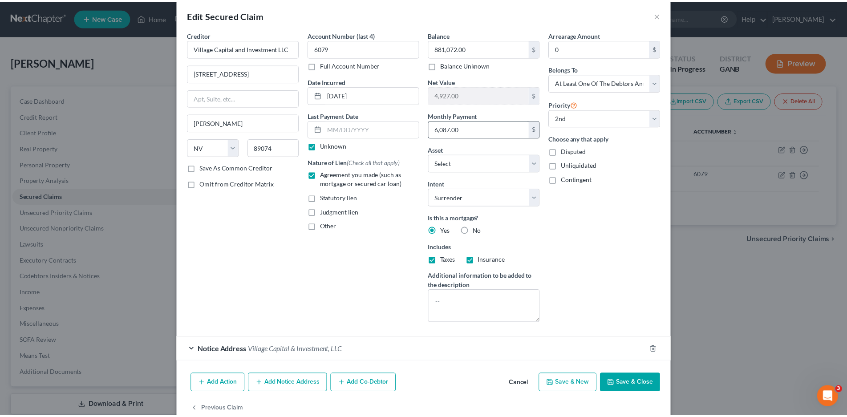
scroll to position [0, 0]
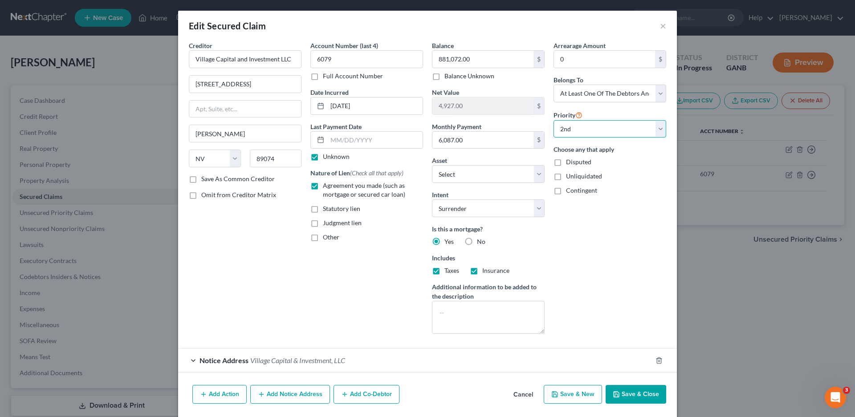
click at [612, 128] on select "Select 1st 2nd 3rd 4th 5th 6th 7th 8th 9th 10th 11th 12th 13th 14th 15th 16th 1…" at bounding box center [609, 129] width 113 height 18
select select "0"
click at [553, 120] on select "Select 1st 2nd 3rd 4th 5th 6th 7th 8th 9th 10th 11th 12th 13th 14th 15th 16th 1…" at bounding box center [609, 129] width 113 height 18
click at [627, 396] on button "Save & Close" at bounding box center [635, 394] width 61 height 19
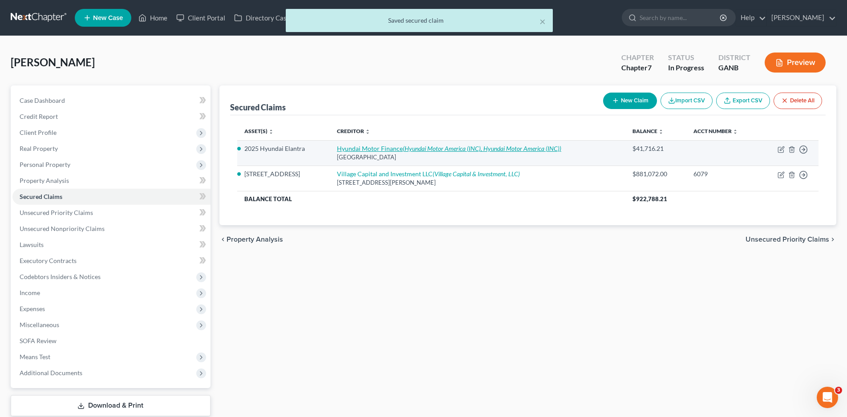
click at [387, 148] on link "Hyundai Motor Finance (Hyundai Motor America (INC), Hyundai Motor America (INC))" at bounding box center [449, 149] width 224 height 8
select select "45"
select select "0"
select select "4"
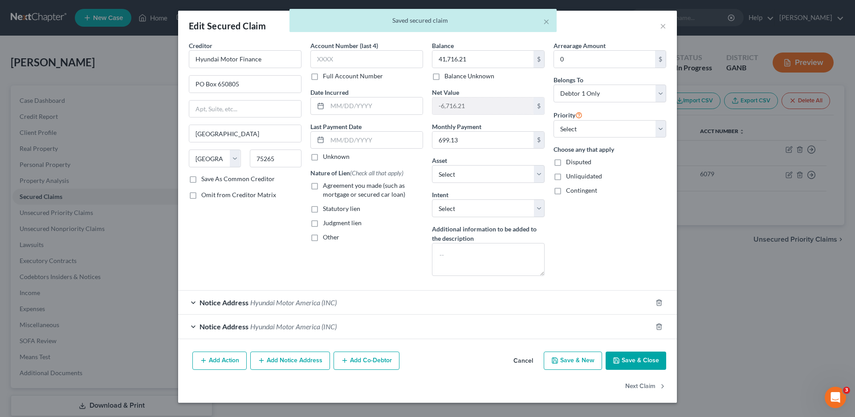
click at [192, 303] on div "Notice Address Hyundai Motor America (INC)" at bounding box center [415, 303] width 474 height 24
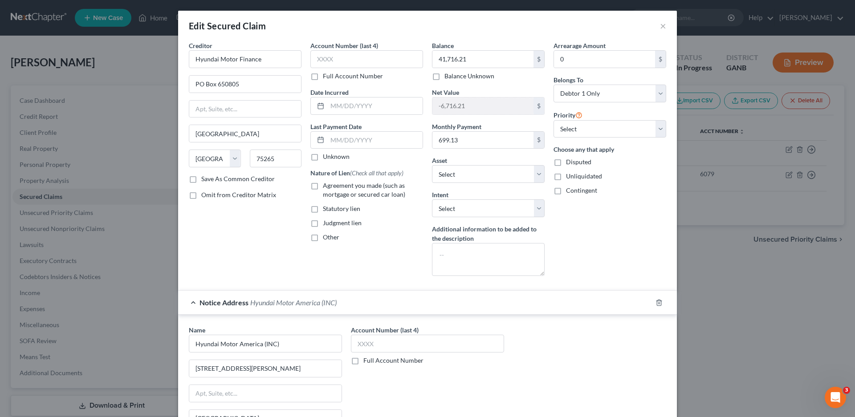
click at [191, 303] on div "Notice Address Hyundai Motor America (INC)" at bounding box center [415, 303] width 474 height 24
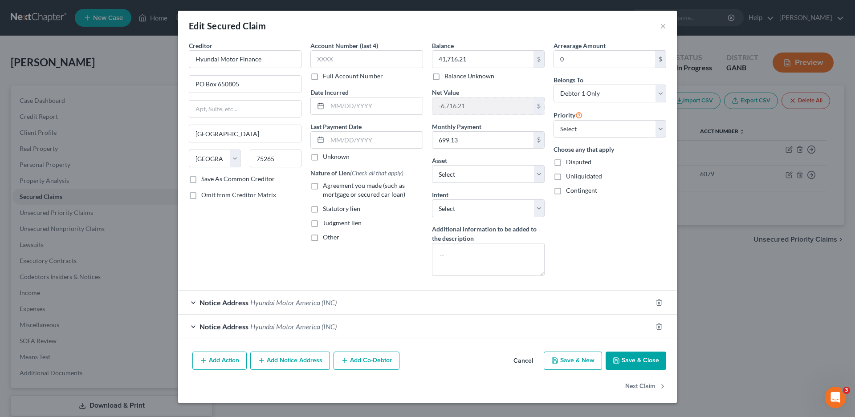
click at [191, 328] on div "Notice Address Hyundai Motor America (INC)" at bounding box center [415, 327] width 474 height 24
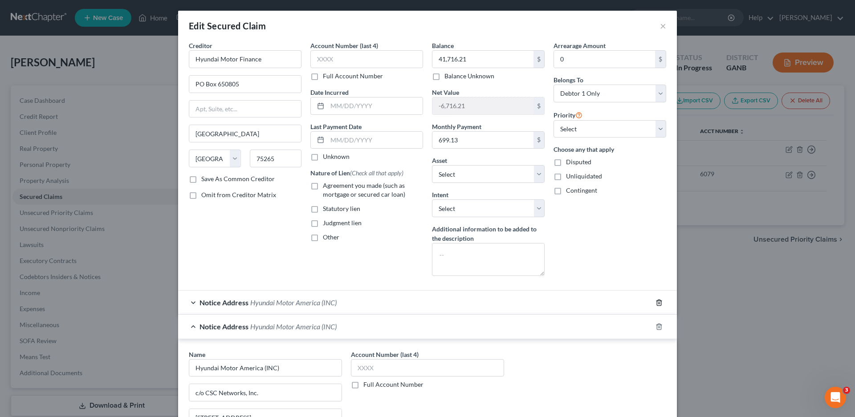
click at [655, 302] on icon "button" at bounding box center [658, 302] width 7 height 7
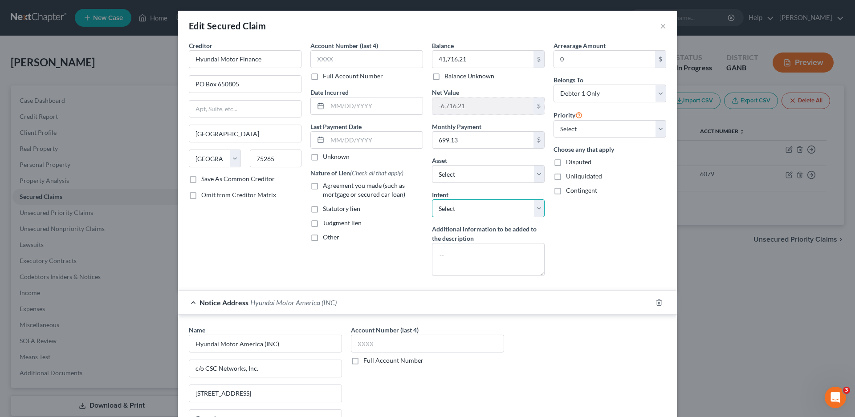
click at [464, 211] on select "Select Surrender Redeem Reaffirm Avoid Other" at bounding box center [488, 208] width 113 height 18
select select "2"
click at [432, 199] on select "Select Surrender Redeem Reaffirm Avoid Other" at bounding box center [488, 208] width 113 height 18
drag, startPoint x: 579, startPoint y: 127, endPoint x: 575, endPoint y: 137, distance: 11.0
click at [579, 127] on select "Select 1st 2nd 3rd 4th 5th 6th 7th 8th 9th 10th 11th 12th 13th 14th 15th 16th 1…" at bounding box center [609, 129] width 113 height 18
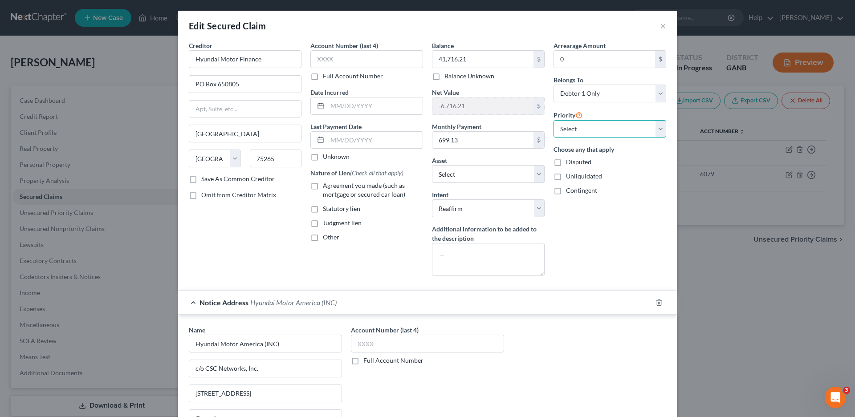
select select "0"
click at [553, 120] on select "Select 1st 2nd 3rd 4th 5th 6th 7th 8th 9th 10th 11th 12th 13th 14th 15th 16th 1…" at bounding box center [609, 129] width 113 height 18
click at [323, 185] on label "Agreement you made (such as mortgage or secured car loan)" at bounding box center [373, 190] width 100 height 18
click at [326, 185] on input "Agreement you made (such as mortgage or secured car loan)" at bounding box center [329, 184] width 6 height 6
checkbox input "true"
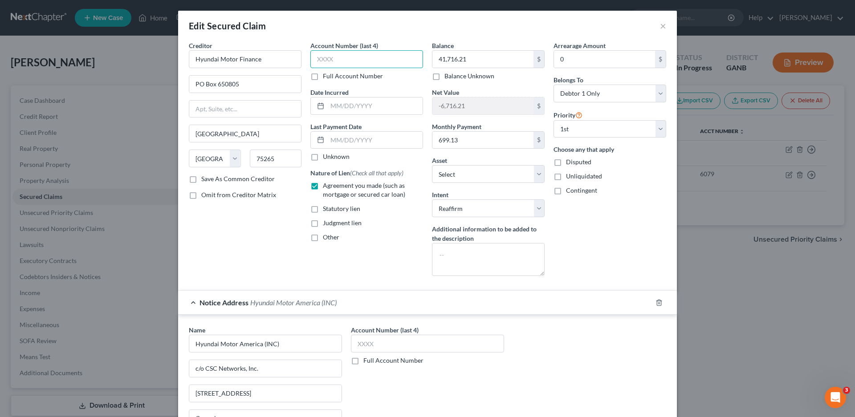
click at [331, 60] on input "text" at bounding box center [366, 59] width 113 height 18
click at [660, 27] on button "×" at bounding box center [663, 25] width 6 height 11
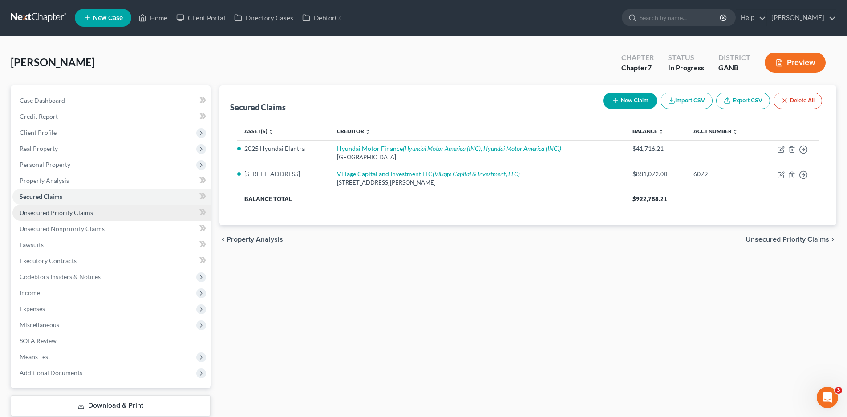
click at [52, 209] on span "Unsecured Priority Claims" at bounding box center [56, 213] width 73 height 8
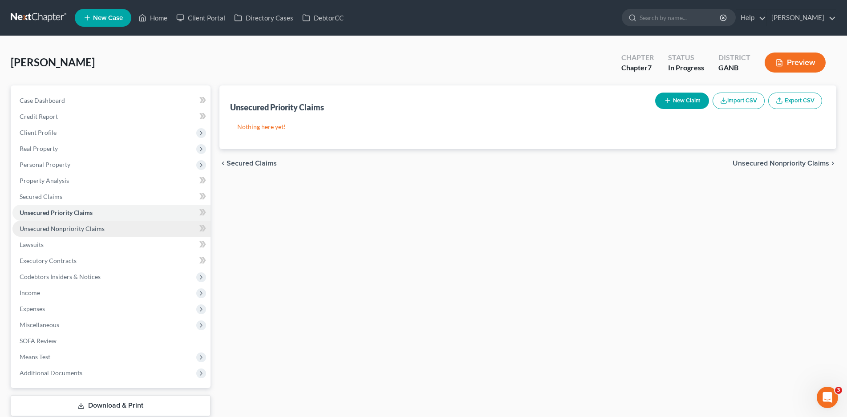
click at [60, 230] on span "Unsecured Nonpriority Claims" at bounding box center [62, 229] width 85 height 8
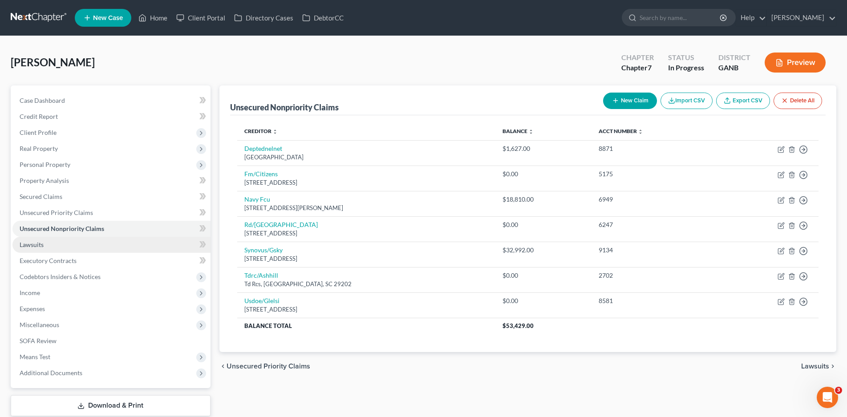
click at [38, 242] on span "Lawsuits" at bounding box center [32, 245] width 24 height 8
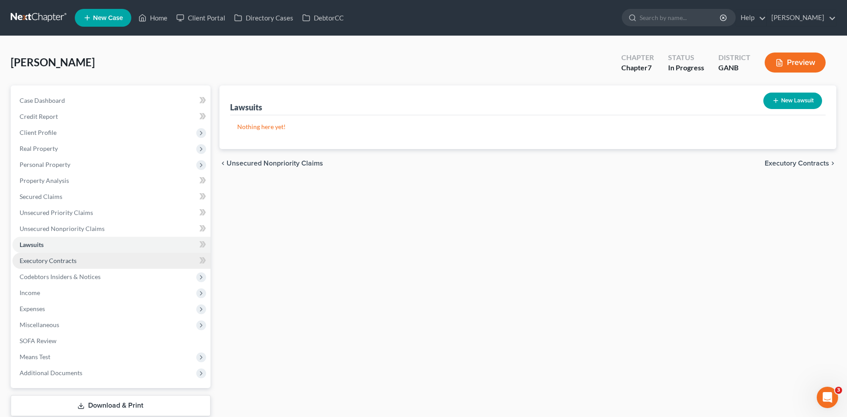
click at [49, 262] on span "Executory Contracts" at bounding box center [48, 261] width 57 height 8
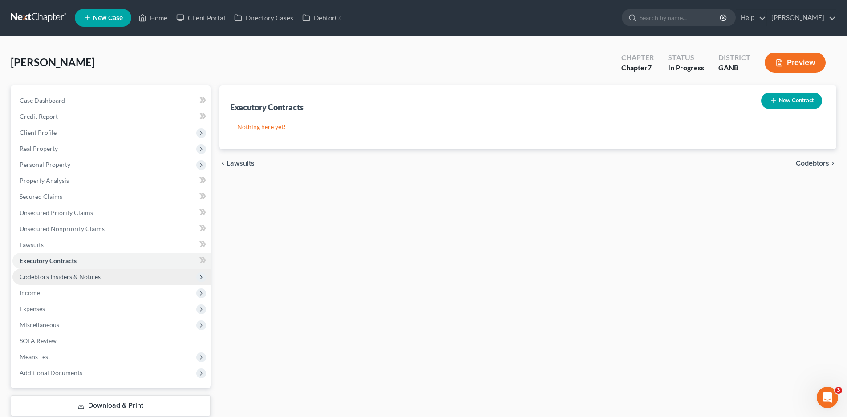
click at [65, 273] on span "Codebtors Insiders & Notices" at bounding box center [60, 277] width 81 height 8
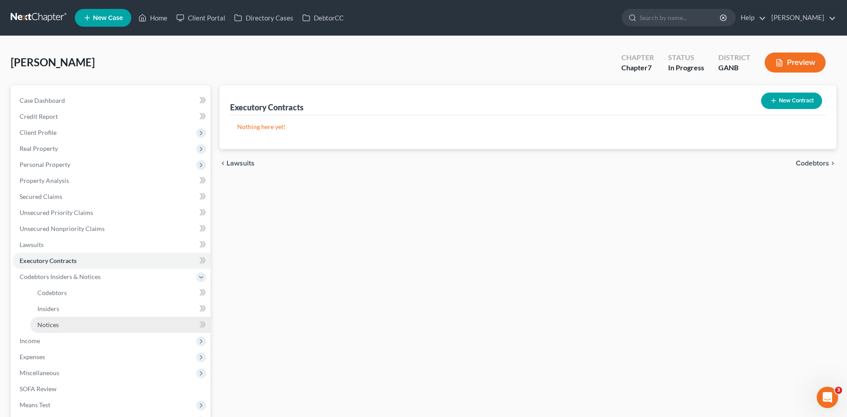
click at [44, 326] on span "Notices" at bounding box center [47, 325] width 21 height 8
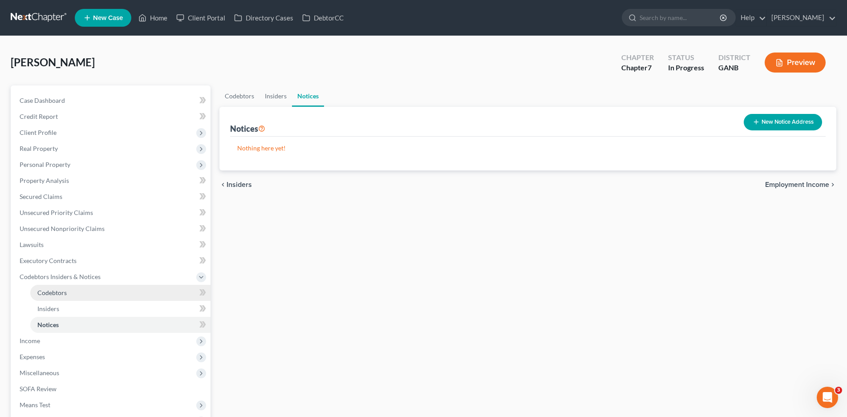
click at [61, 294] on span "Codebtors" at bounding box center [51, 293] width 29 height 8
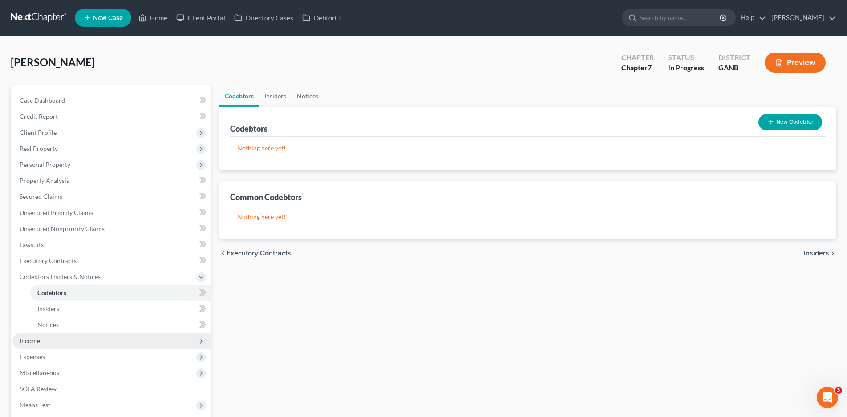
click at [28, 341] on span "Income" at bounding box center [30, 341] width 20 height 8
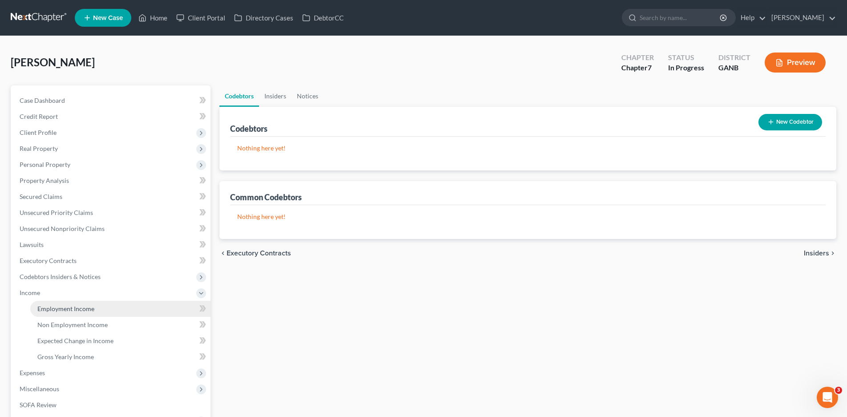
click at [64, 313] on link "Employment Income" at bounding box center [120, 309] width 180 height 16
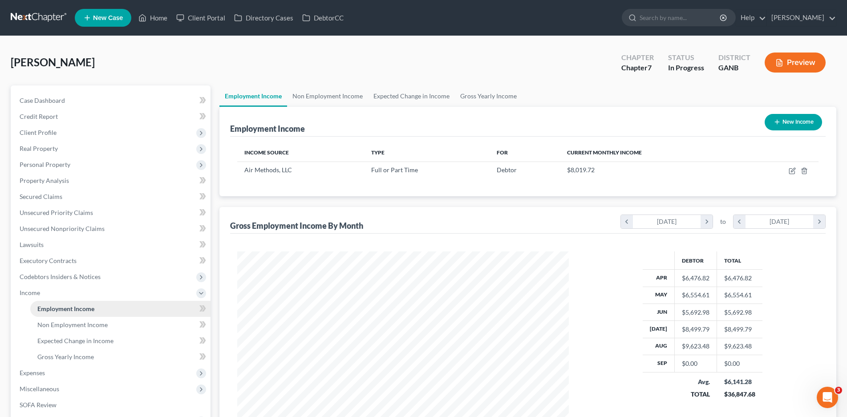
scroll to position [166, 350]
click at [60, 325] on span "Non Employment Income" at bounding box center [72, 325] width 70 height 8
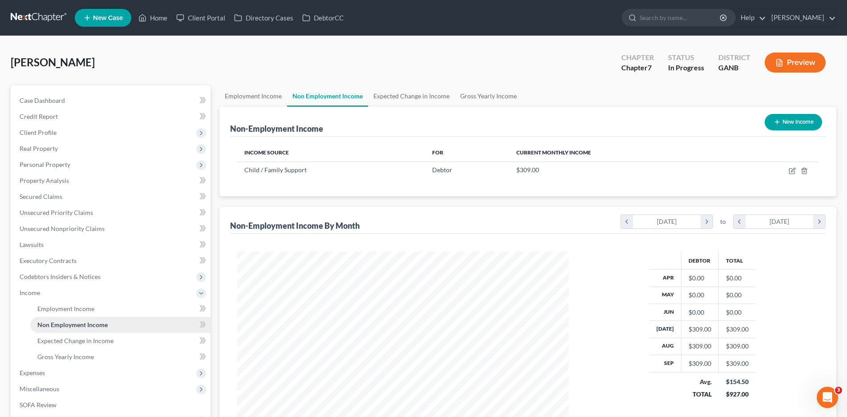
scroll to position [166, 350]
click at [24, 371] on span "Expenses" at bounding box center [32, 373] width 25 height 8
click at [53, 323] on span "Home" at bounding box center [45, 325] width 17 height 8
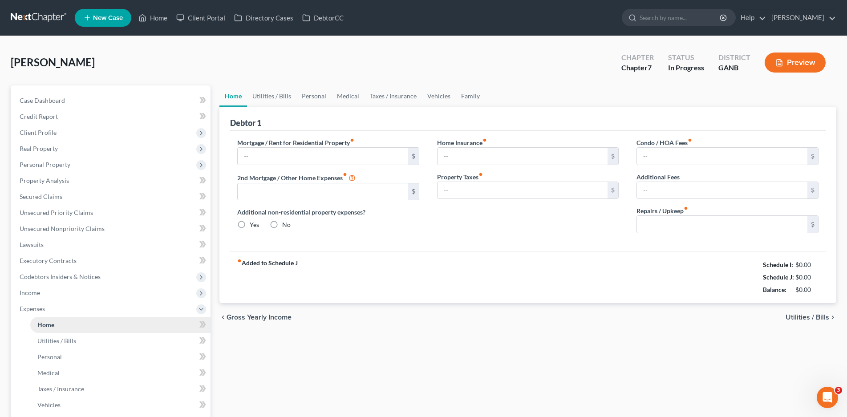
type input "2,400.00"
type input "6,000.00"
radio input "true"
type input "0.00"
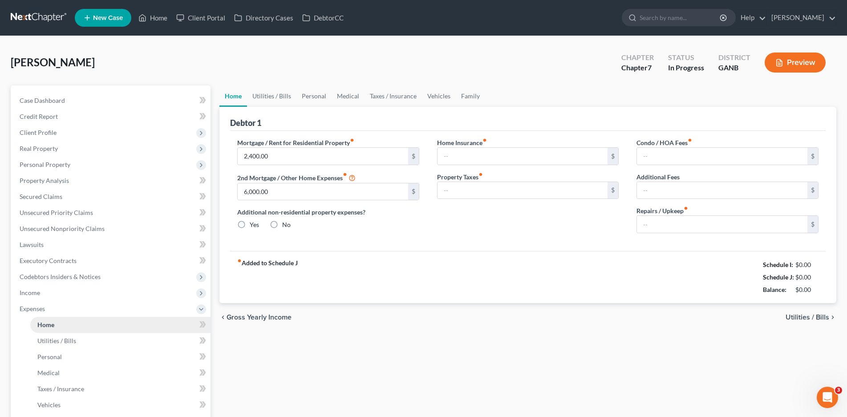
type input "75.00"
type input "0.00"
click at [270, 191] on input "6,000.00" at bounding box center [323, 191] width 170 height 17
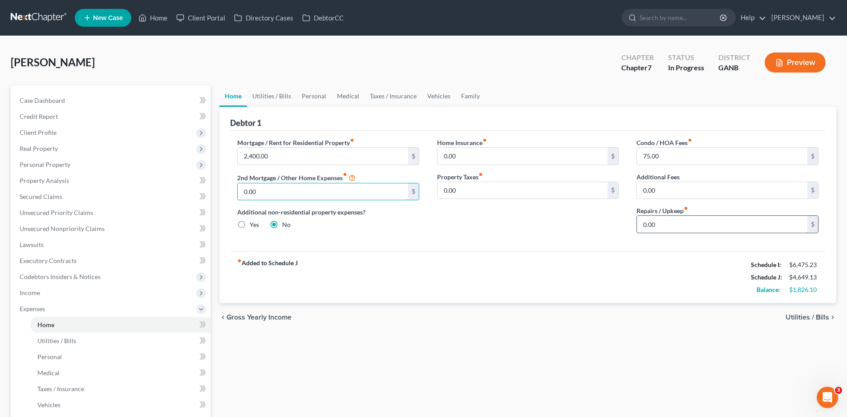
type input "0.00"
click at [667, 222] on input "0.00" at bounding box center [722, 224] width 170 height 17
type input "100.00"
click at [277, 97] on link "Utilities / Bills" at bounding box center [271, 95] width 49 height 21
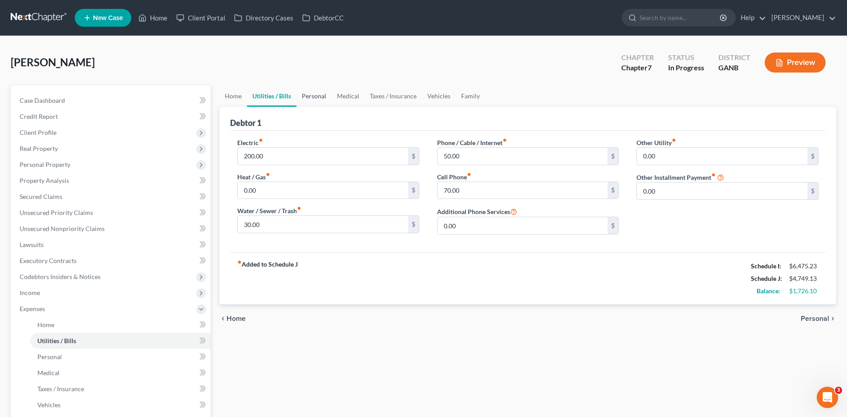
click at [323, 95] on link "Personal" at bounding box center [313, 95] width 35 height 21
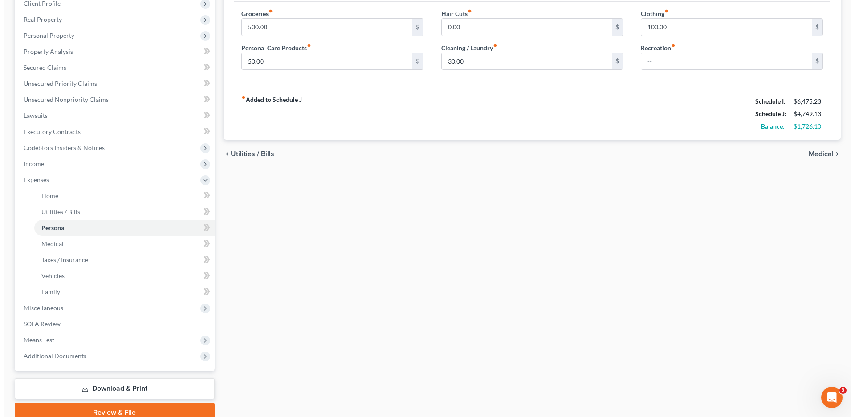
scroll to position [134, 0]
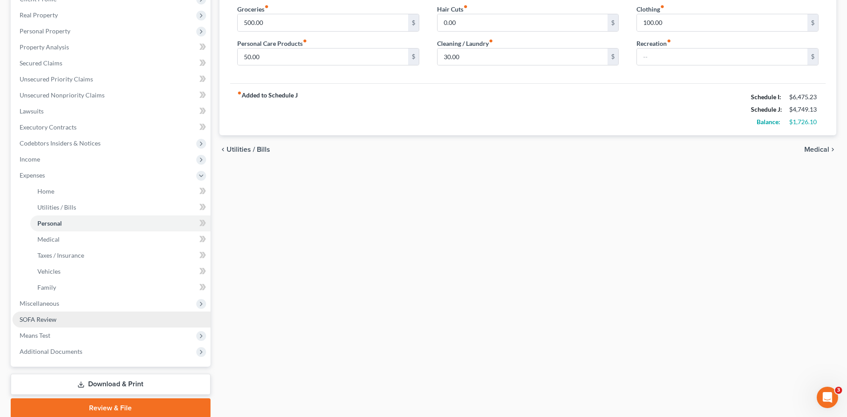
click at [41, 319] on span "SOFA Review" at bounding box center [38, 320] width 37 height 8
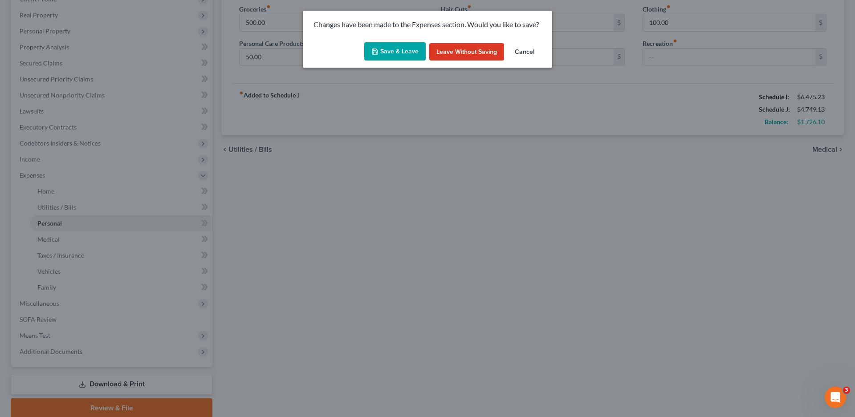
drag, startPoint x: 392, startPoint y: 49, endPoint x: 141, endPoint y: 304, distance: 357.2
click at [391, 49] on button "Save & Leave" at bounding box center [394, 51] width 61 height 19
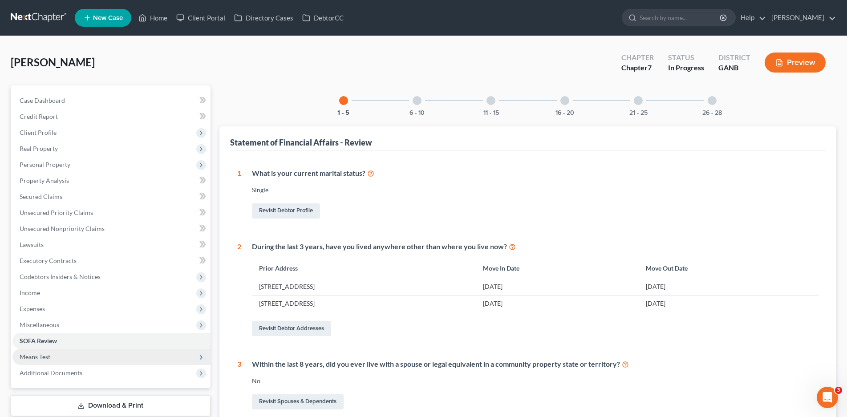
click at [47, 356] on span "Means Test" at bounding box center [35, 357] width 31 height 8
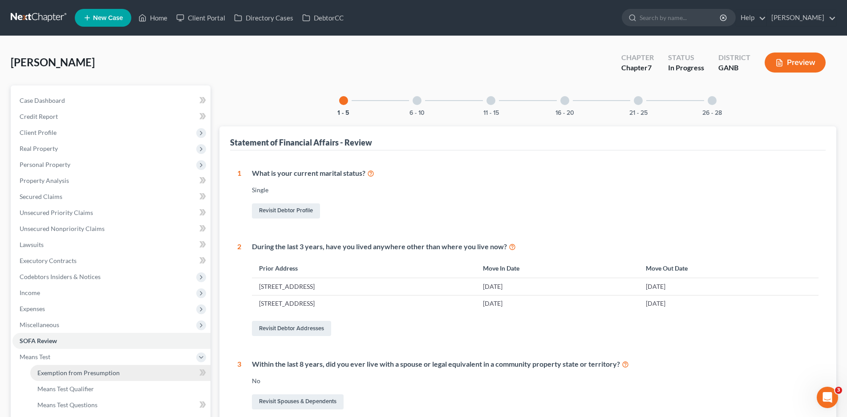
click at [48, 374] on span "Exemption from Presumption" at bounding box center [78, 373] width 82 height 8
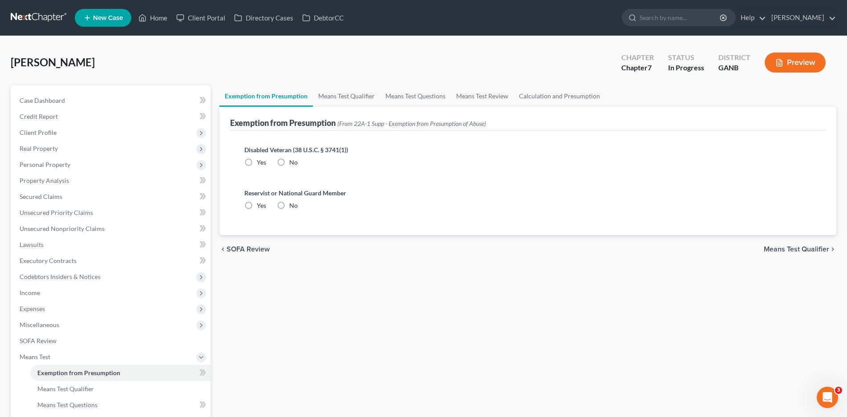
drag, startPoint x: 283, startPoint y: 161, endPoint x: 281, endPoint y: 206, distance: 44.6
click at [289, 162] on label "No" at bounding box center [293, 162] width 8 height 9
click at [293, 162] on input "No" at bounding box center [296, 161] width 6 height 6
radio input "true"
click at [289, 207] on label "No" at bounding box center [293, 205] width 8 height 9
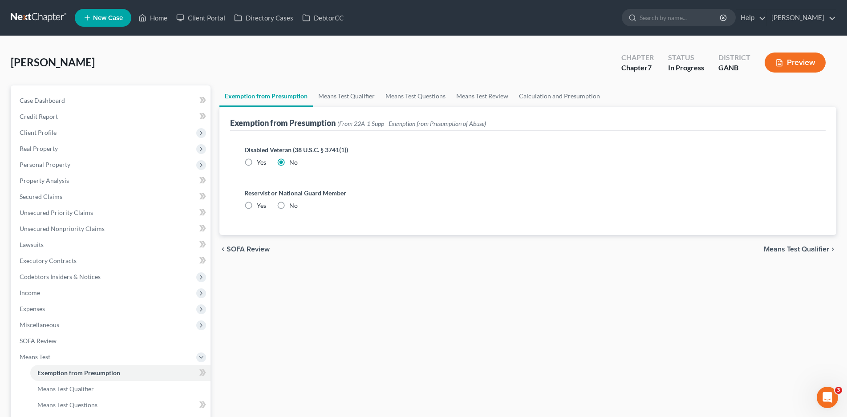
click at [293, 207] on input "No" at bounding box center [296, 204] width 6 height 6
radio input "true"
click at [339, 101] on link "Means Test Qualifier" at bounding box center [346, 95] width 67 height 21
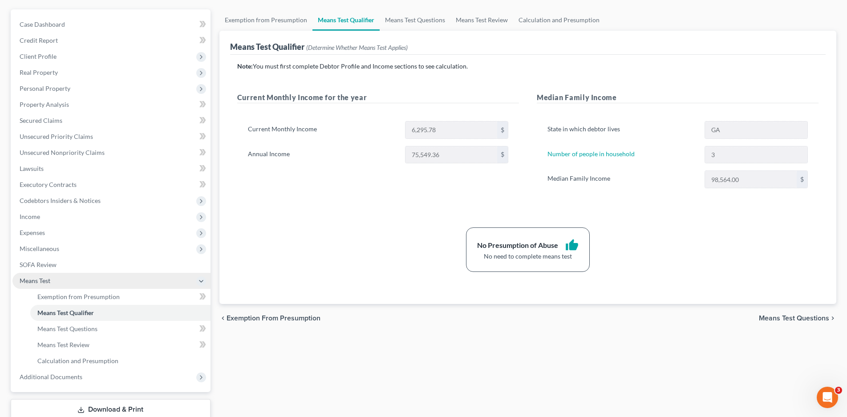
scroll to position [89, 0]
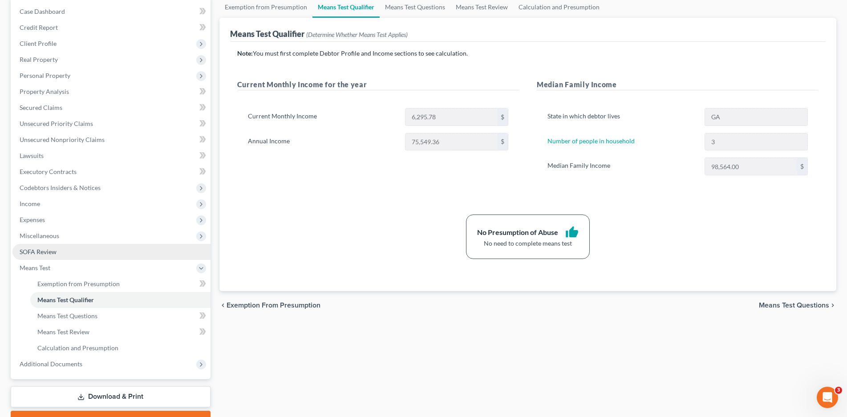
click at [49, 250] on span "SOFA Review" at bounding box center [38, 252] width 37 height 8
